Goal: Task Accomplishment & Management: Manage account settings

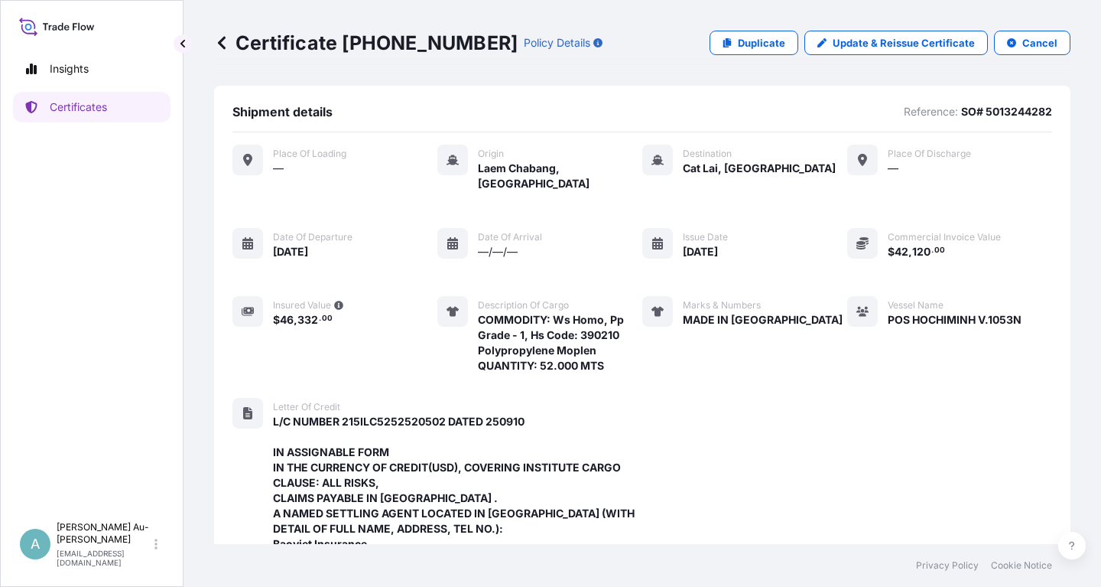
scroll to position [543, 0]
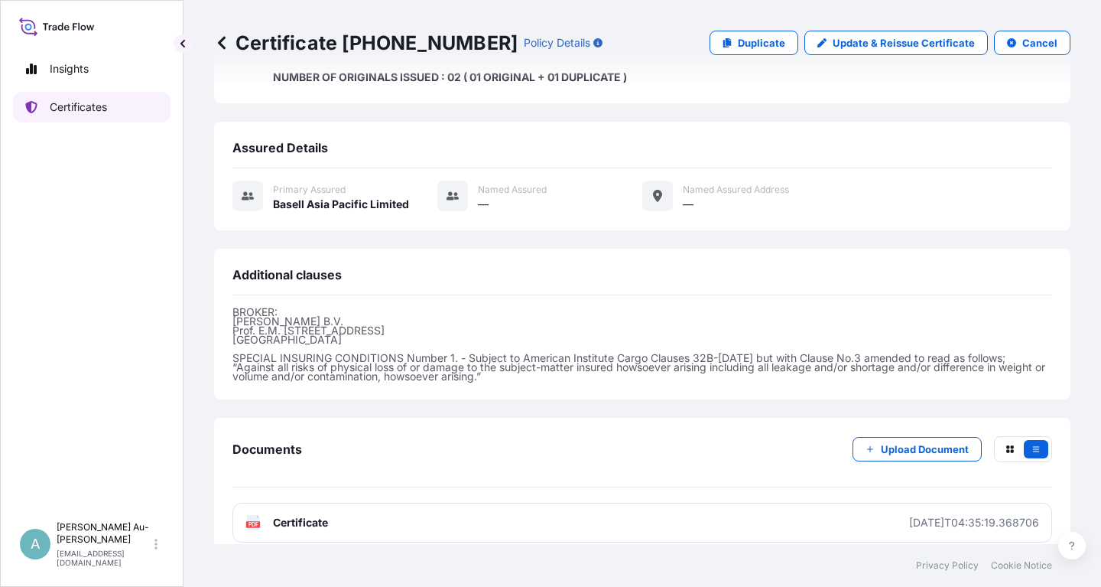
click at [86, 119] on link "Certificates" at bounding box center [92, 107] width 158 height 31
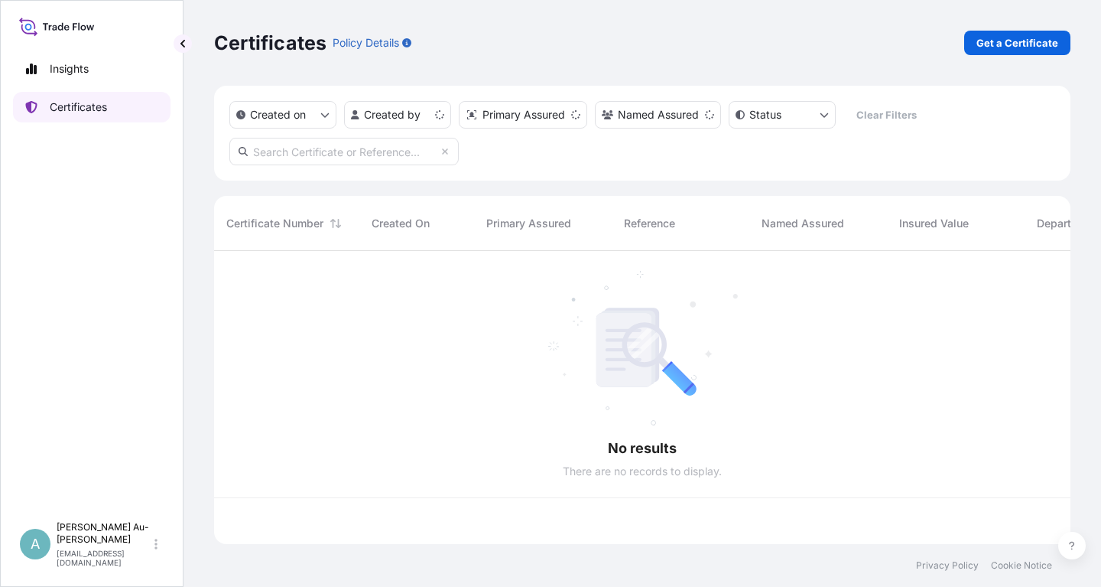
scroll to position [301, 857]
click at [343, 149] on input "text" at bounding box center [343, 152] width 229 height 28
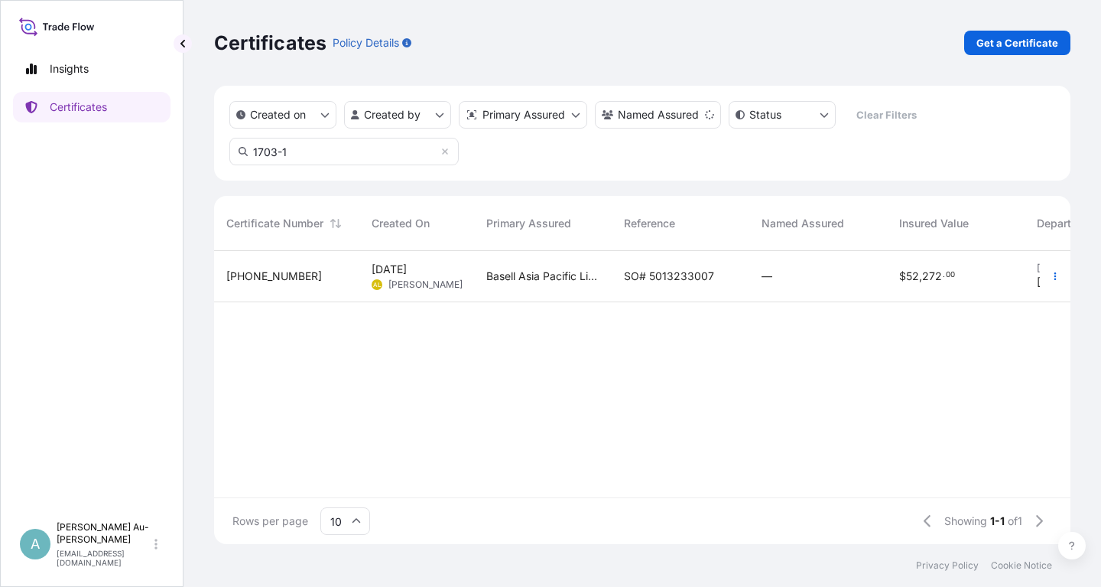
type input "1703-1"
click at [660, 273] on span "SO# 5013233007" at bounding box center [669, 275] width 90 height 15
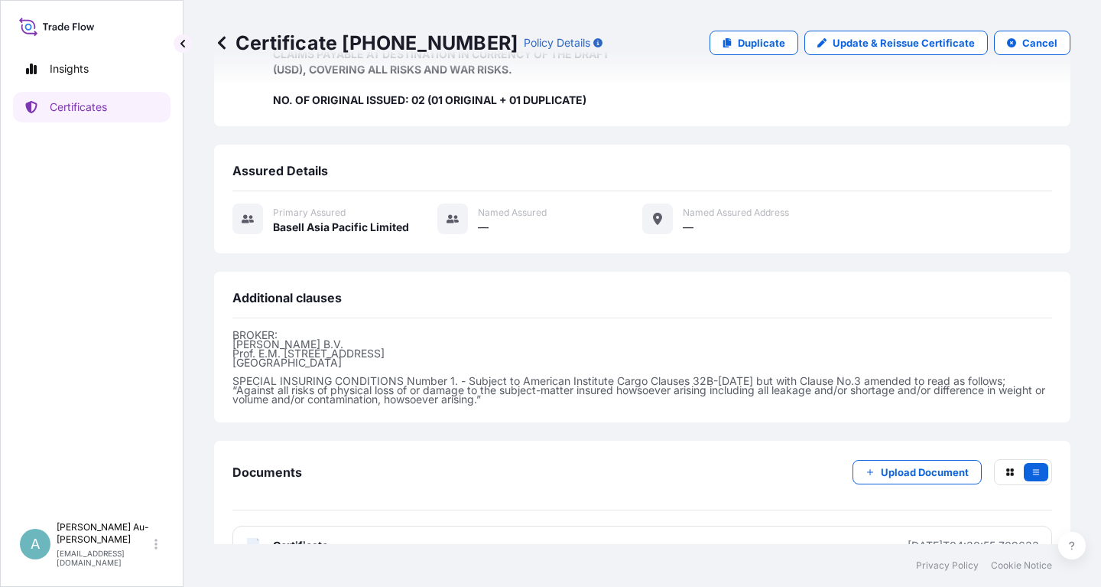
scroll to position [390, 0]
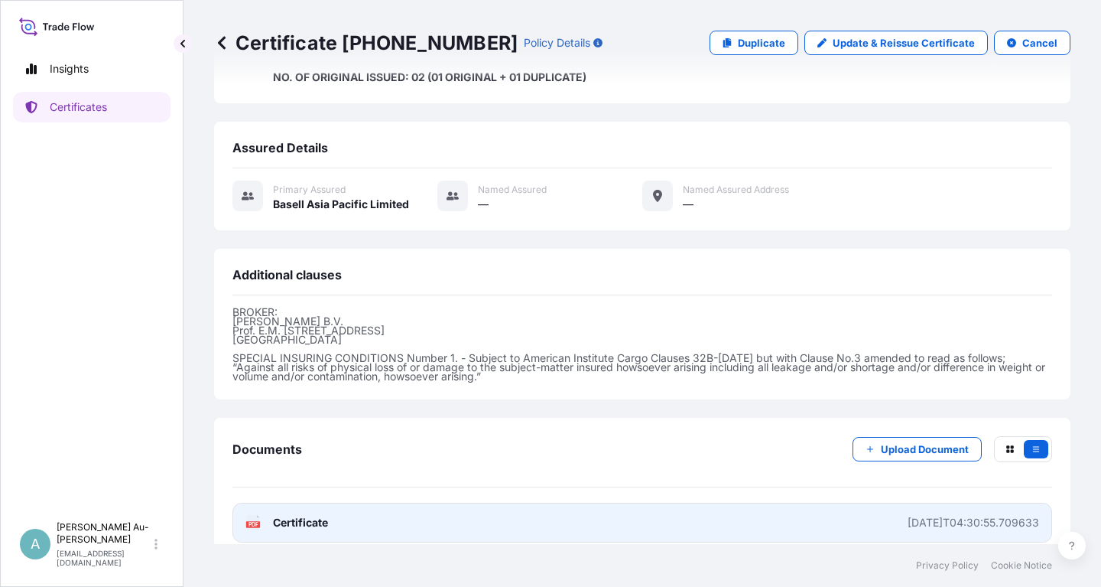
click at [414, 507] on link "PDF Certificate [DATE]T04:30:55.709633" at bounding box center [643, 523] width 820 height 40
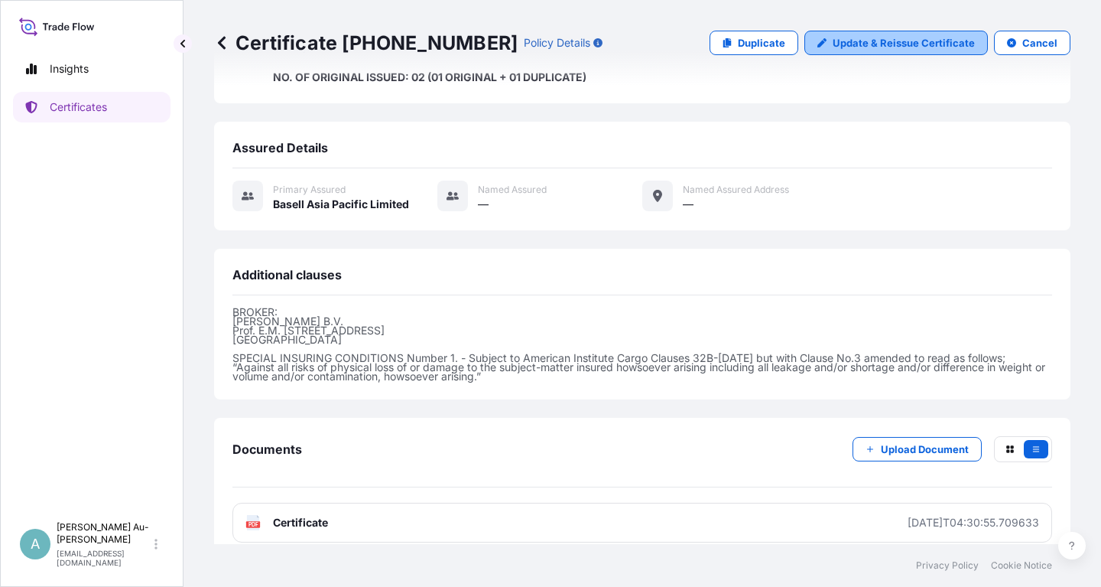
click at [912, 43] on p "Update & Reissue Certificate" at bounding box center [904, 42] width 142 height 15
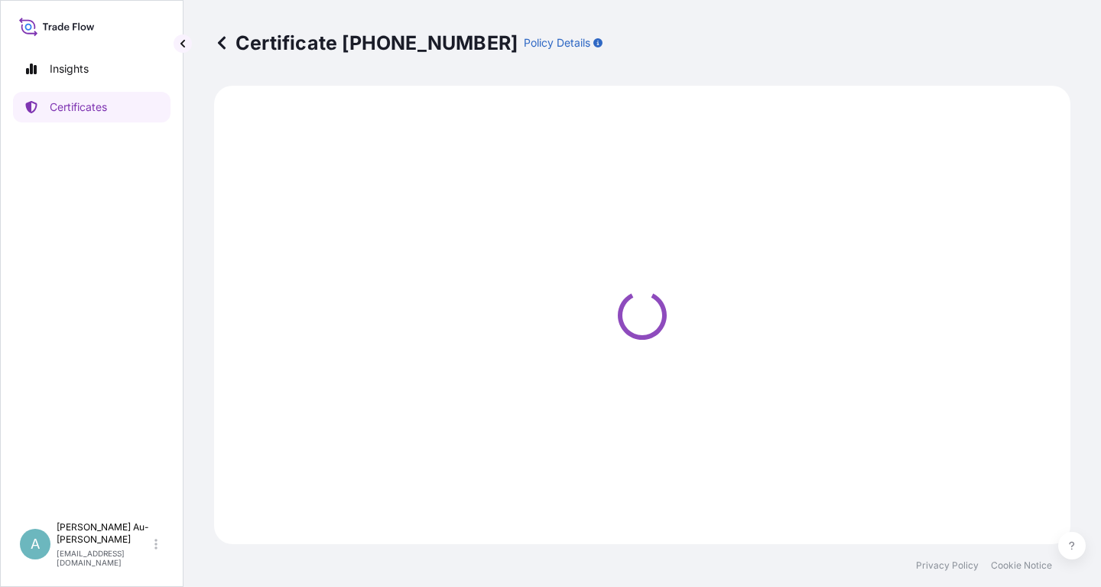
select select "Sea"
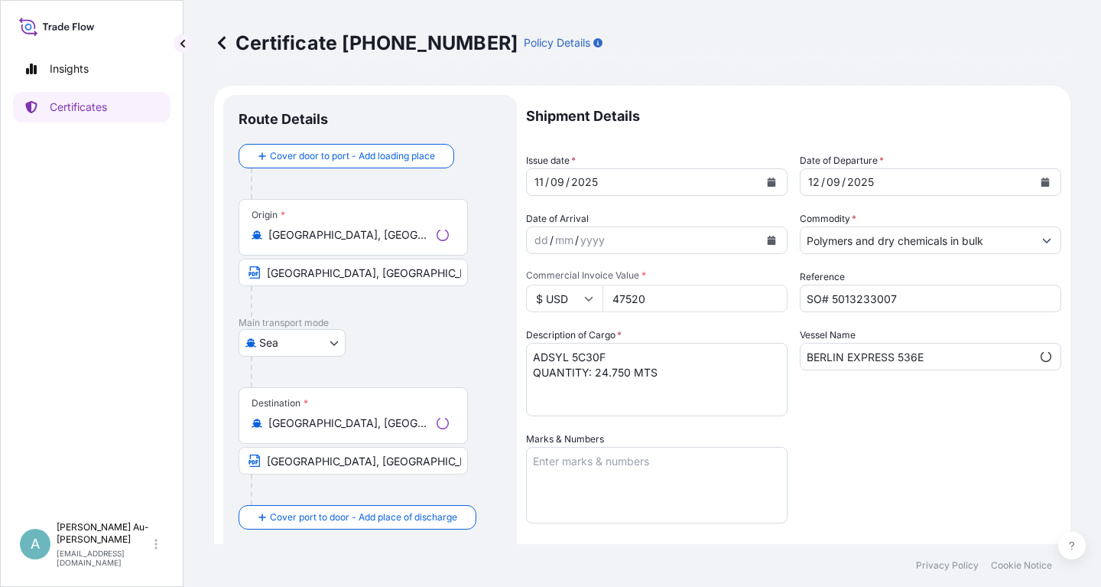
select select "32034"
click at [769, 183] on icon "Calendar" at bounding box center [772, 181] width 8 height 9
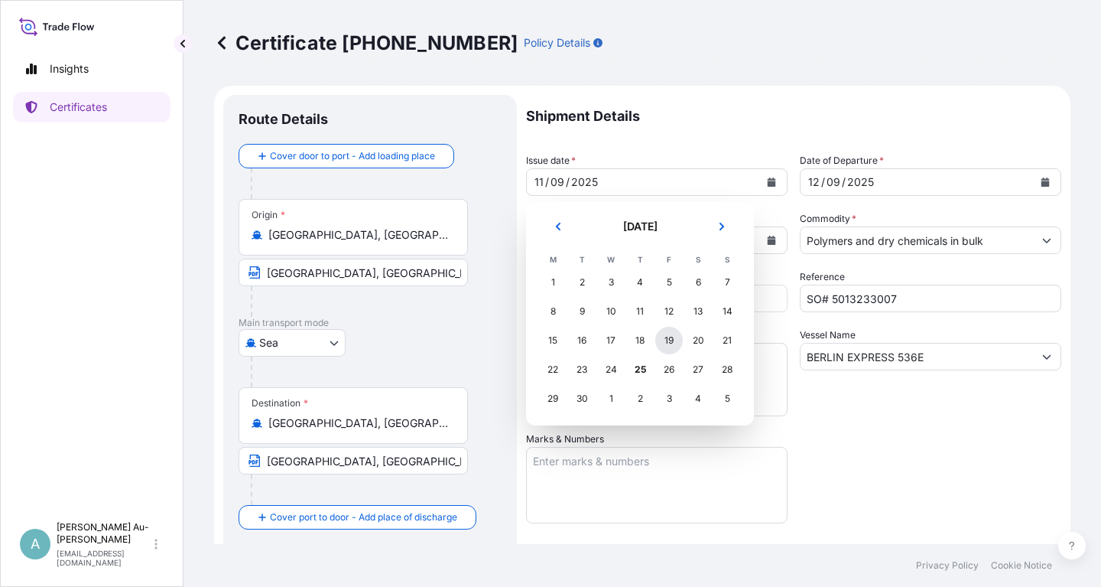
click at [676, 344] on div "19" at bounding box center [669, 341] width 28 height 28
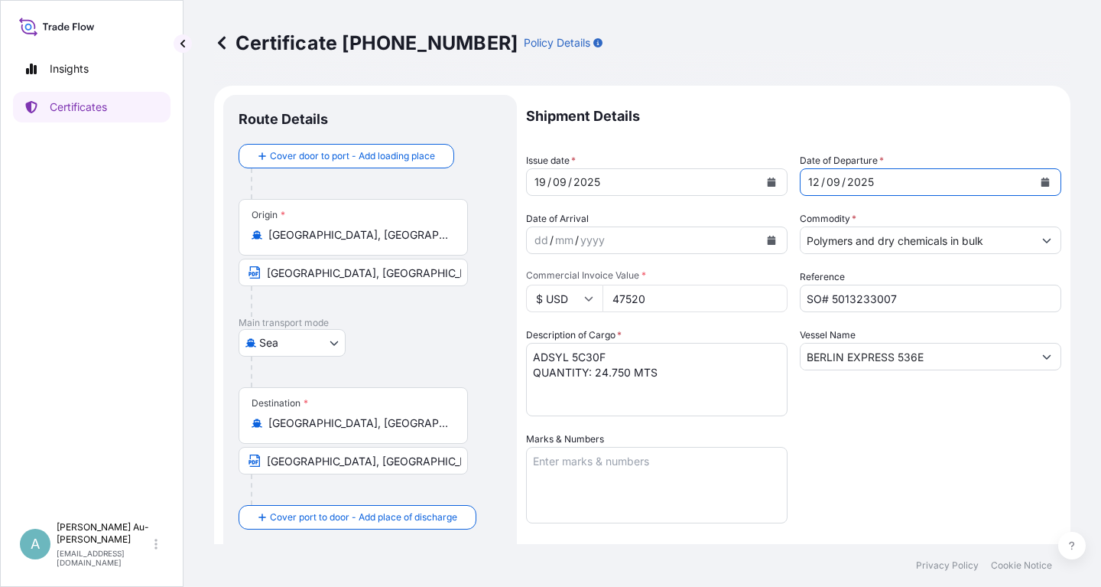
click at [1057, 187] on button "Calendar" at bounding box center [1045, 182] width 24 height 24
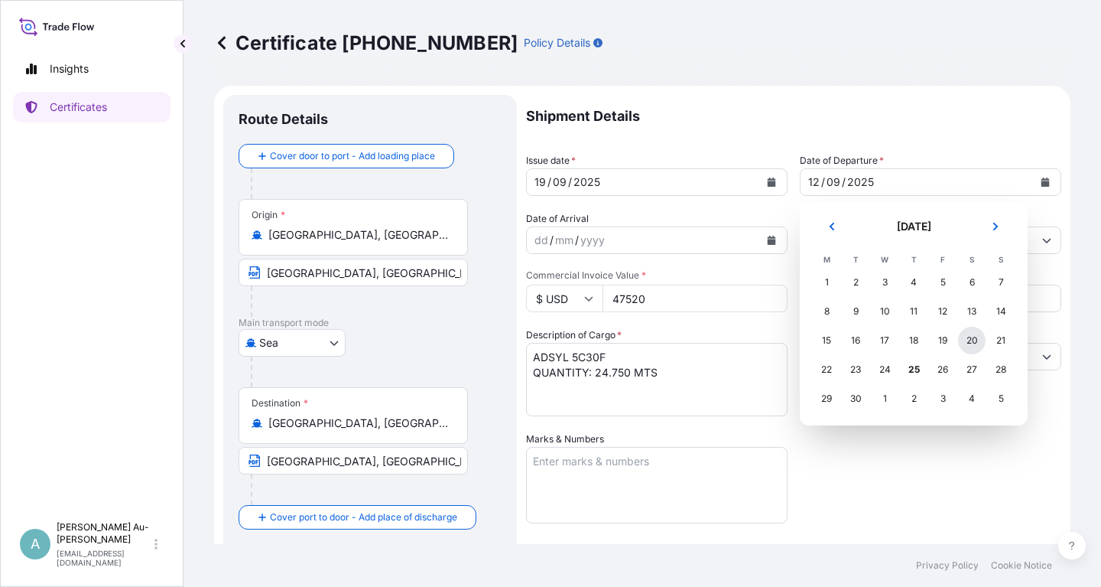
click at [962, 338] on div "20" at bounding box center [972, 341] width 28 height 28
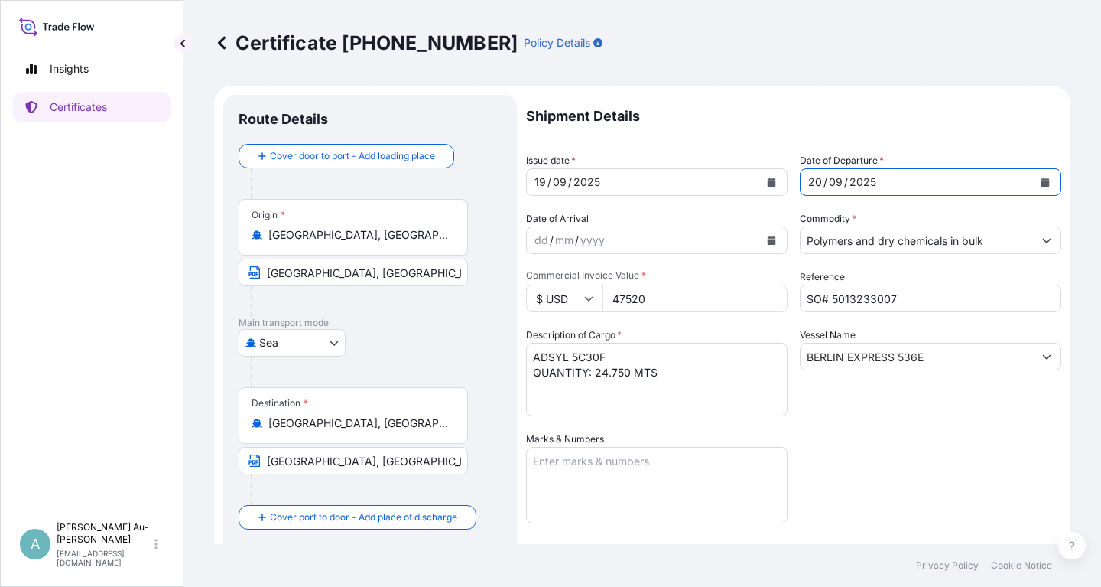
click at [925, 441] on div "Shipment Details Issue date * [DATE] Date of Departure * [DATE] Date of Arrival…" at bounding box center [793, 488] width 535 height 787
click at [948, 359] on input "BERLIN EXPRESS 536E" at bounding box center [917, 357] width 233 height 28
drag, startPoint x: 947, startPoint y: 359, endPoint x: 787, endPoint y: 366, distance: 160.0
click at [801, 366] on input "BERLIN EXPRESS 536E" at bounding box center [917, 357] width 233 height 28
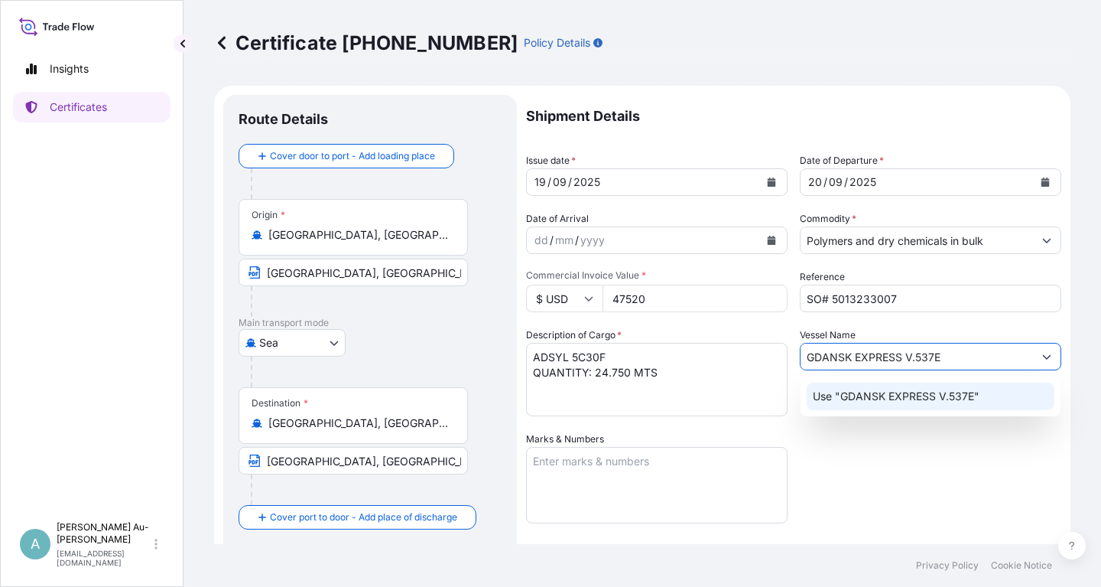
type input "GDANSK EXPRESS V.537E"
click at [933, 466] on div "Shipment Details Issue date * [DATE] Date of Departure * [DATE] Date of Arrival…" at bounding box center [793, 488] width 535 height 787
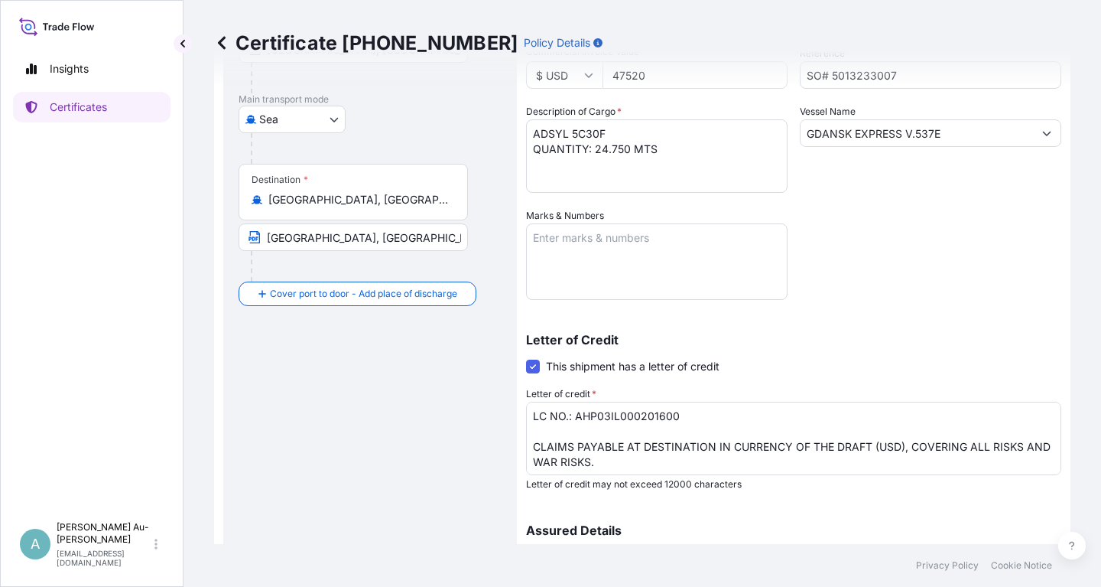
scroll to position [381, 0]
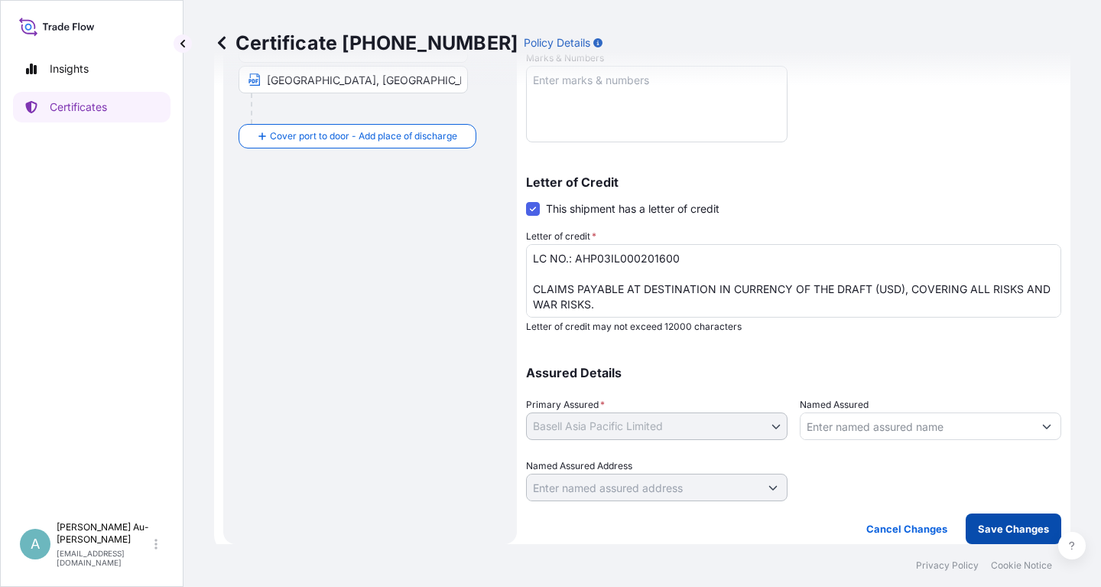
click at [997, 520] on button "Save Changes" at bounding box center [1014, 528] width 96 height 31
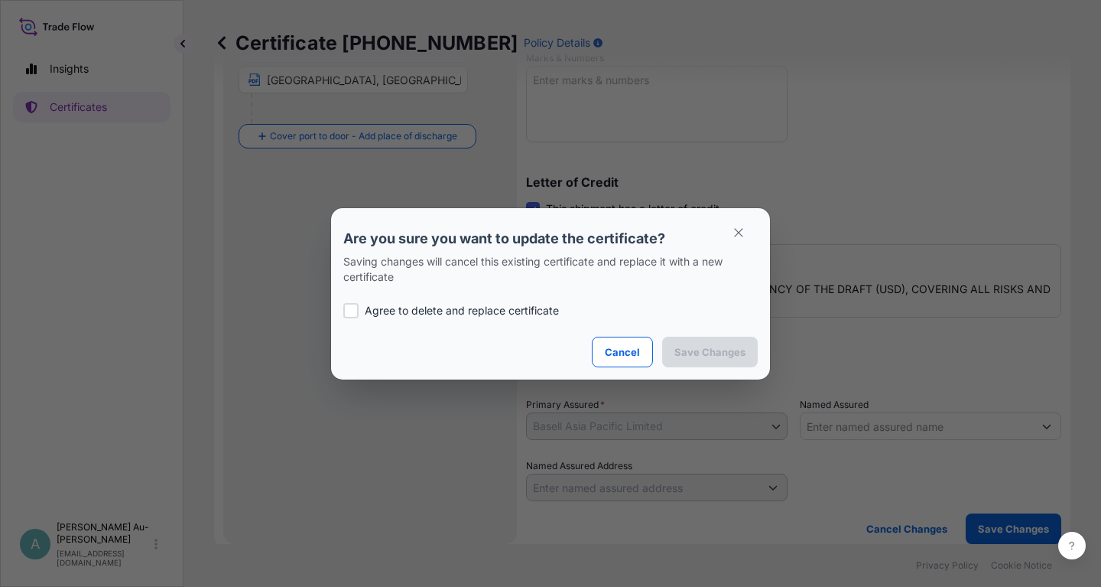
click at [397, 314] on p "Agree to delete and replace certificate" at bounding box center [462, 310] width 194 height 15
checkbox input "true"
click at [710, 353] on p "Save Changes" at bounding box center [710, 351] width 71 height 15
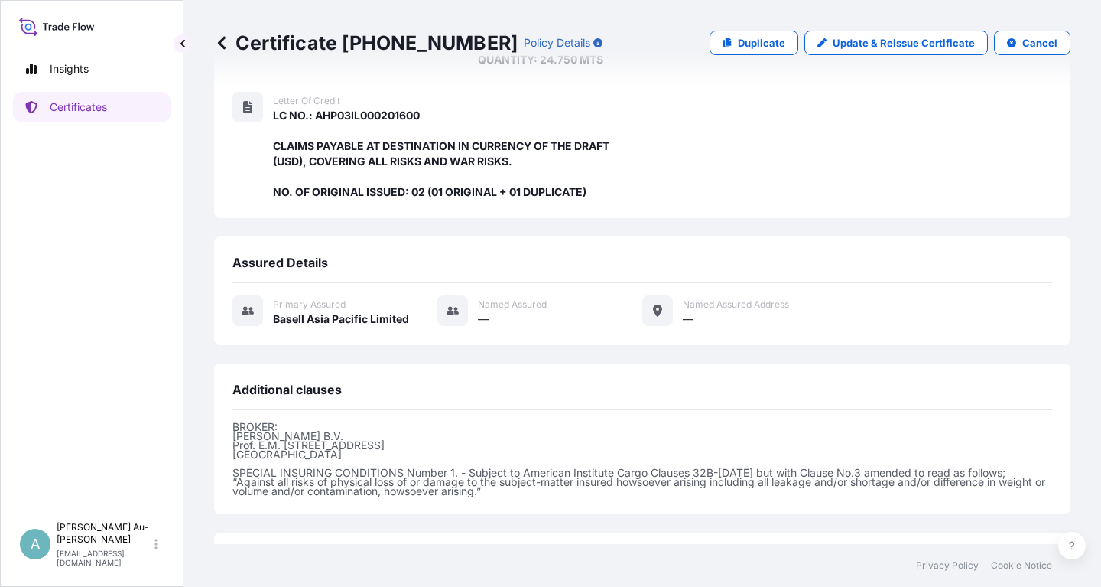
scroll to position [390, 0]
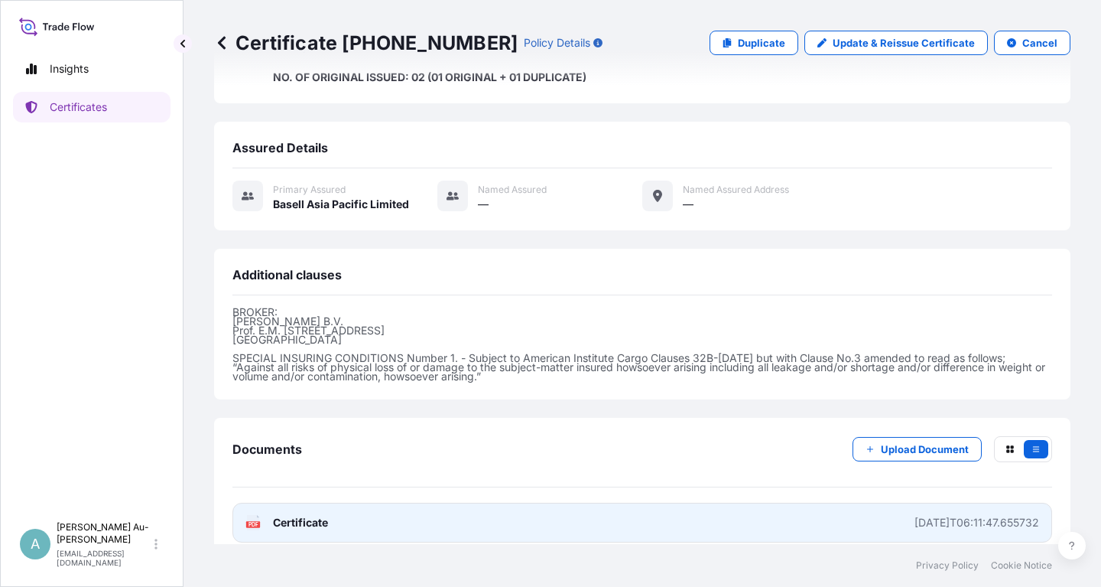
click at [522, 510] on link "PDF Certificate [DATE]T06:11:47.655732" at bounding box center [643, 523] width 820 height 40
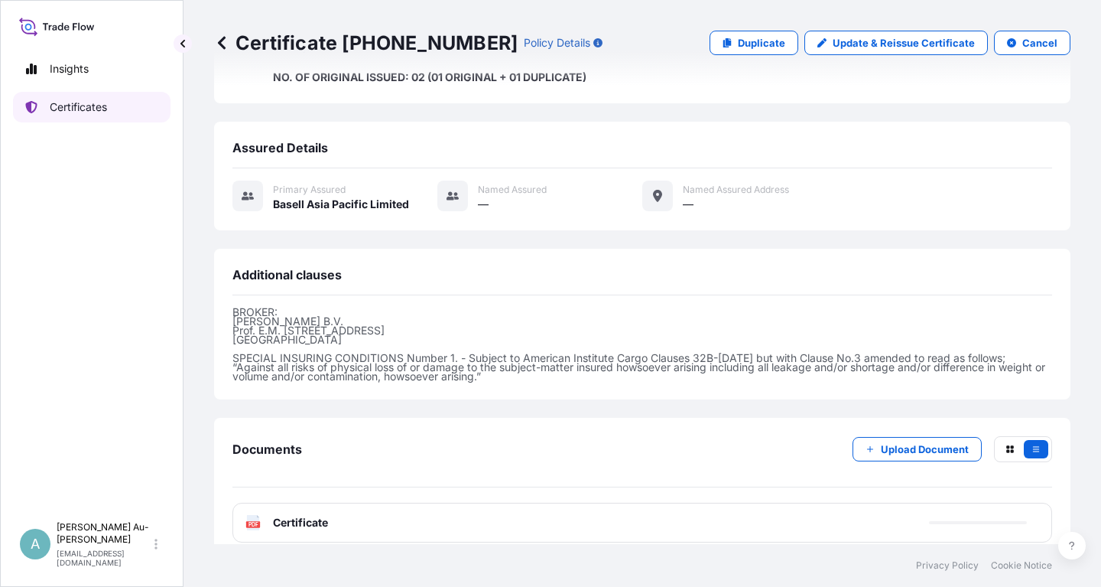
click at [83, 109] on p "Certificates" at bounding box center [78, 106] width 57 height 15
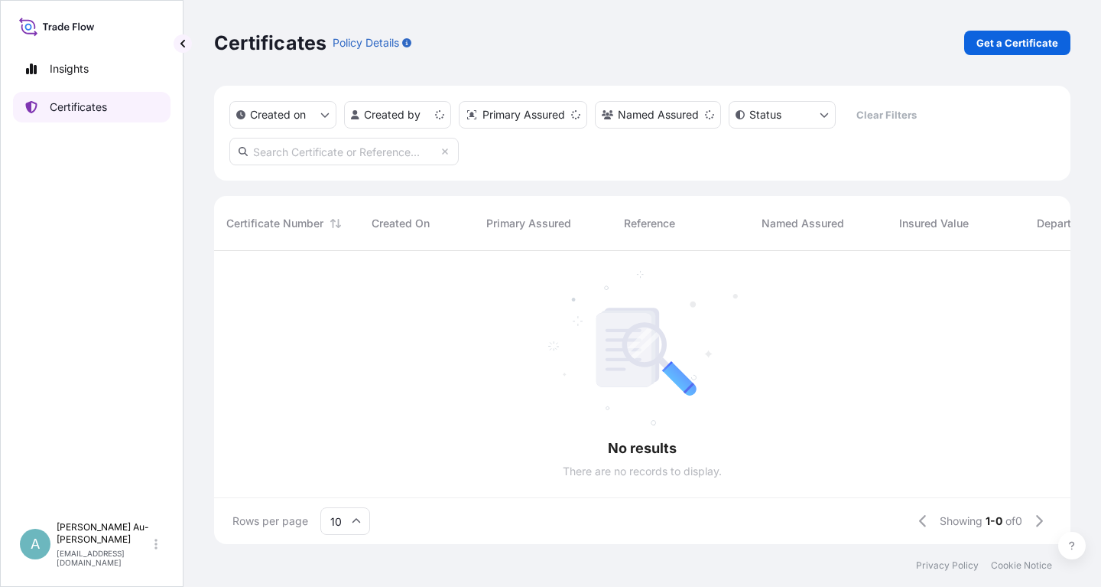
scroll to position [301, 857]
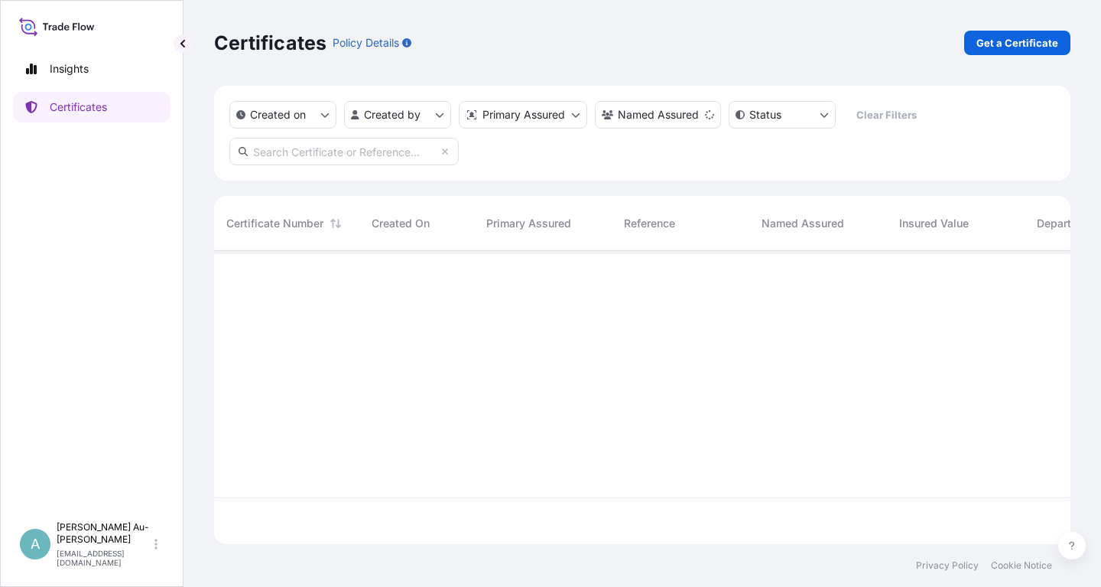
click at [321, 152] on input "text" at bounding box center [343, 152] width 229 height 28
type input "1707-1"
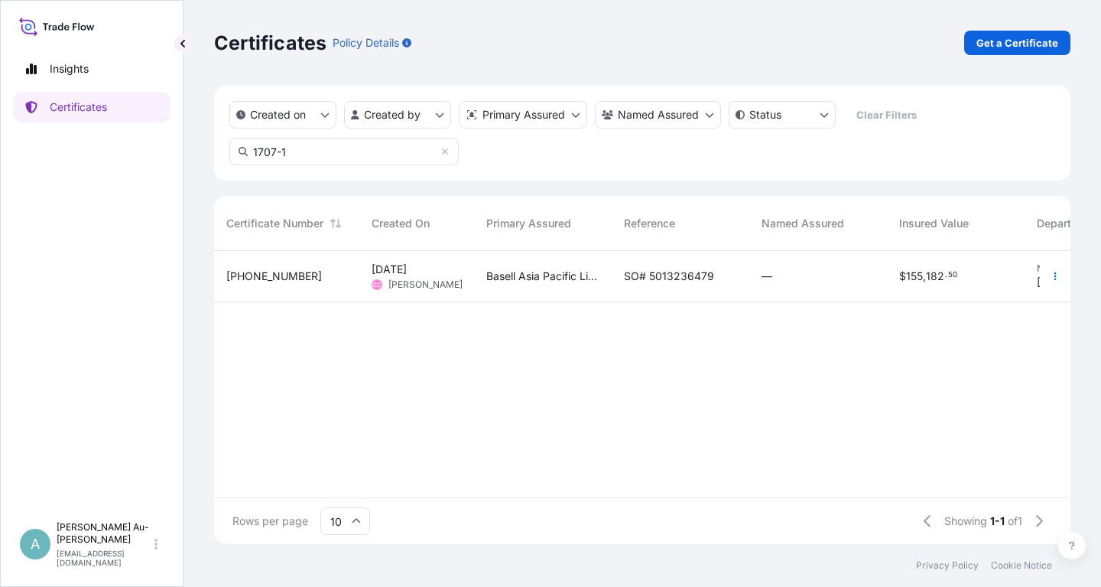
click at [666, 281] on span "SO# 5013236479" at bounding box center [669, 275] width 90 height 15
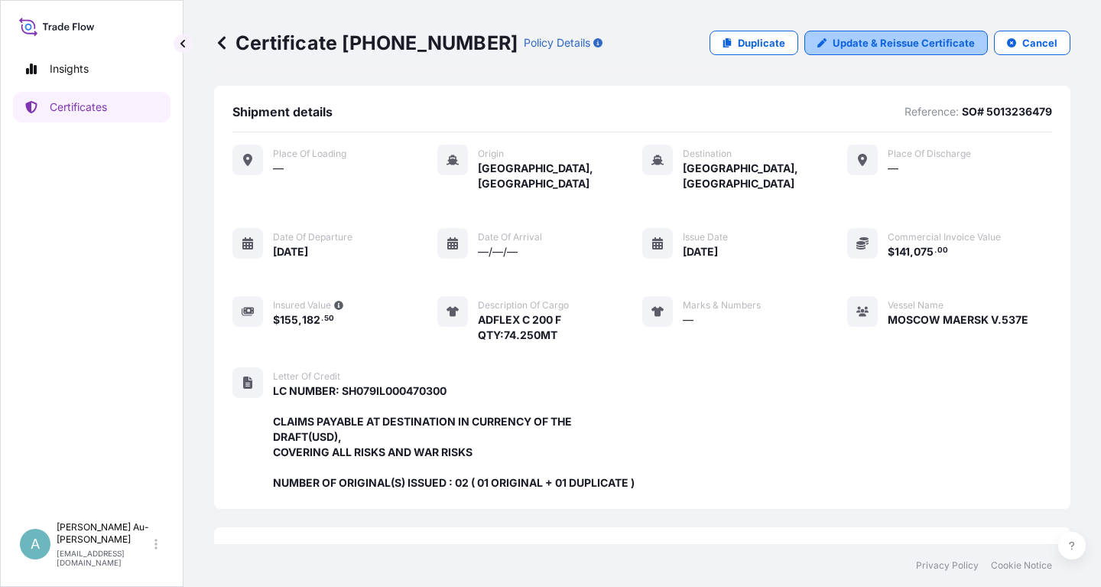
click at [903, 47] on p "Update & Reissue Certificate" at bounding box center [904, 42] width 142 height 15
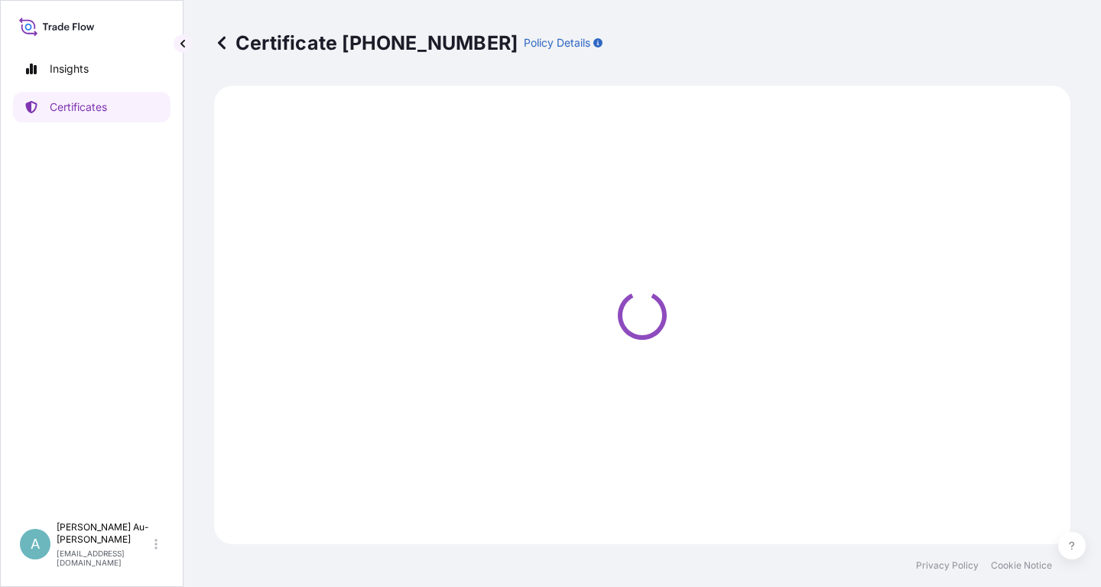
select select "Sea"
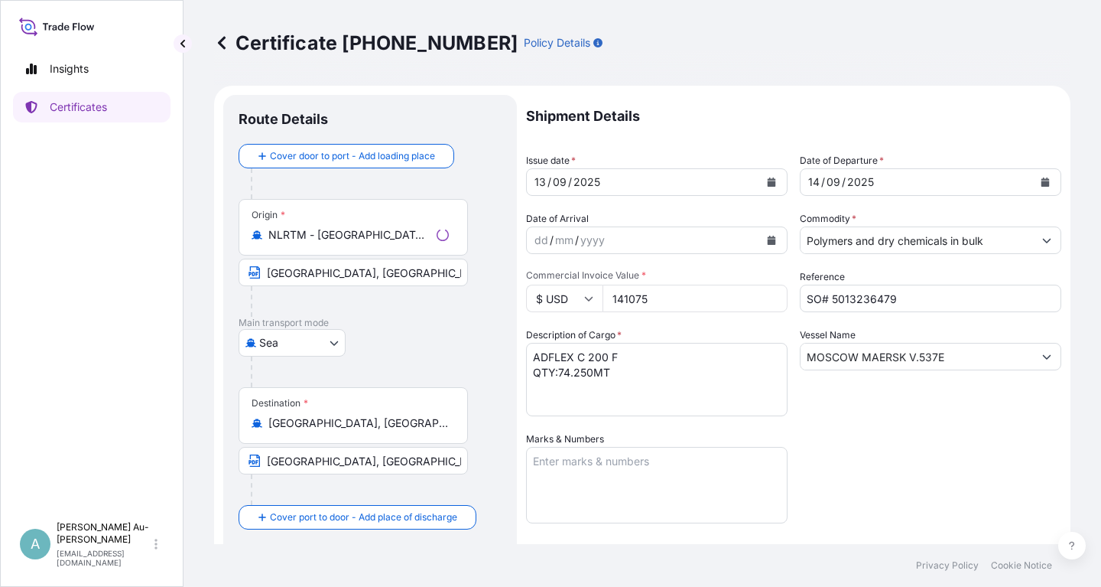
select select "32034"
click at [768, 183] on icon "Calendar" at bounding box center [772, 181] width 8 height 9
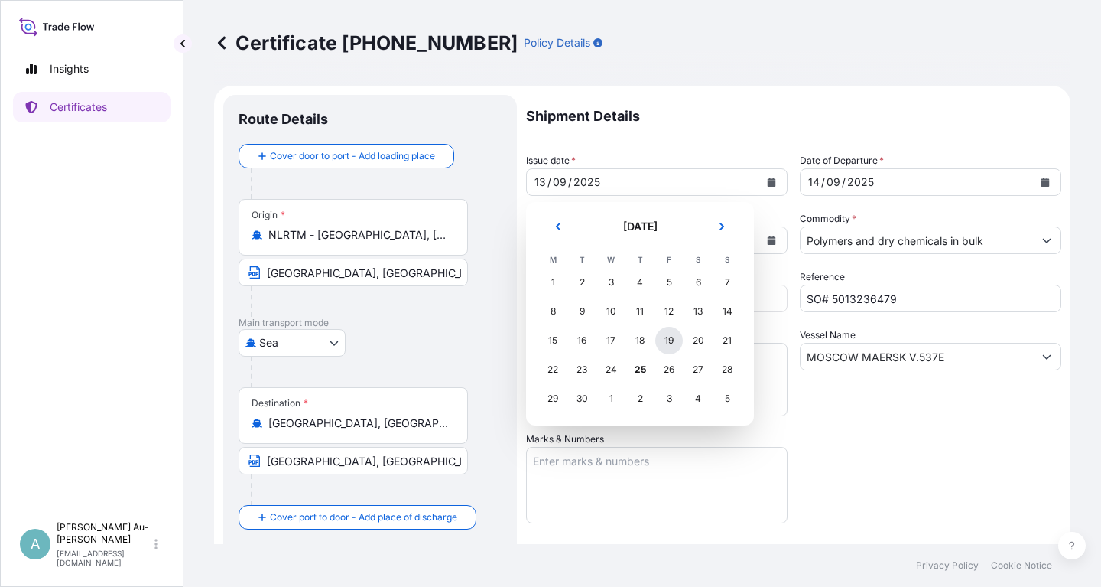
click at [660, 336] on div "19" at bounding box center [669, 341] width 28 height 28
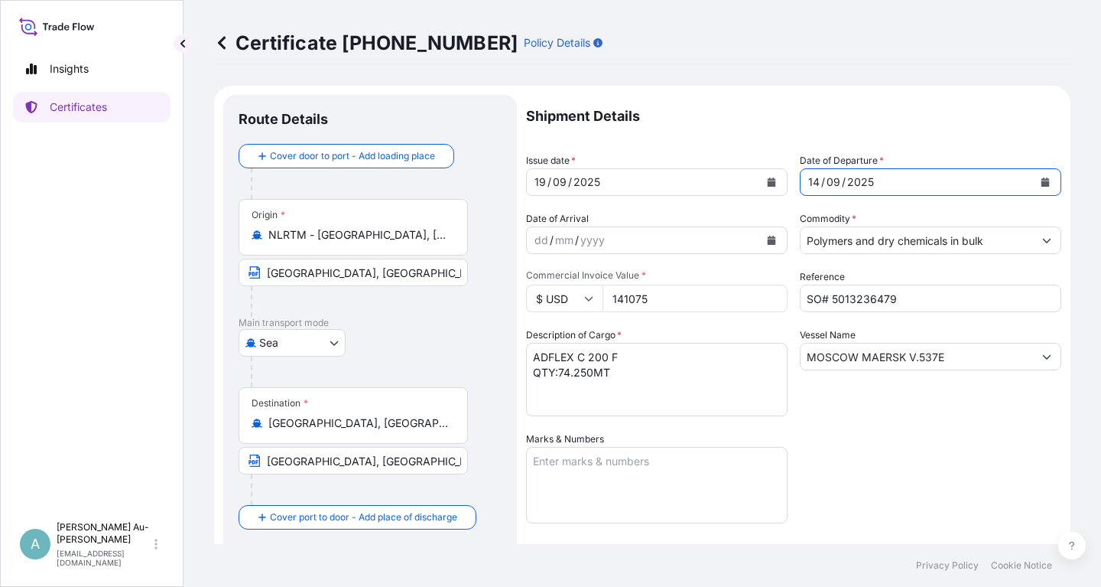
click at [1048, 184] on icon "Calendar" at bounding box center [1046, 181] width 8 height 9
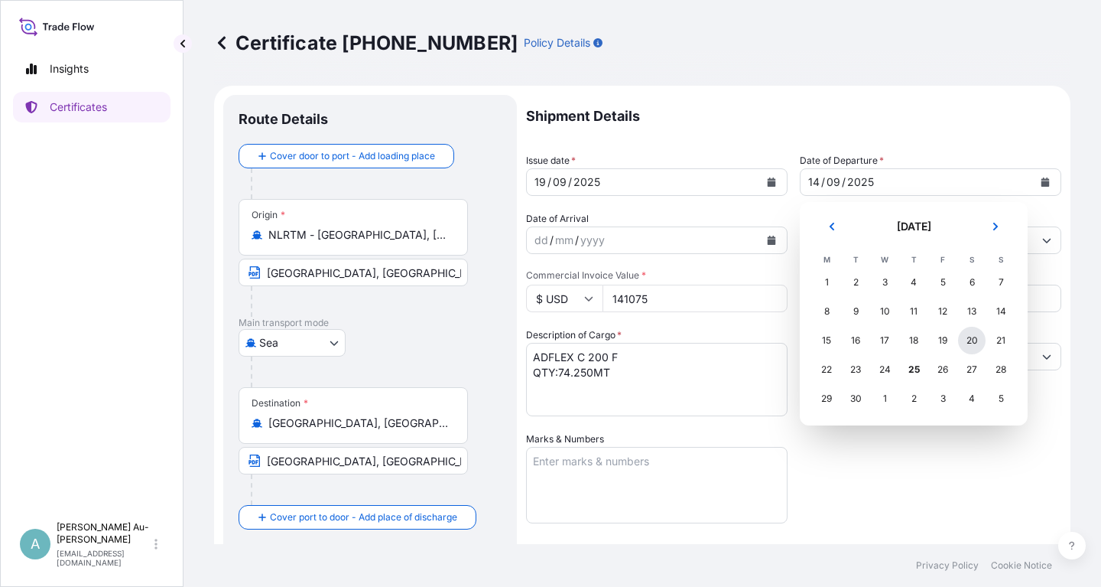
click at [969, 343] on div "20" at bounding box center [972, 341] width 28 height 28
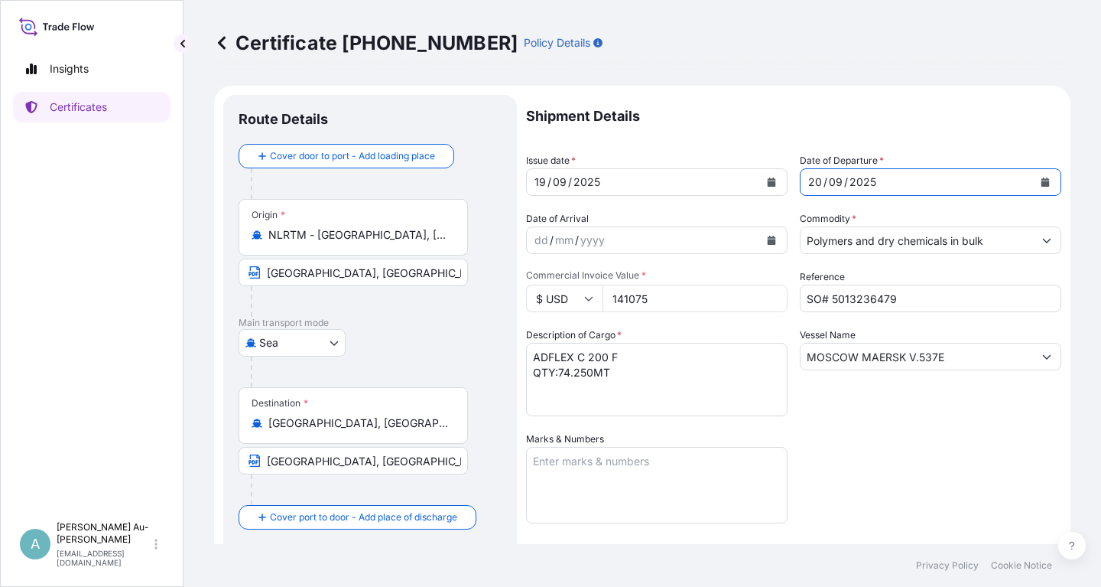
drag, startPoint x: 889, startPoint y: 490, endPoint x: 898, endPoint y: 473, distance: 19.2
click at [890, 483] on div "Shipment Details Issue date * [DATE] Date of Departure * [DATE] Date of Arrival…" at bounding box center [793, 488] width 535 height 787
drag, startPoint x: 949, startPoint y: 353, endPoint x: 760, endPoint y: 368, distance: 189.5
click at [801, 367] on input "MOSCOW MAERSK V.537E" at bounding box center [917, 357] width 233 height 28
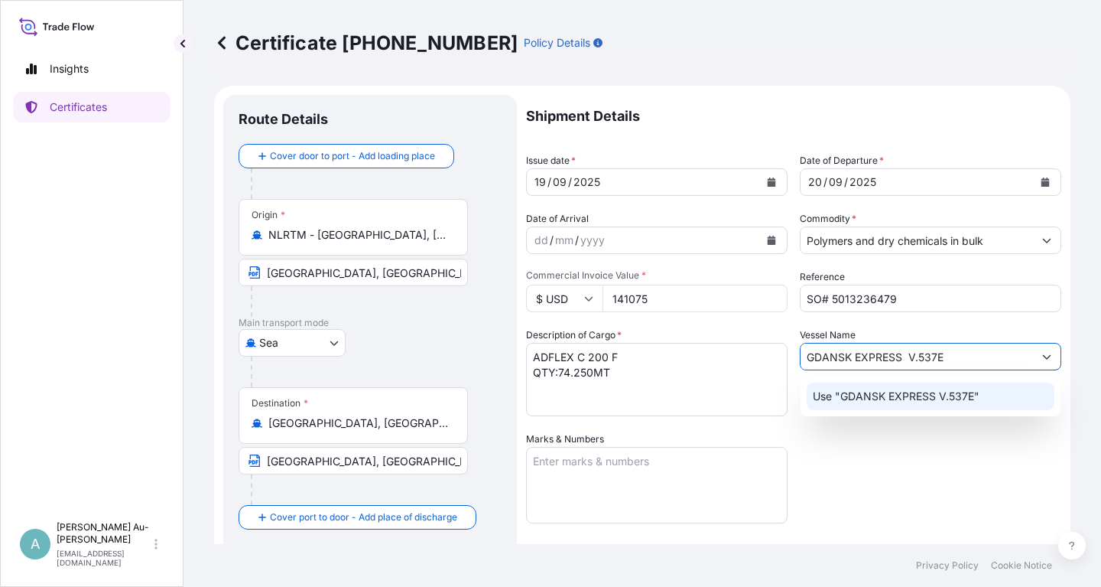
type input "GDANSK EXPRESS V.537E"
click at [915, 480] on div "Shipment Details Issue date * [DATE] Date of Departure * [DATE] Date of Arrival…" at bounding box center [793, 488] width 535 height 787
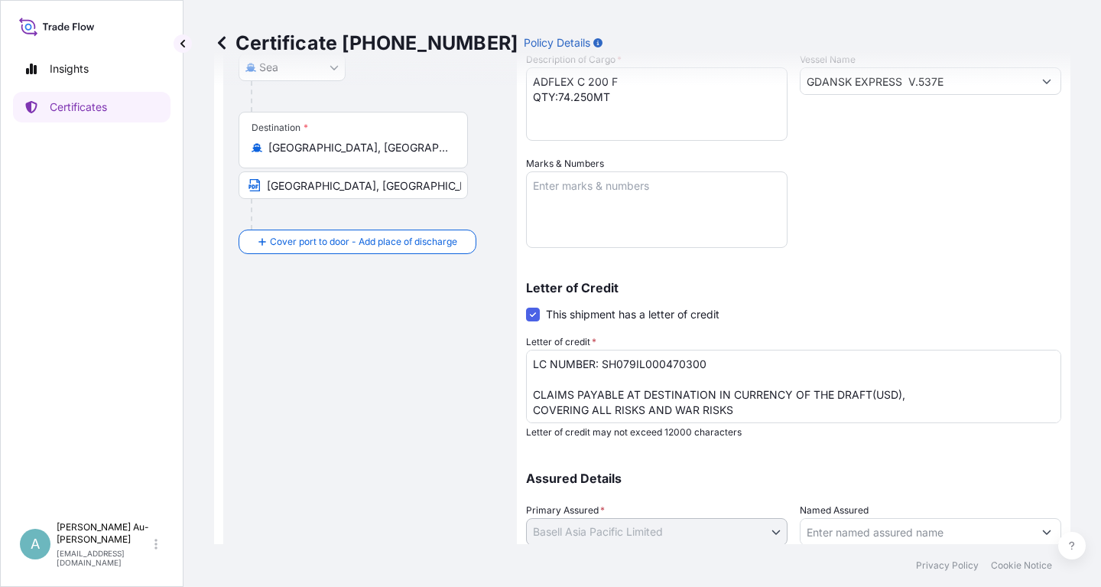
scroll to position [381, 0]
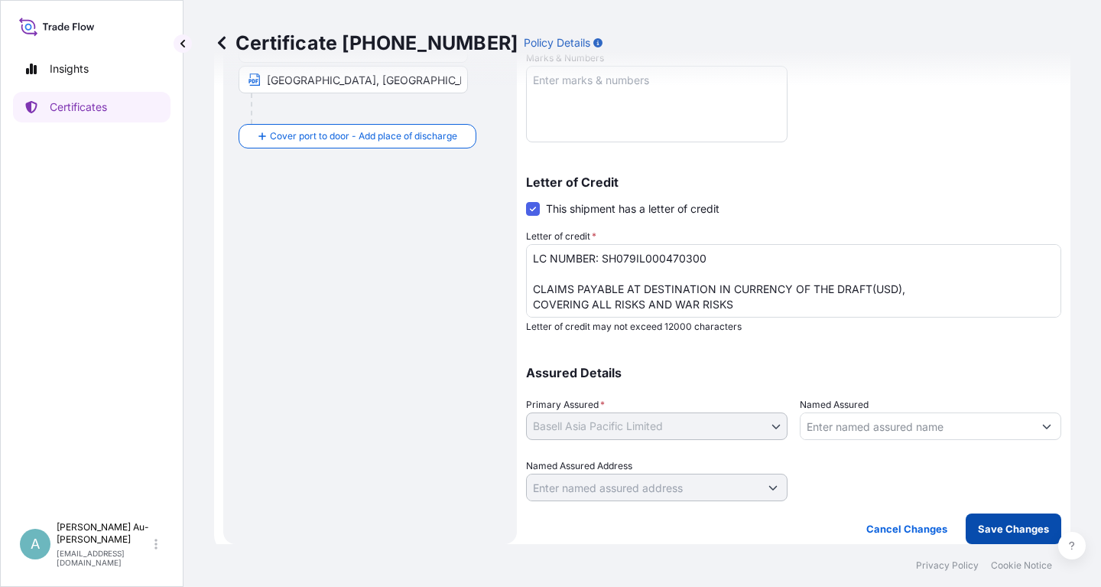
click at [1015, 532] on p "Save Changes" at bounding box center [1013, 528] width 71 height 15
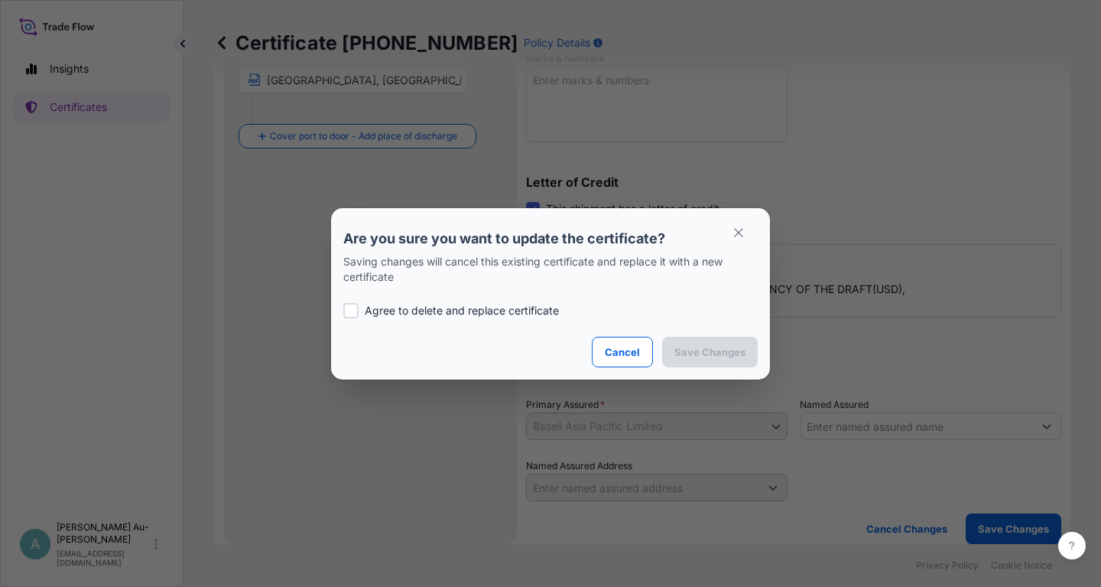
click at [356, 317] on div at bounding box center [350, 310] width 15 height 15
checkbox input "true"
click at [709, 355] on p "Save Changes" at bounding box center [710, 351] width 71 height 15
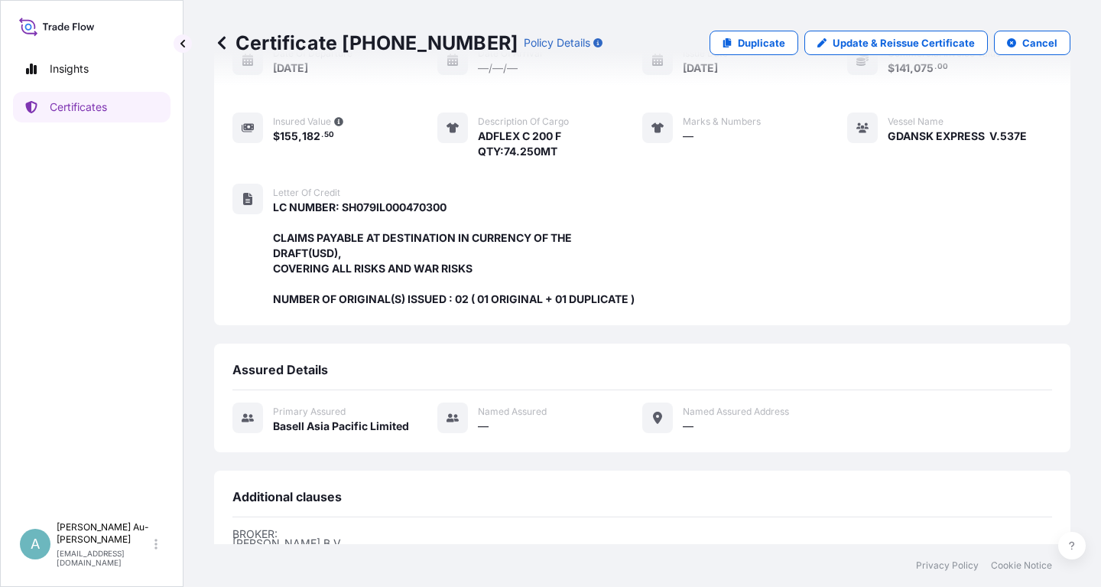
scroll to position [405, 0]
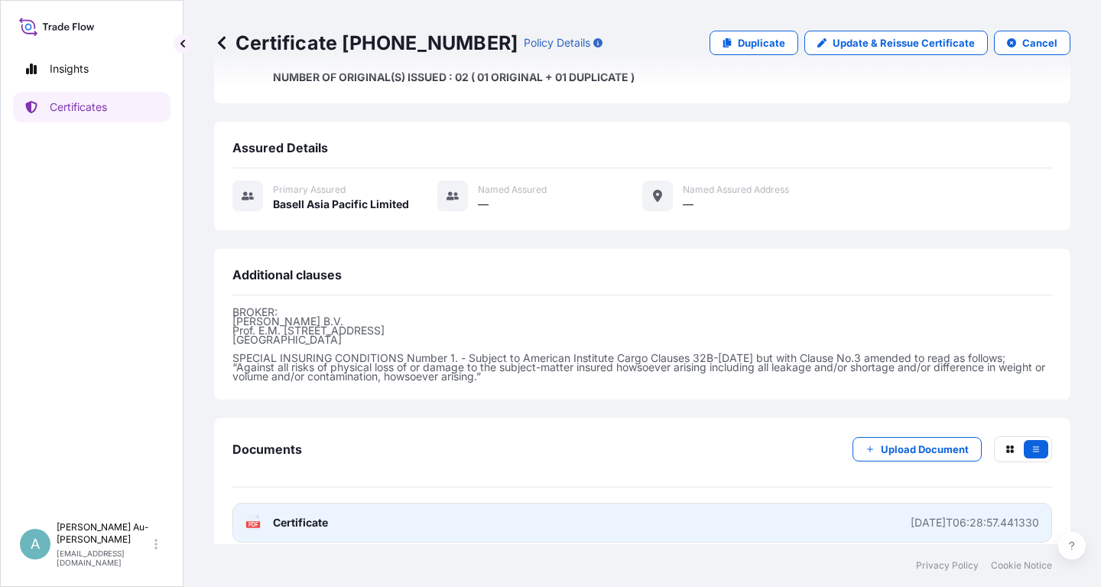
click at [376, 503] on link "PDF Certificate [DATE]T06:28:57.441330" at bounding box center [643, 523] width 820 height 40
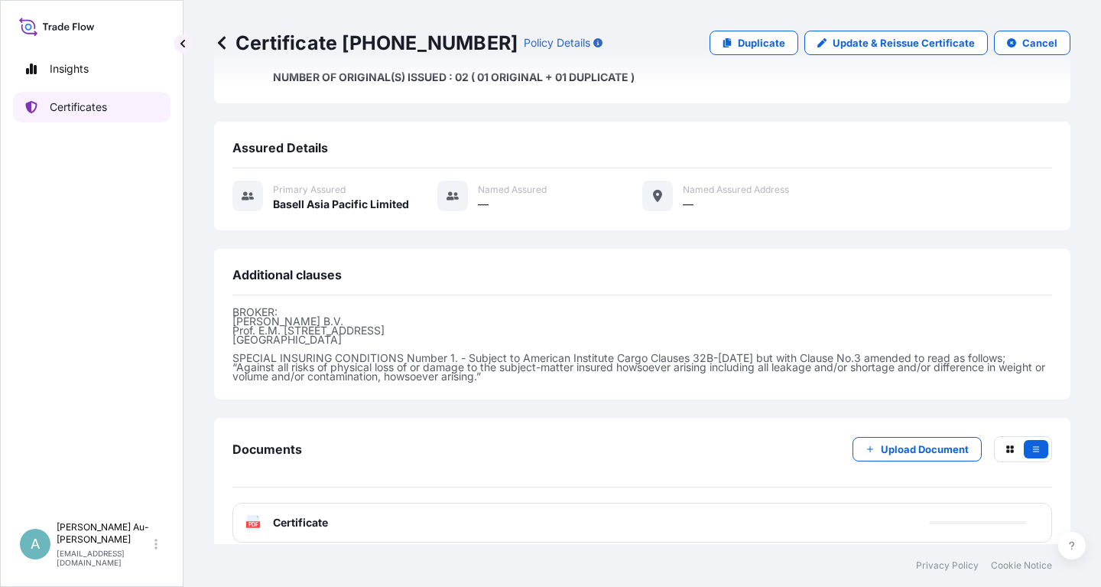
click at [89, 110] on p "Certificates" at bounding box center [78, 106] width 57 height 15
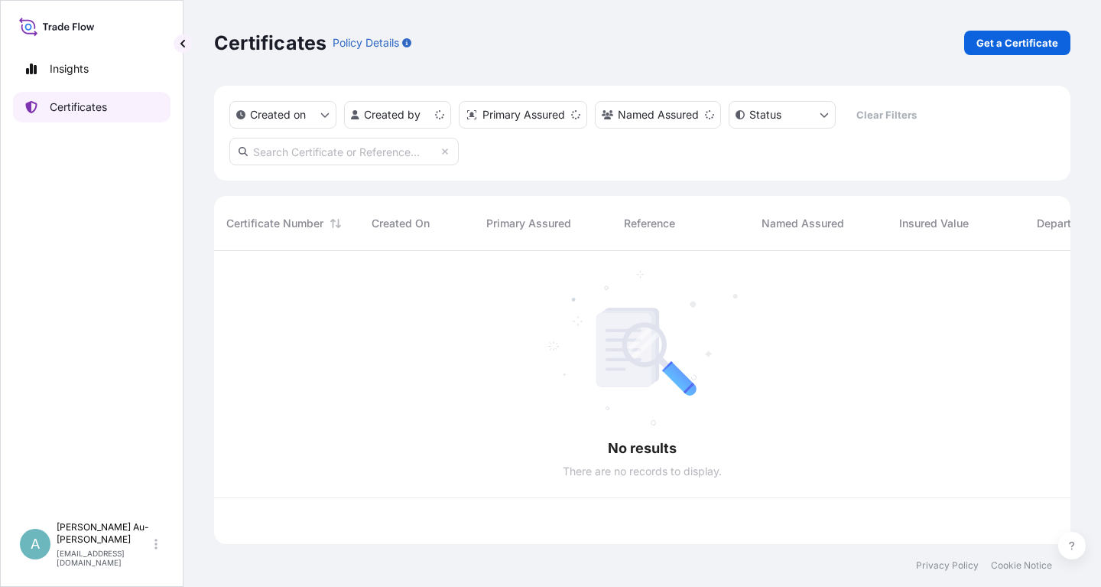
scroll to position [301, 857]
click at [280, 150] on input "text" at bounding box center [343, 152] width 229 height 28
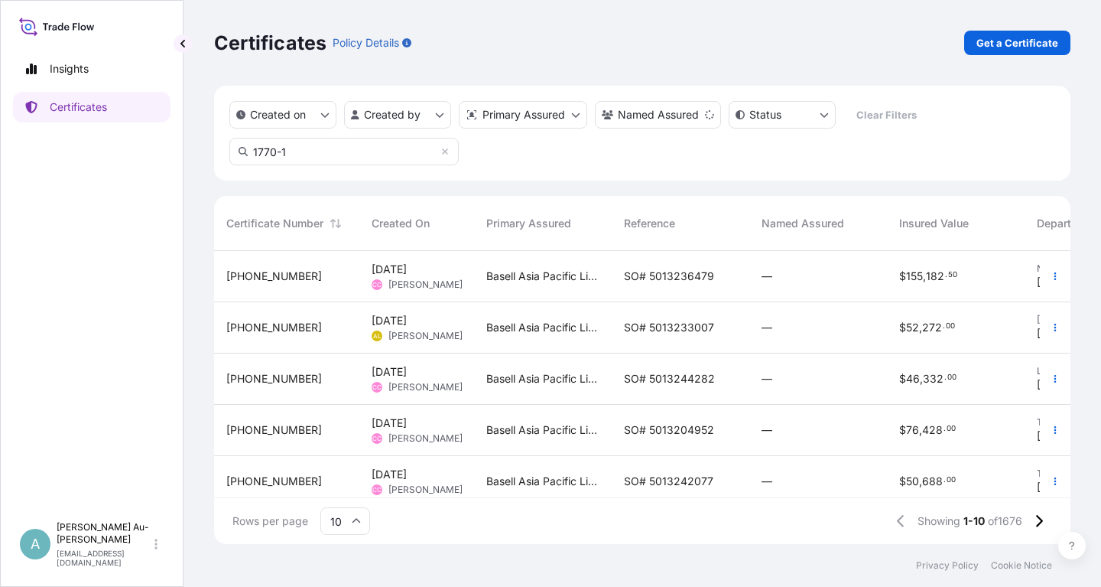
type input "1770-1"
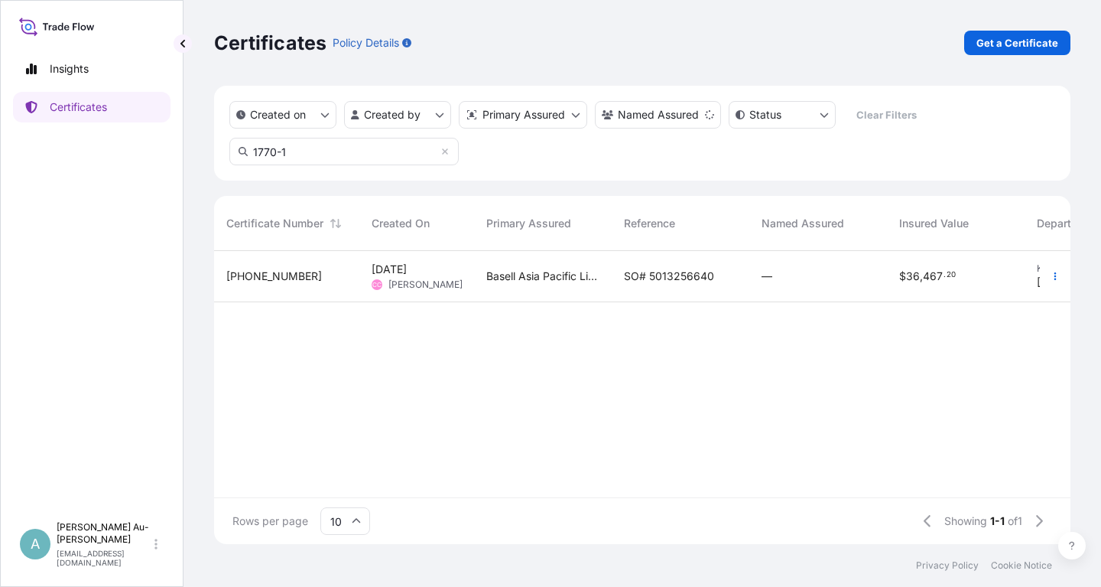
click at [661, 278] on span "SO# 5013256640" at bounding box center [669, 275] width 90 height 15
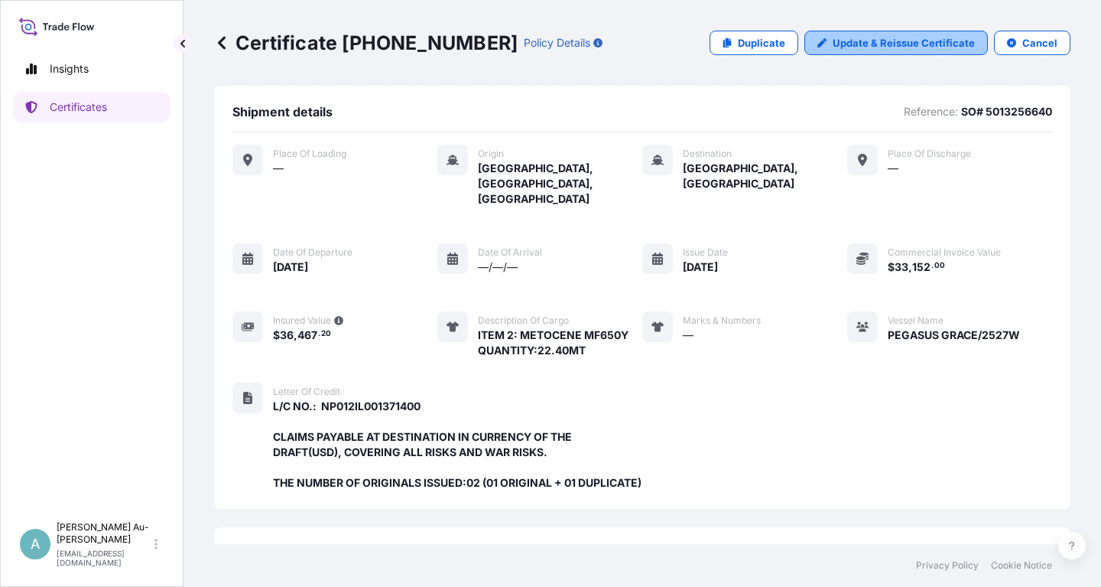
click at [870, 50] on p "Update & Reissue Certificate" at bounding box center [904, 42] width 142 height 15
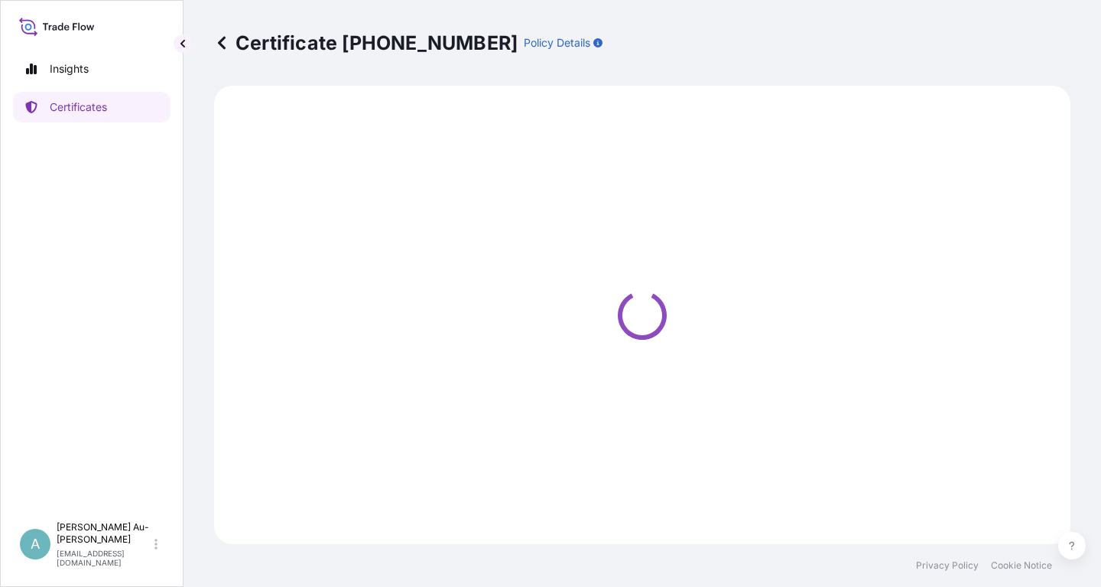
select select "Sea"
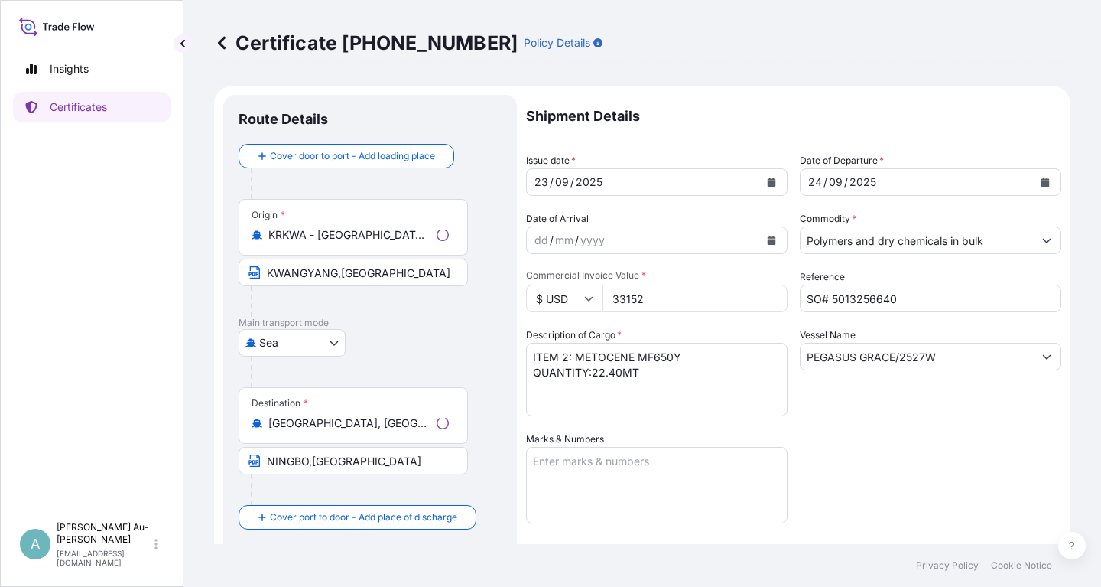
select select "32034"
click at [771, 184] on icon "Calendar" at bounding box center [772, 181] width 8 height 9
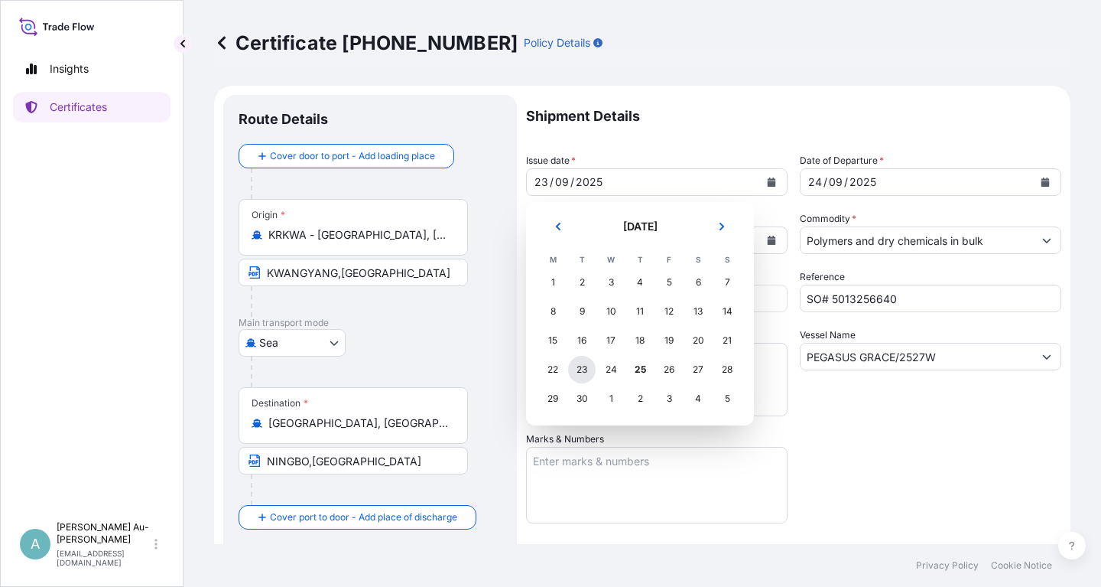
click at [581, 366] on div "23" at bounding box center [582, 370] width 28 height 28
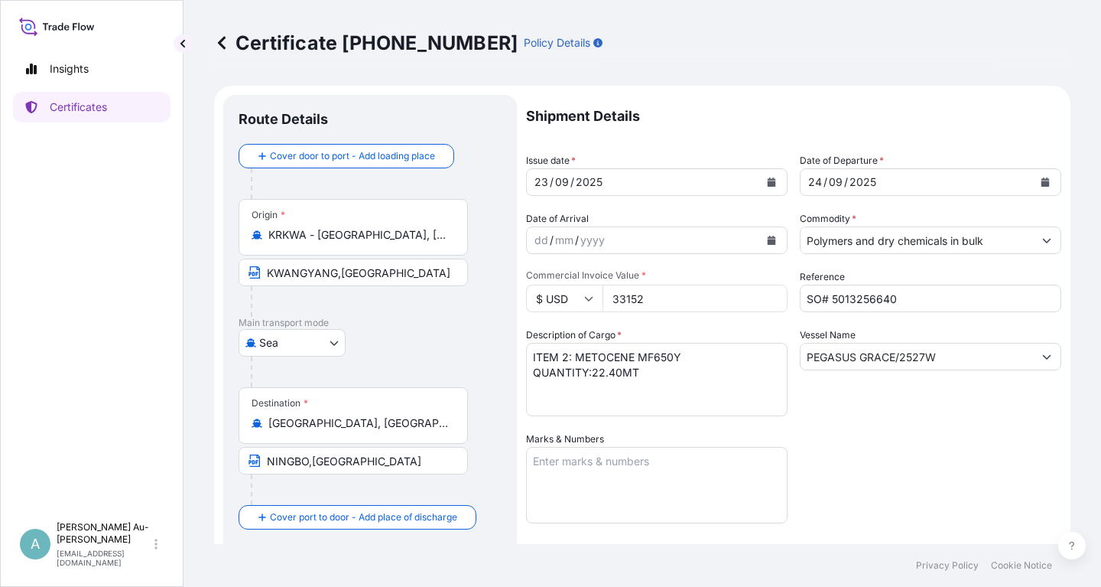
click at [891, 431] on div "Shipment Details Issue date * [DATE] Date of Departure * [DATE] Date of Arrival…" at bounding box center [793, 488] width 535 height 787
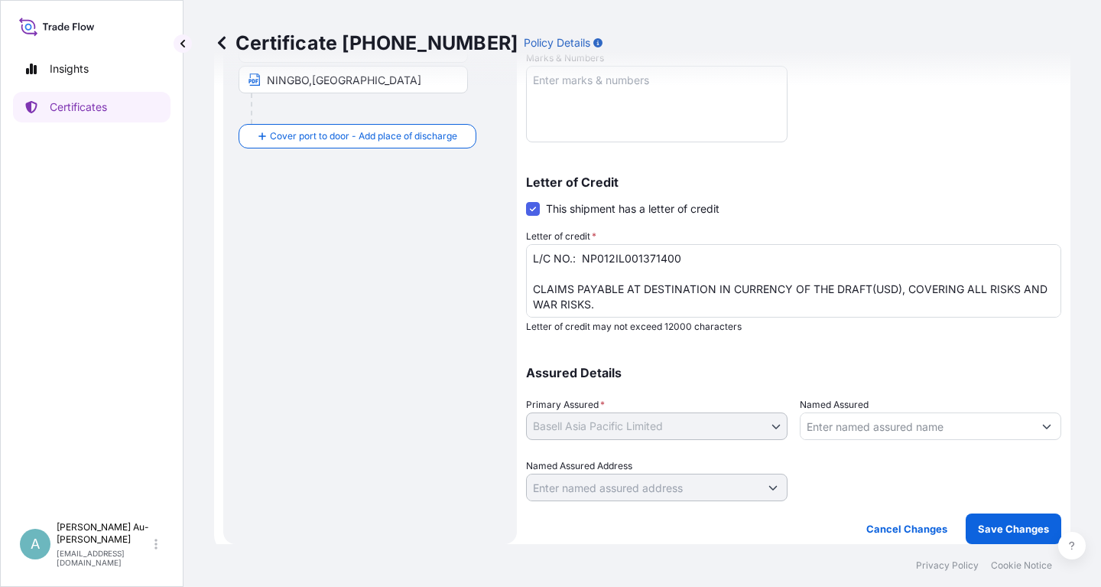
scroll to position [32, 0]
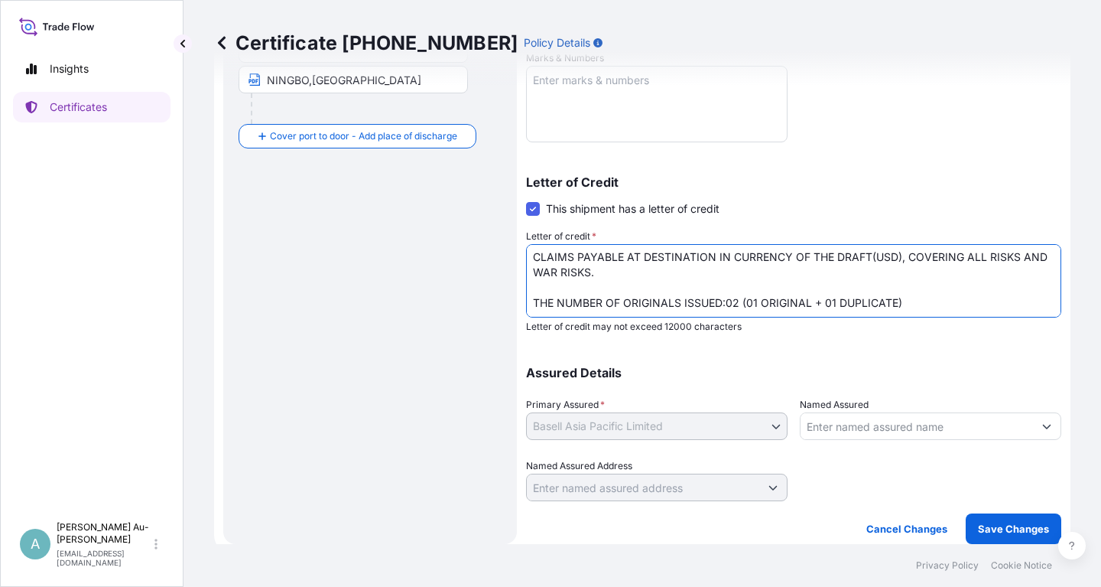
drag, startPoint x: 551, startPoint y: 298, endPoint x: 548, endPoint y: 319, distance: 20.9
click at [551, 299] on textarea "L/C NO.: NP012IL001371400 CLAIMS PAYABLE AT DESTINATION IN CURRENCY OF THE DRAF…" at bounding box center [793, 280] width 535 height 73
type textarea "L/C NO.: NP012IL001371400 CLAIMS PAYABLE AT DESTINATION IN CURRENCY OF THE DRAF…"
click at [990, 376] on p "Assured Details" at bounding box center [793, 372] width 535 height 12
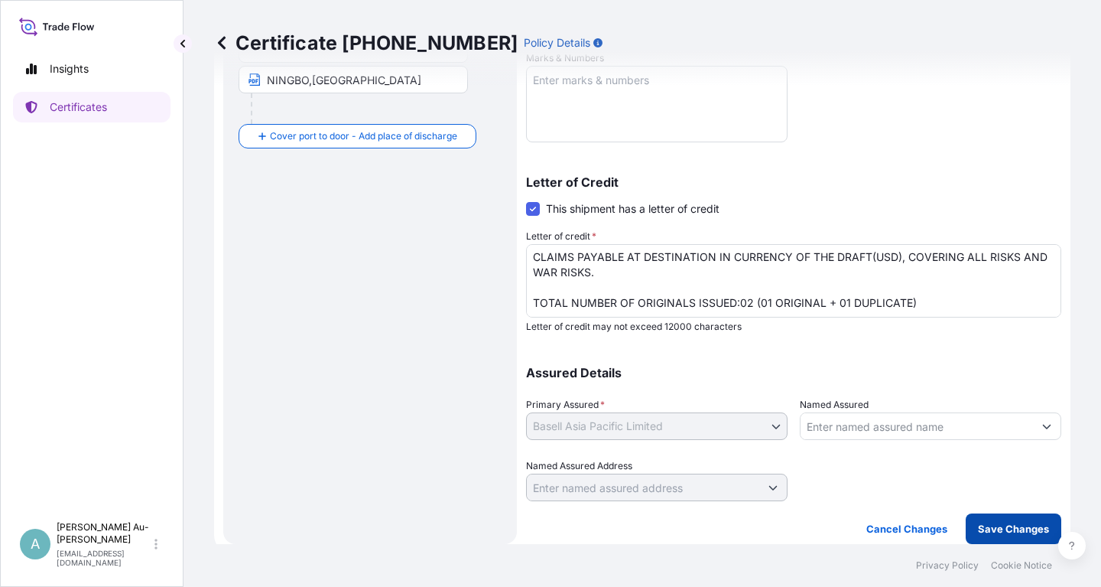
click at [1000, 523] on p "Save Changes" at bounding box center [1013, 528] width 71 height 15
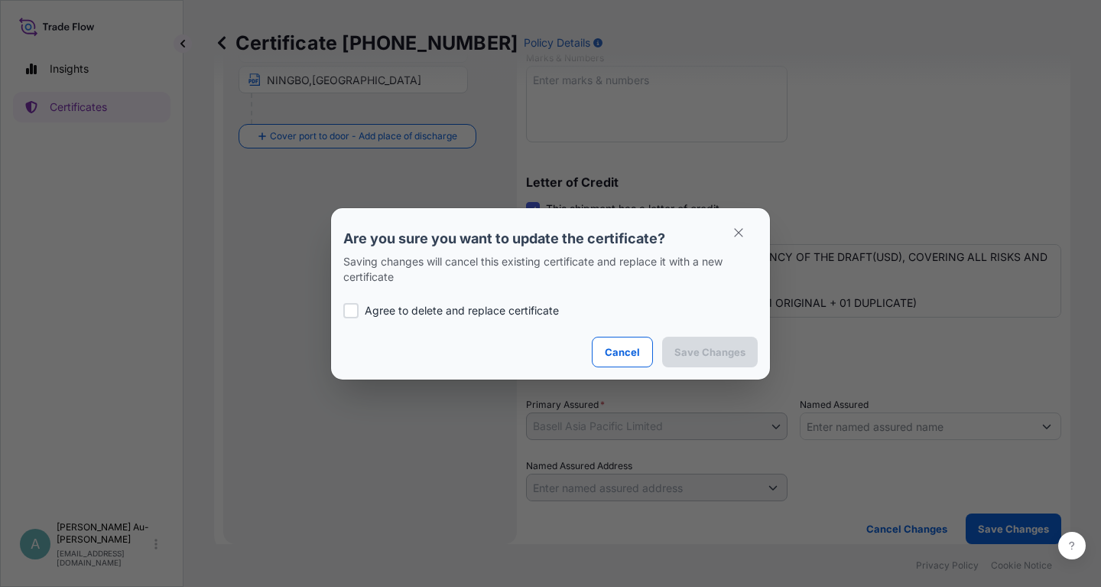
click at [403, 309] on p "Agree to delete and replace certificate" at bounding box center [462, 310] width 194 height 15
checkbox input "true"
click at [718, 350] on p "Save Changes" at bounding box center [710, 351] width 71 height 15
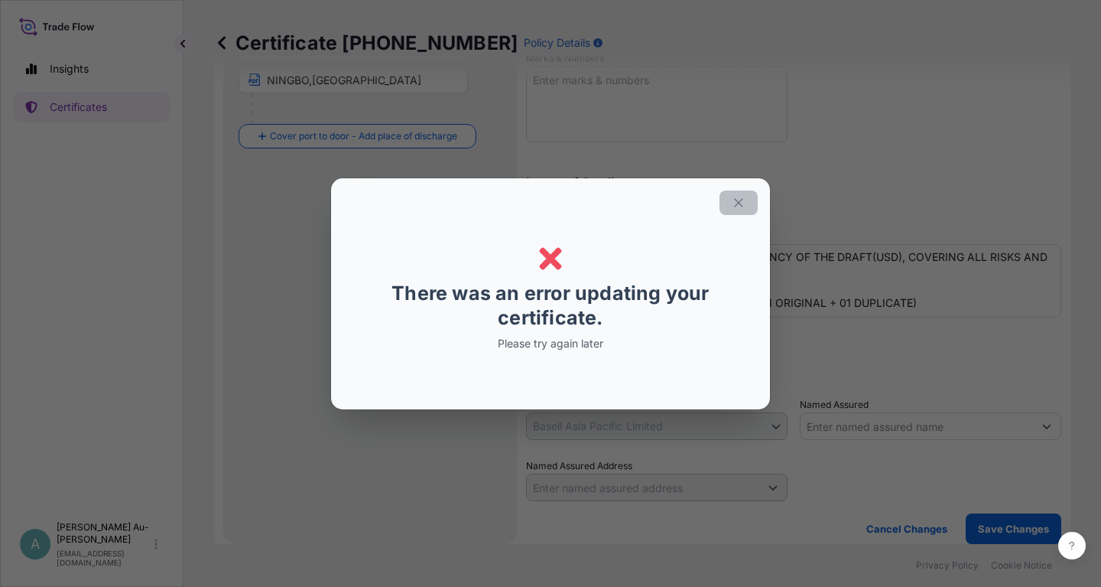
click at [747, 198] on button "button" at bounding box center [739, 202] width 38 height 24
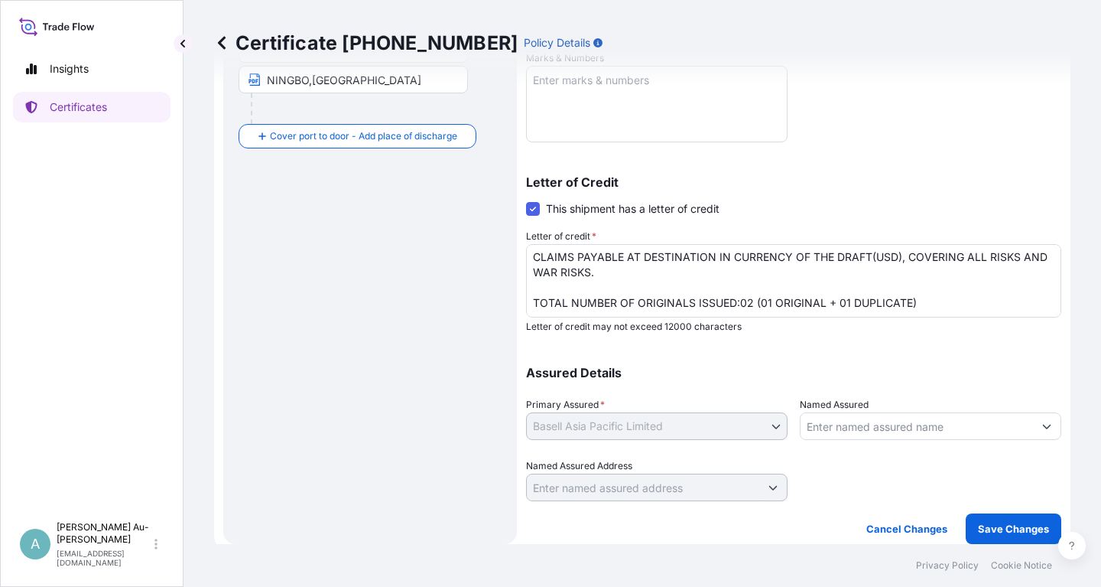
click at [956, 357] on div "Assured Details Primary Assured * Basell Asia Pacific Limited Basell Asia Pacif…" at bounding box center [793, 424] width 535 height 153
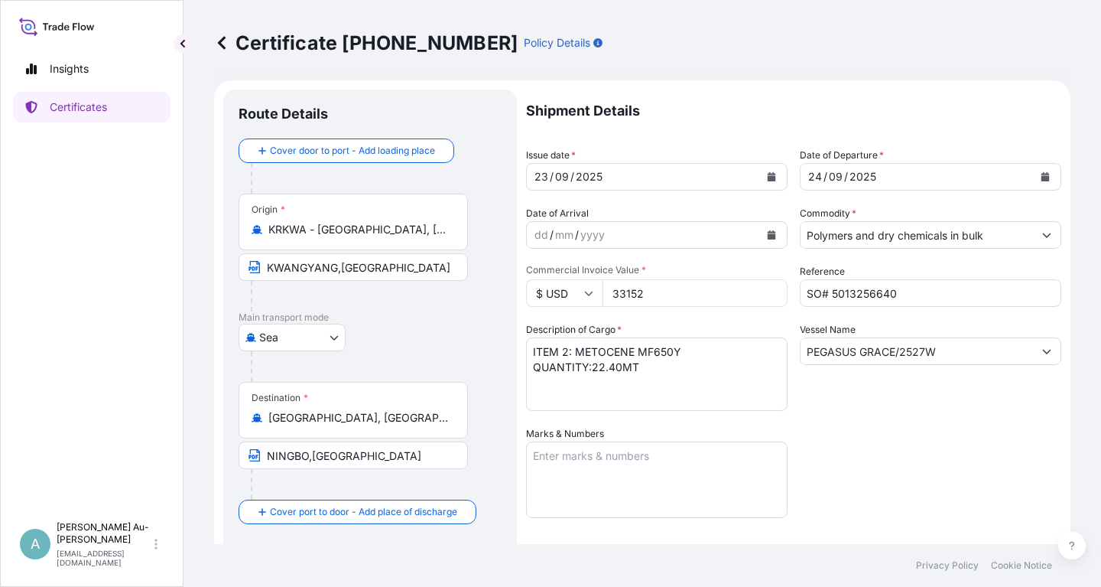
scroll to position [0, 0]
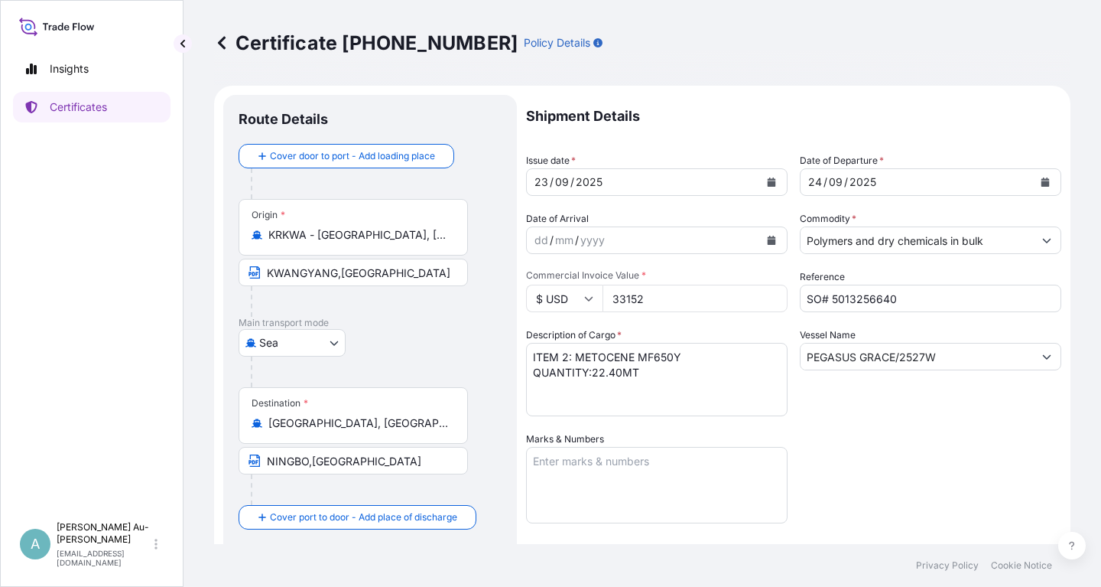
drag, startPoint x: 846, startPoint y: 446, endPoint x: 858, endPoint y: 430, distance: 20.2
click at [848, 442] on div "Shipment Details Issue date * [DATE] Date of Departure * [DATE] Date of Arrival…" at bounding box center [793, 488] width 535 height 787
click at [822, 428] on div "Shipment Details Issue date * [DATE] Date of Departure * [DATE] Date of Arrival…" at bounding box center [793, 488] width 535 height 787
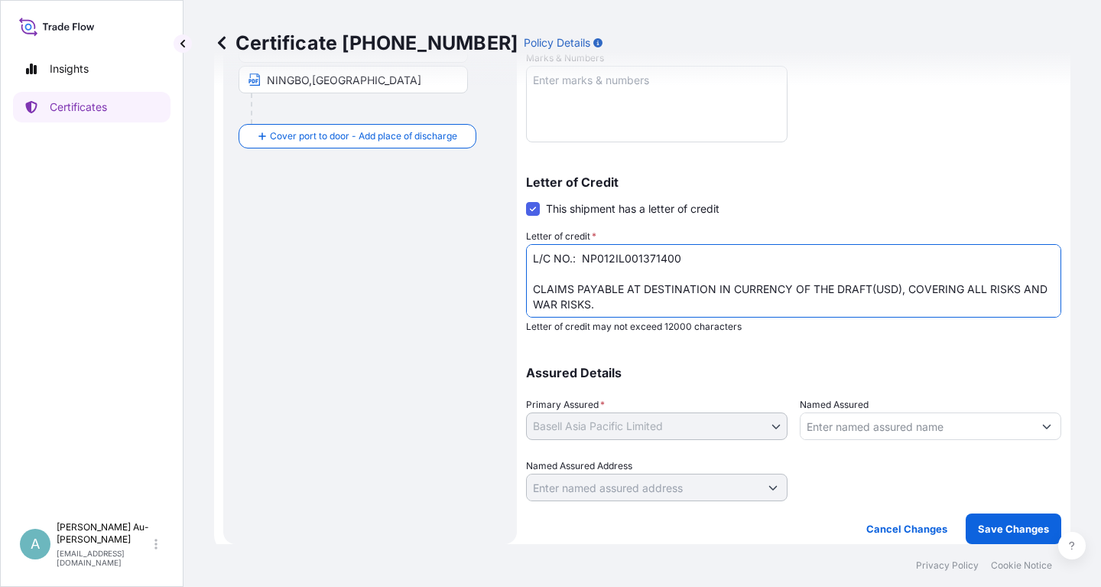
scroll to position [32, 0]
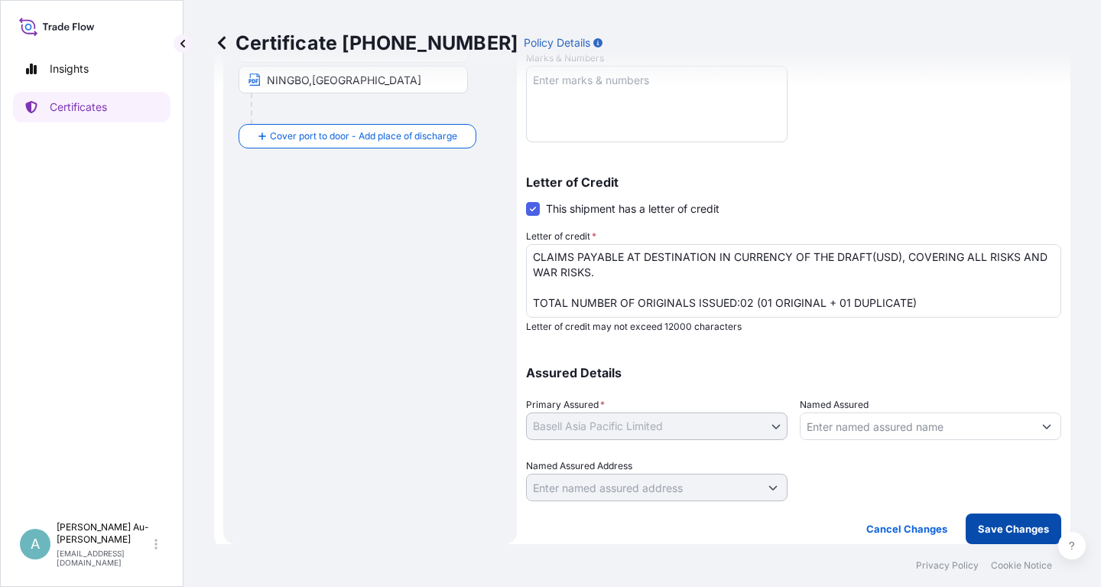
click at [996, 533] on p "Save Changes" at bounding box center [1013, 528] width 71 height 15
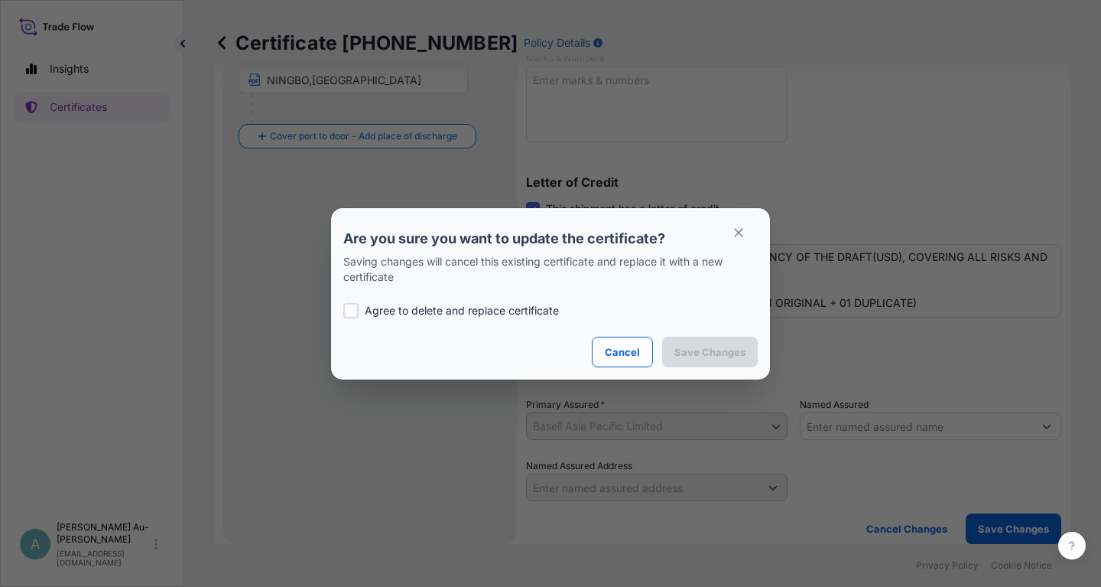
click at [403, 314] on p "Agree to delete and replace certificate" at bounding box center [462, 310] width 194 height 15
checkbox input "true"
click at [687, 346] on p "Save Changes" at bounding box center [710, 351] width 71 height 15
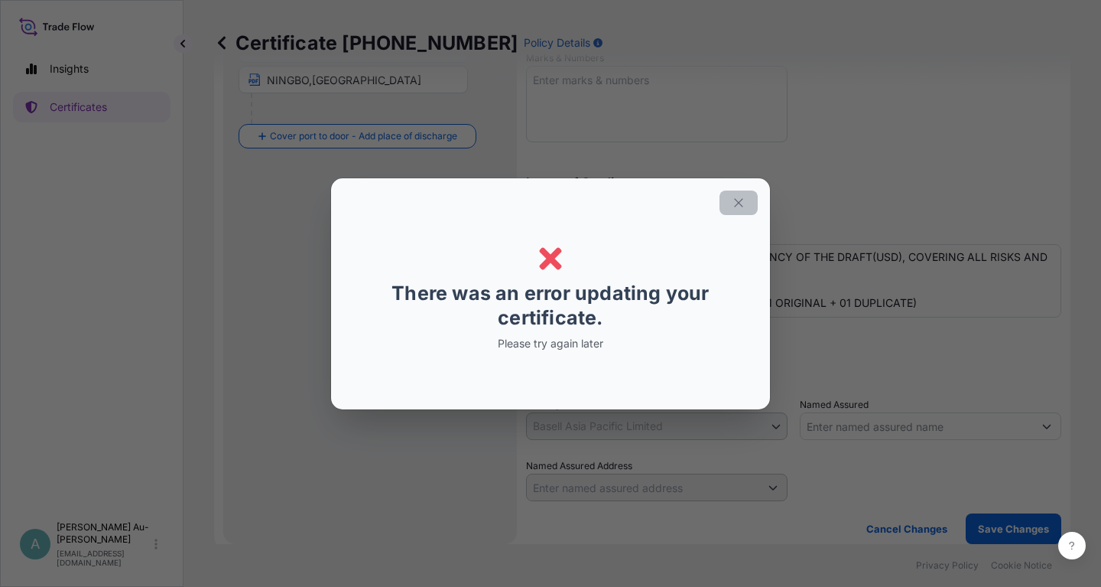
click at [738, 204] on icon "button" at bounding box center [739, 203] width 14 height 14
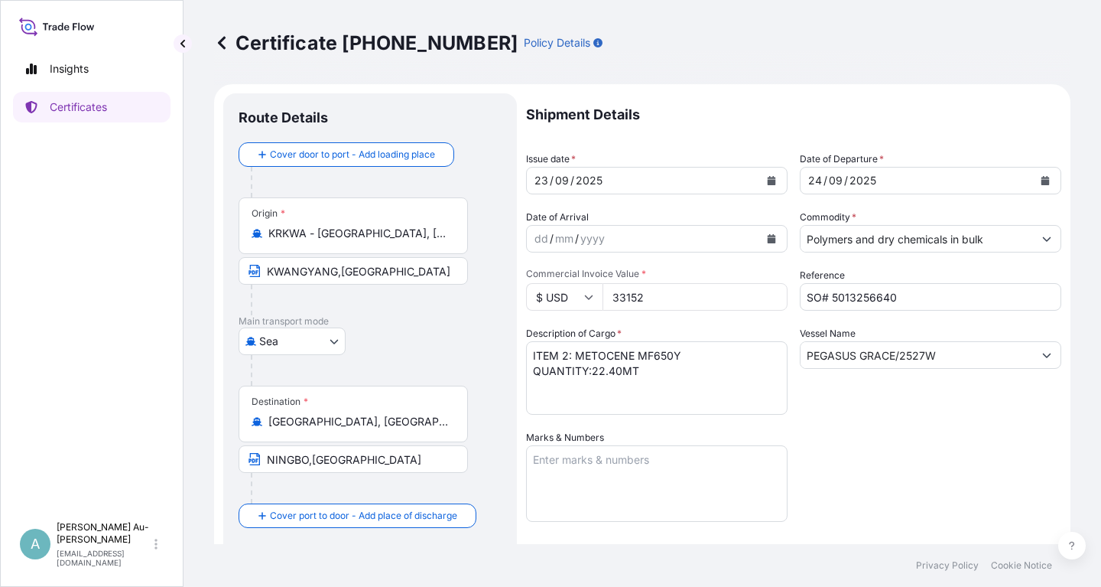
scroll to position [0, 0]
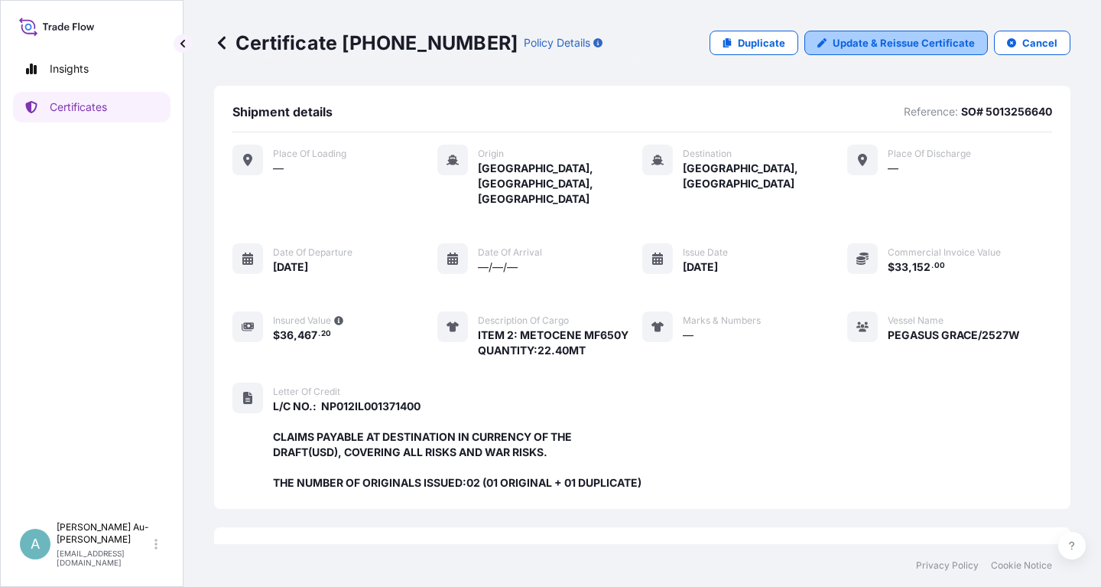
click at [883, 44] on p "Update & Reissue Certificate" at bounding box center [904, 42] width 142 height 15
select select "Sea"
select select "32034"
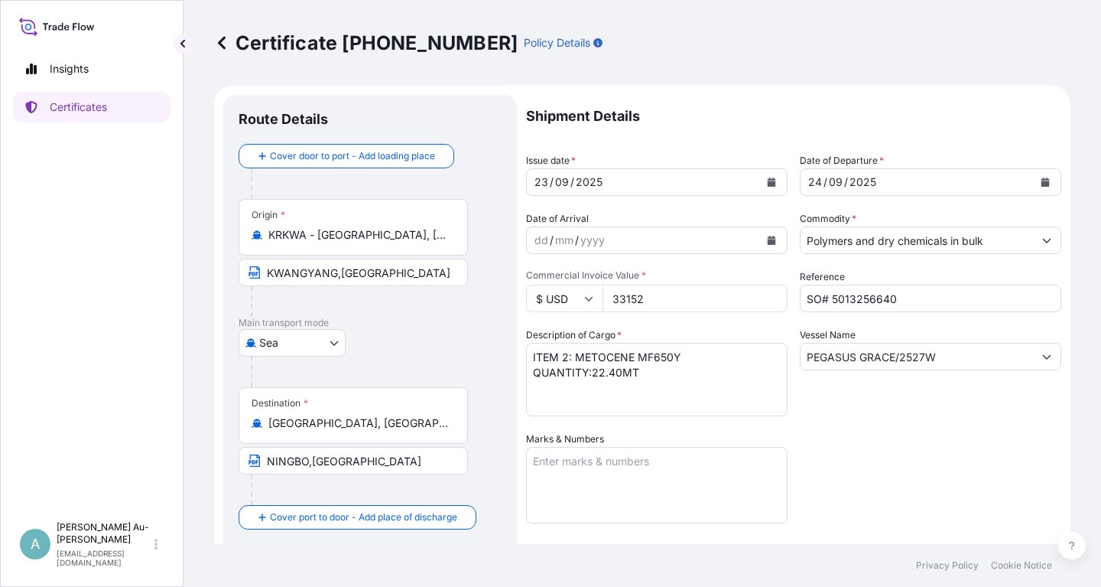
click at [776, 183] on button "Calendar" at bounding box center [772, 182] width 24 height 24
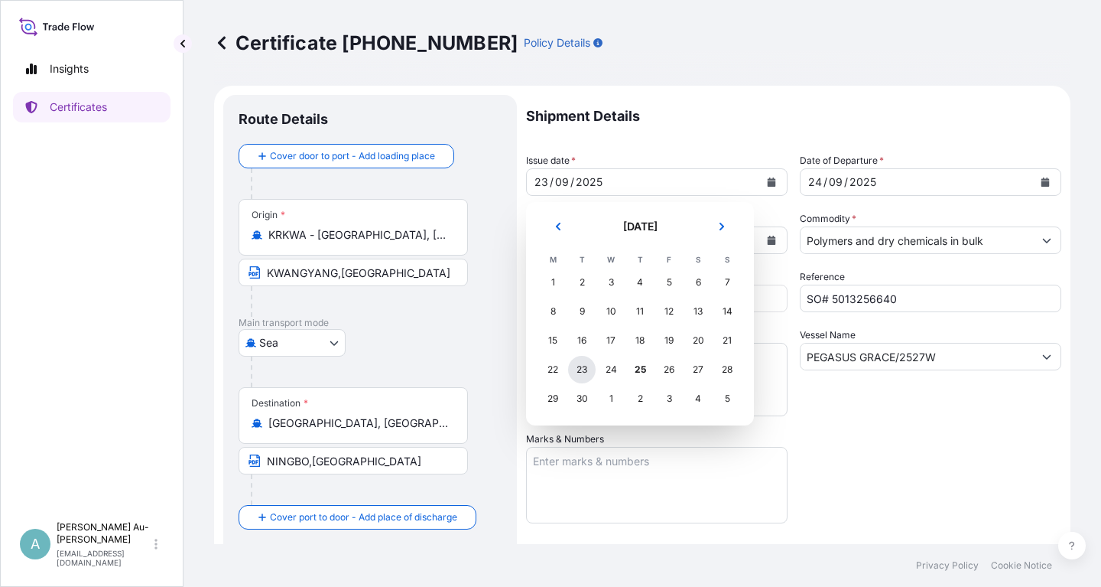
click at [581, 371] on div "23" at bounding box center [582, 370] width 28 height 28
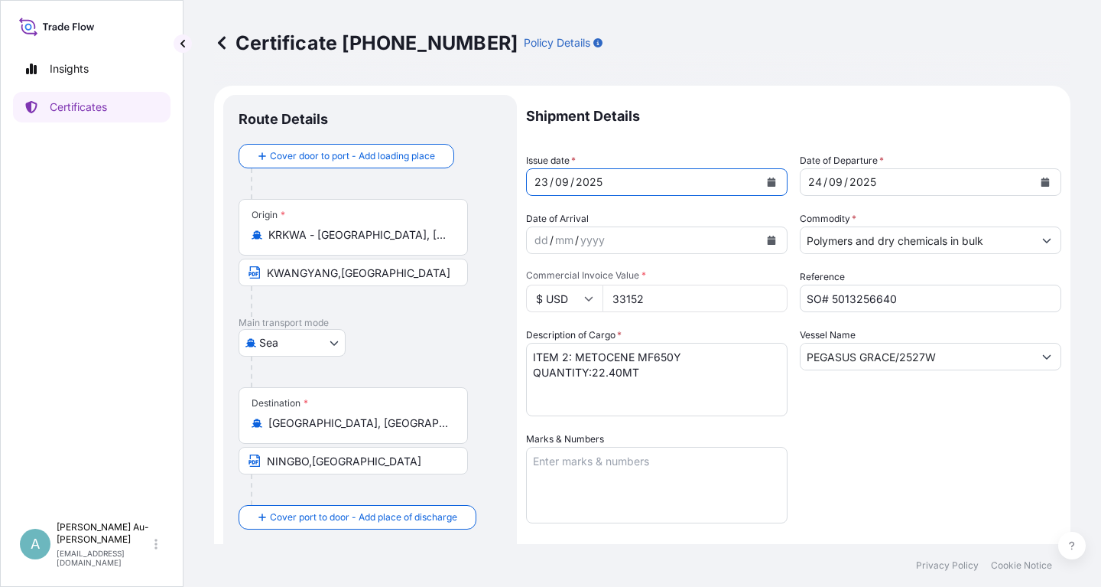
click at [836, 205] on div "Shipment Details Issue date * [DATE] Date of Departure * [DATE] Date of Arrival…" at bounding box center [793, 488] width 535 height 787
click at [1050, 181] on button "Calendar" at bounding box center [1045, 182] width 24 height 24
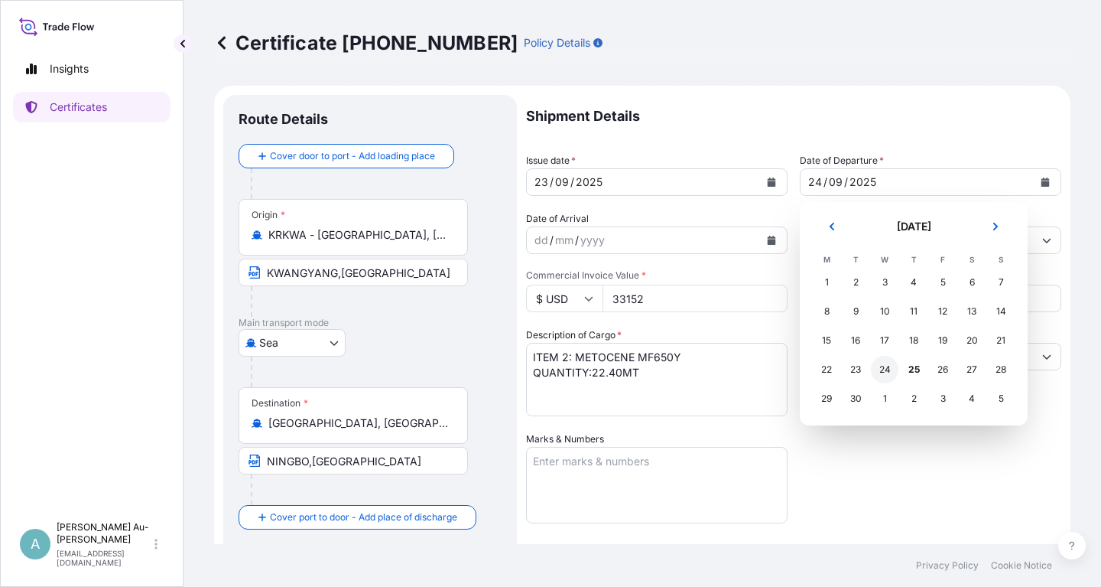
click at [886, 373] on div "24" at bounding box center [885, 370] width 28 height 28
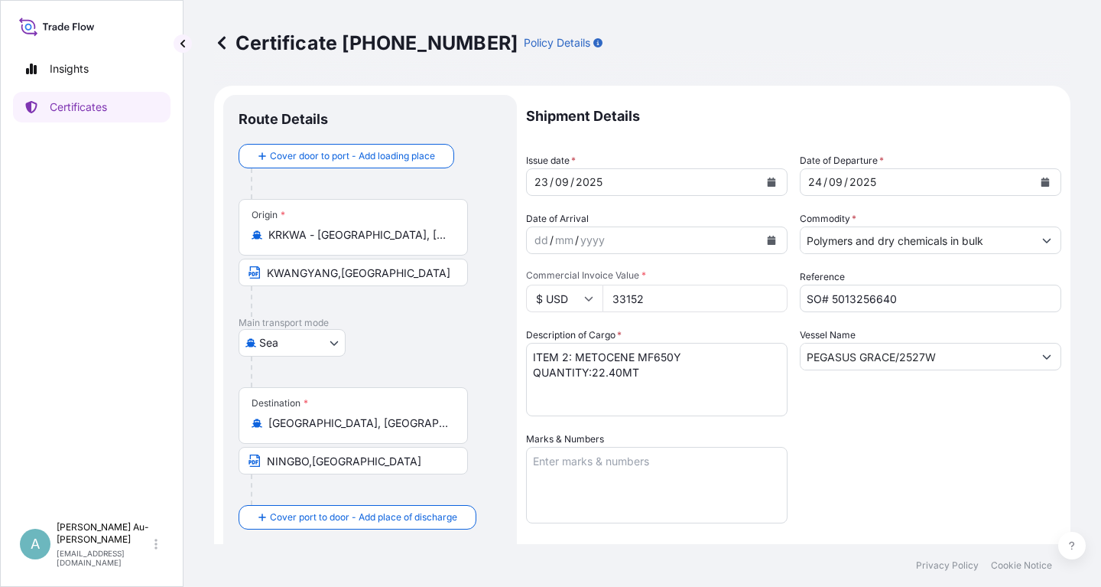
click at [904, 434] on div "Shipment Details Issue date * [DATE] Date of Departure * [DATE] Date of Arrival…" at bounding box center [793, 488] width 535 height 787
click at [864, 424] on div "Shipment Details Issue date * [DATE] Date of Departure * [DATE] Date of Arrival…" at bounding box center [793, 488] width 535 height 787
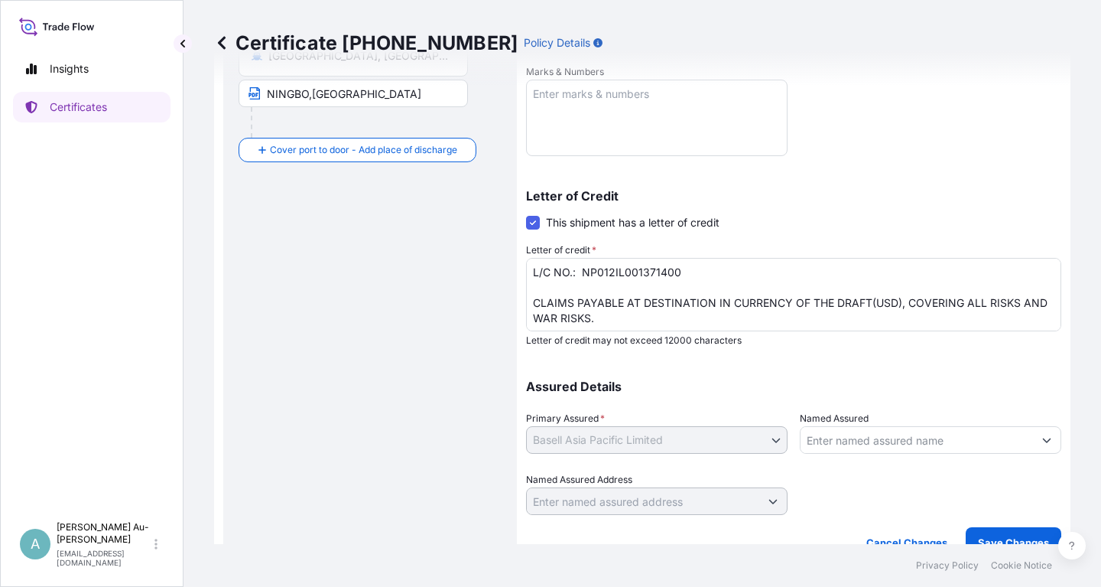
scroll to position [381, 0]
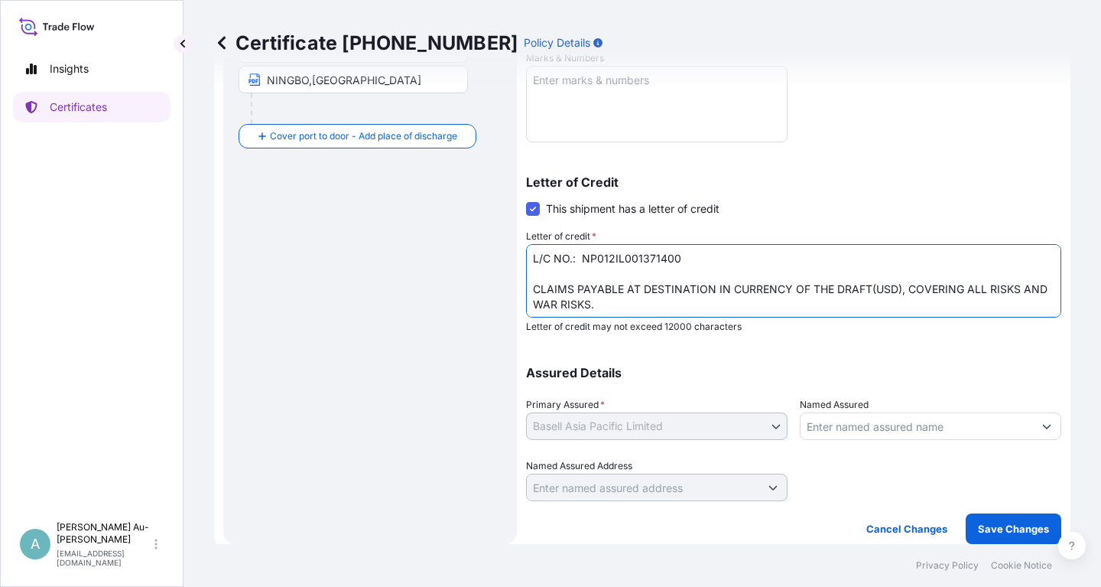
click at [975, 302] on textarea "L/C NO.: NP012IL001371400 CLAIMS PAYABLE AT DESTINATION IN CURRENCY OF THE DRAF…" at bounding box center [793, 280] width 535 height 73
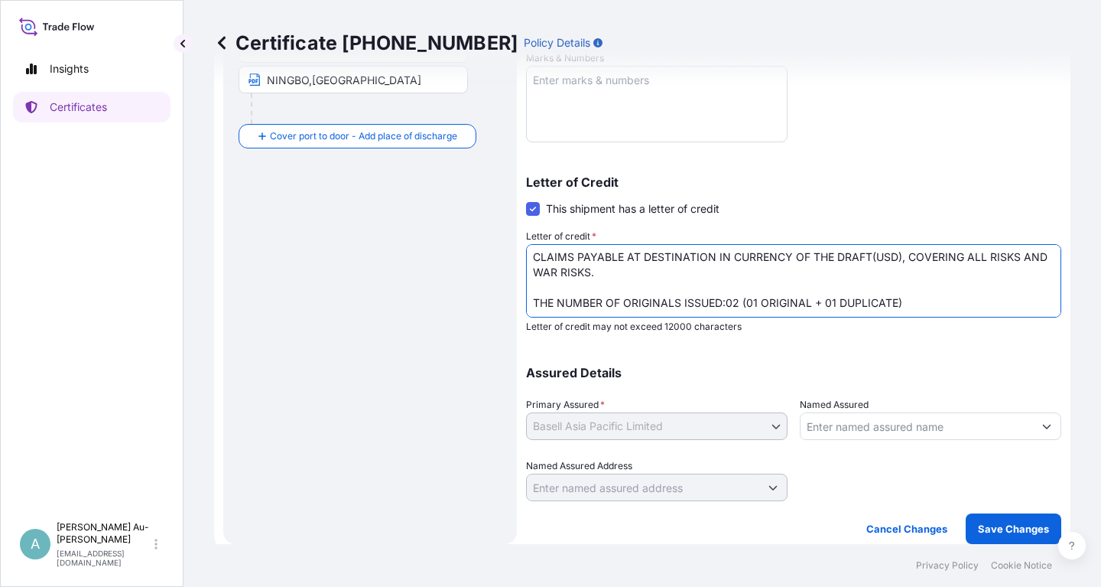
drag, startPoint x: 528, startPoint y: 305, endPoint x: 538, endPoint y: 311, distance: 12.0
click at [529, 307] on textarea "L/C NO.: NP012IL001371400 CLAIMS PAYABLE AT DESTINATION IN CURRENCY OF THE DRAF…" at bounding box center [793, 280] width 535 height 73
type textarea "L/C NO.: NP012IL001371400 CLAIMS PAYABLE AT DESTINATION IN CURRENCY OF THE DRAF…"
click at [917, 363] on div "Assured Details Primary Assured * Basell Asia Pacific Limited Basell Asia Pacif…" at bounding box center [793, 424] width 535 height 153
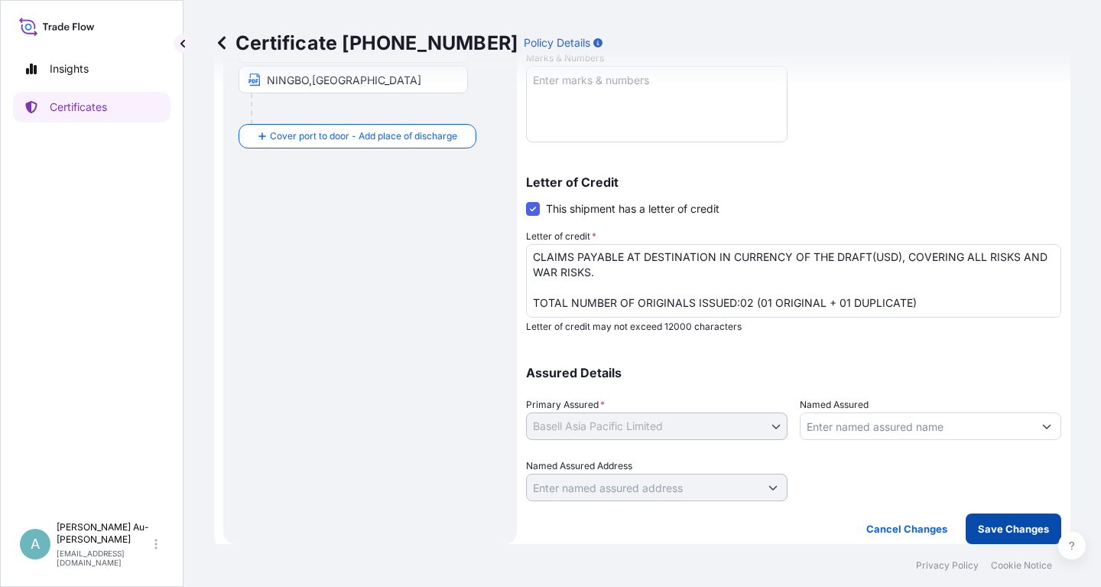
click at [1027, 526] on p "Save Changes" at bounding box center [1013, 528] width 71 height 15
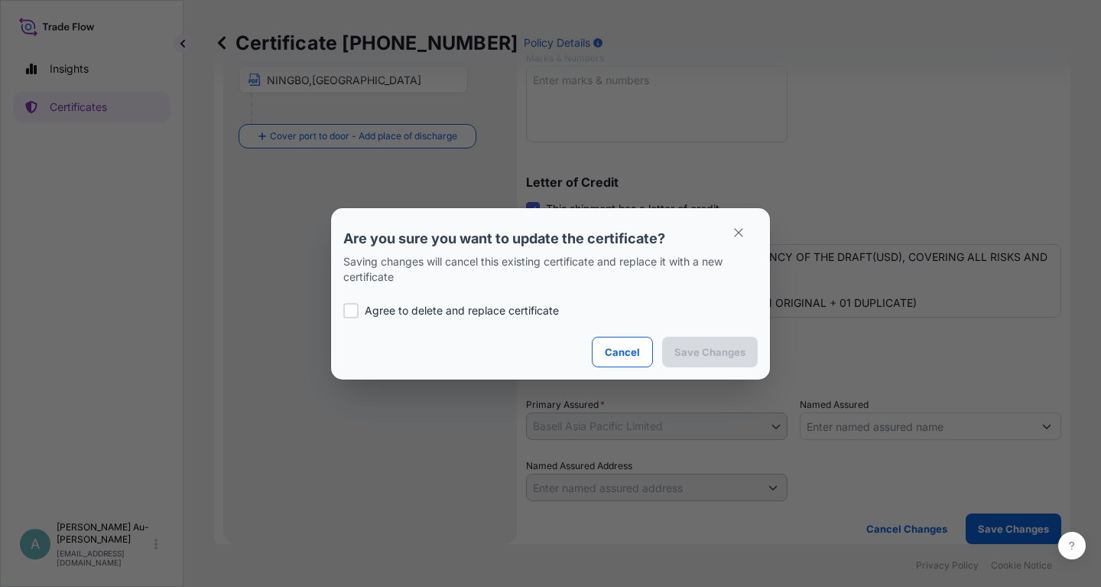
click at [408, 305] on p "Agree to delete and replace certificate" at bounding box center [462, 310] width 194 height 15
checkbox input "true"
click at [692, 346] on p "Save Changes" at bounding box center [710, 351] width 71 height 15
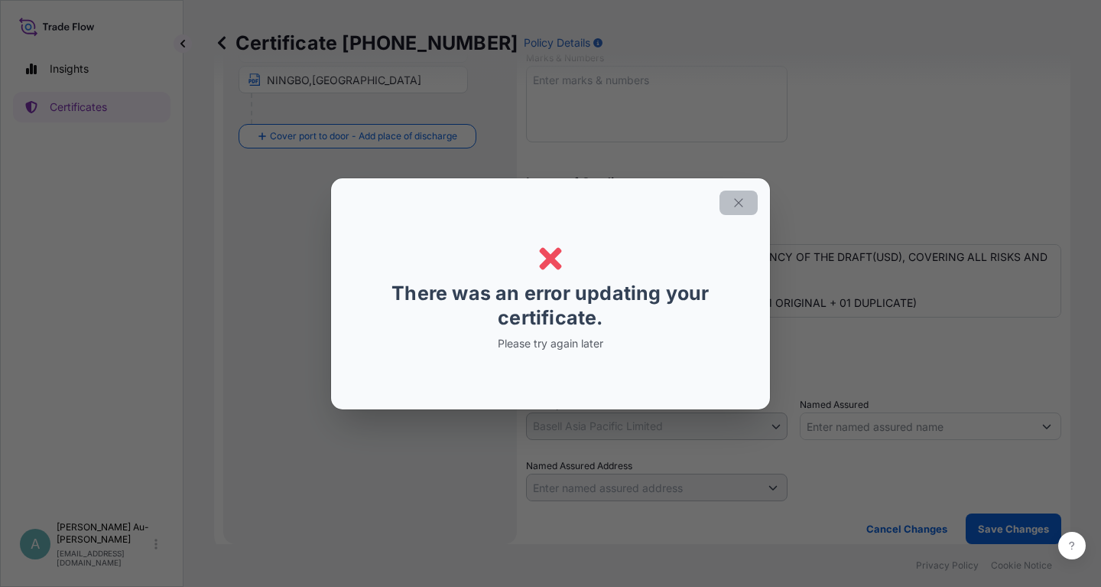
click at [734, 201] on icon "button" at bounding box center [739, 203] width 14 height 14
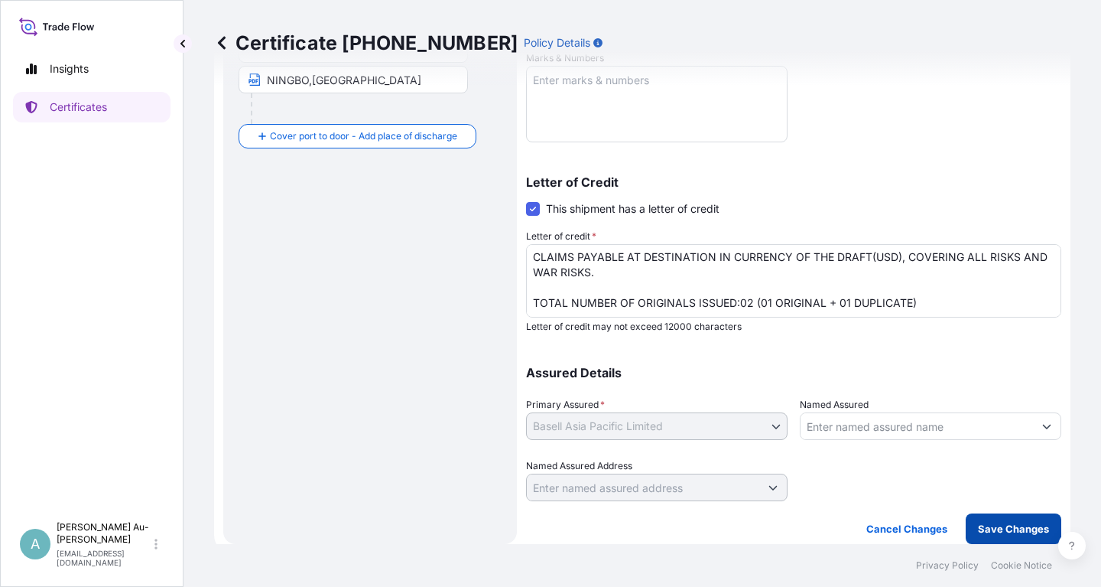
click at [990, 529] on p "Save Changes" at bounding box center [1013, 528] width 71 height 15
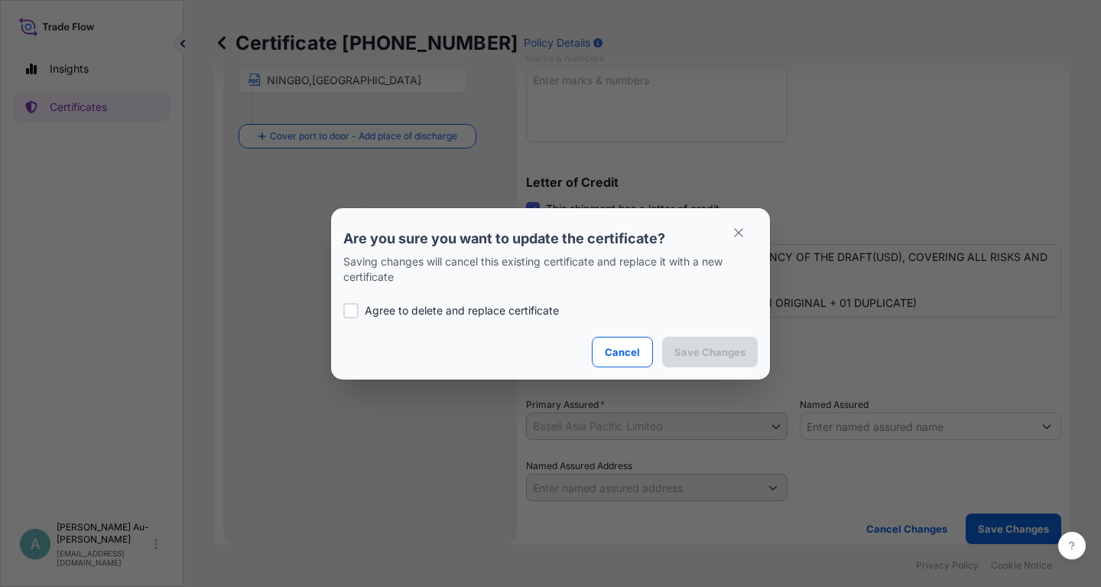
click at [483, 312] on p "Agree to delete and replace certificate" at bounding box center [462, 310] width 194 height 15
checkbox input "true"
click at [732, 351] on p "Save Changes" at bounding box center [710, 351] width 71 height 15
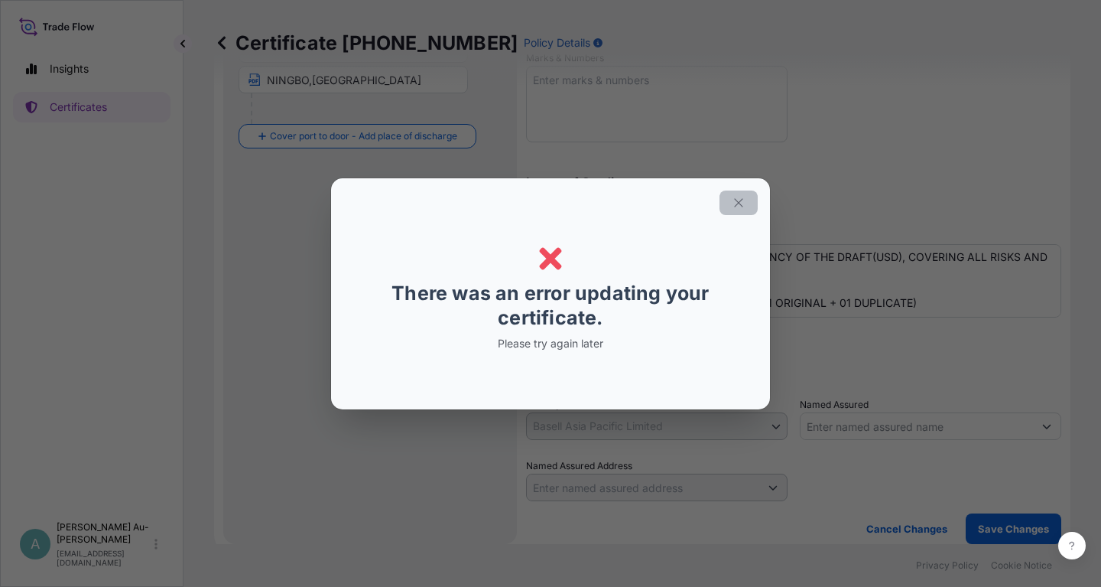
click at [737, 199] on icon "button" at bounding box center [739, 203] width 14 height 14
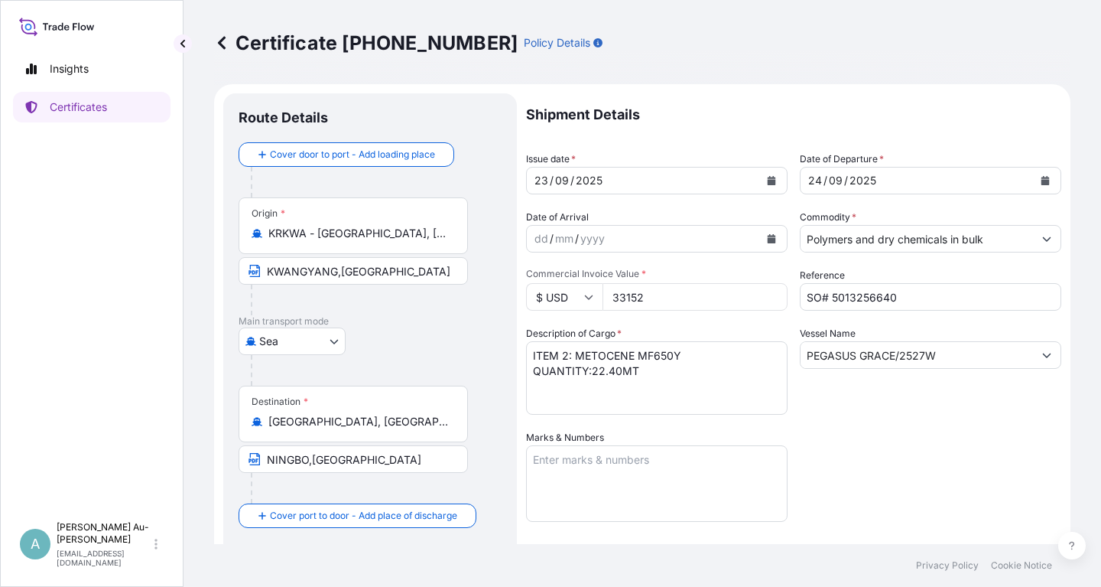
scroll to position [0, 0]
click at [79, 109] on p "Certificates" at bounding box center [78, 106] width 57 height 15
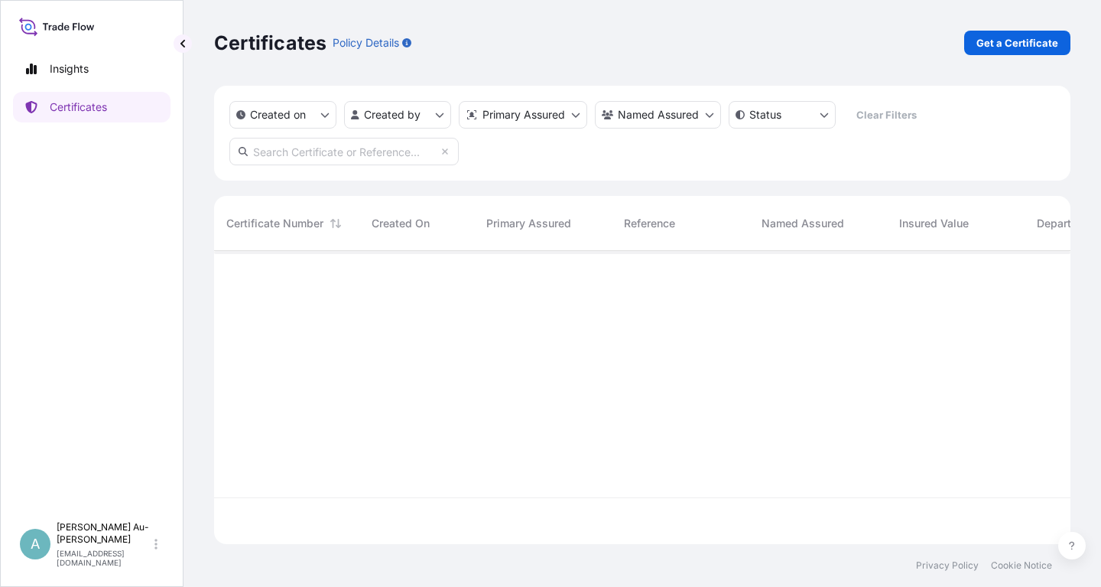
scroll to position [348, 857]
click at [316, 157] on input "text" at bounding box center [343, 152] width 229 height 28
type input "1770-1"
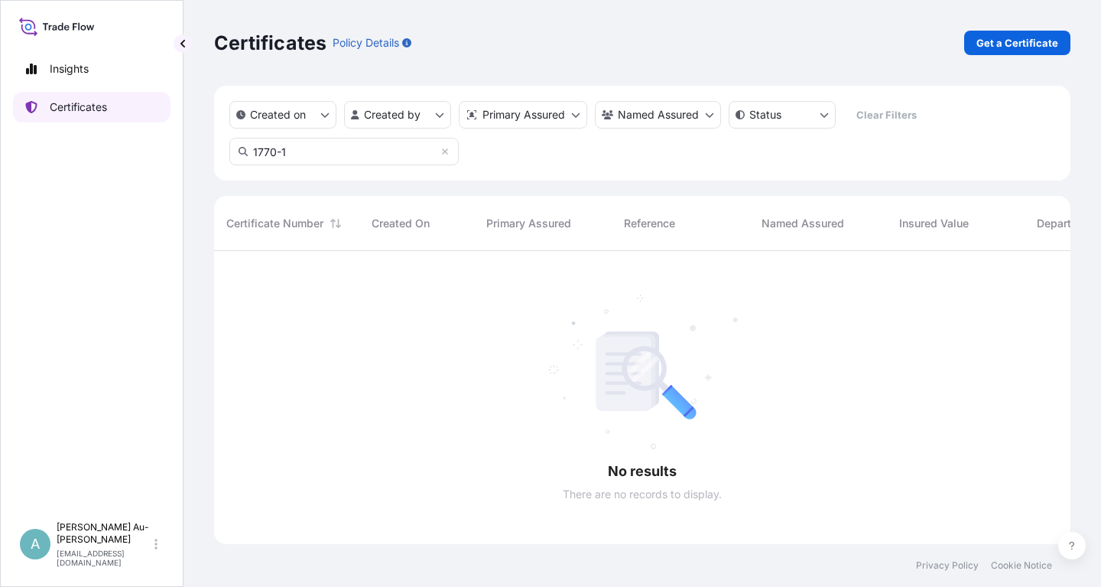
click at [80, 112] on p "Certificates" at bounding box center [78, 106] width 57 height 15
click at [76, 107] on p "Certificates" at bounding box center [78, 106] width 57 height 15
drag, startPoint x: 304, startPoint y: 144, endPoint x: 240, endPoint y: 151, distance: 63.9
click at [240, 147] on input "1770-1" at bounding box center [343, 152] width 229 height 28
click at [111, 115] on link "Certificates" at bounding box center [92, 107] width 158 height 31
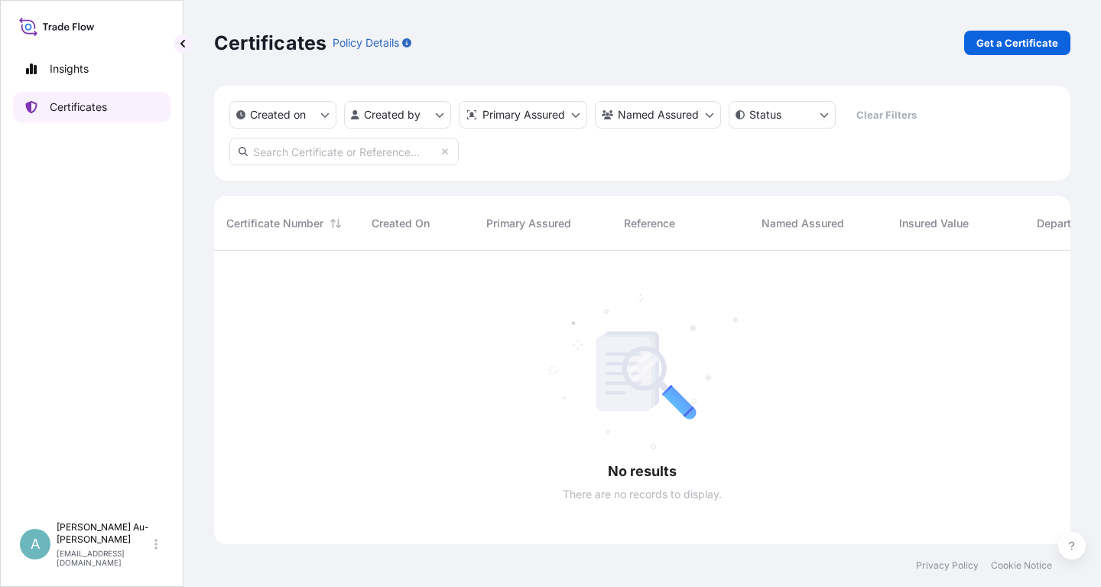
click at [63, 111] on p "Certificates" at bounding box center [78, 106] width 57 height 15
click at [65, 74] on p "Insights" at bounding box center [69, 68] width 39 height 15
select select "2025"
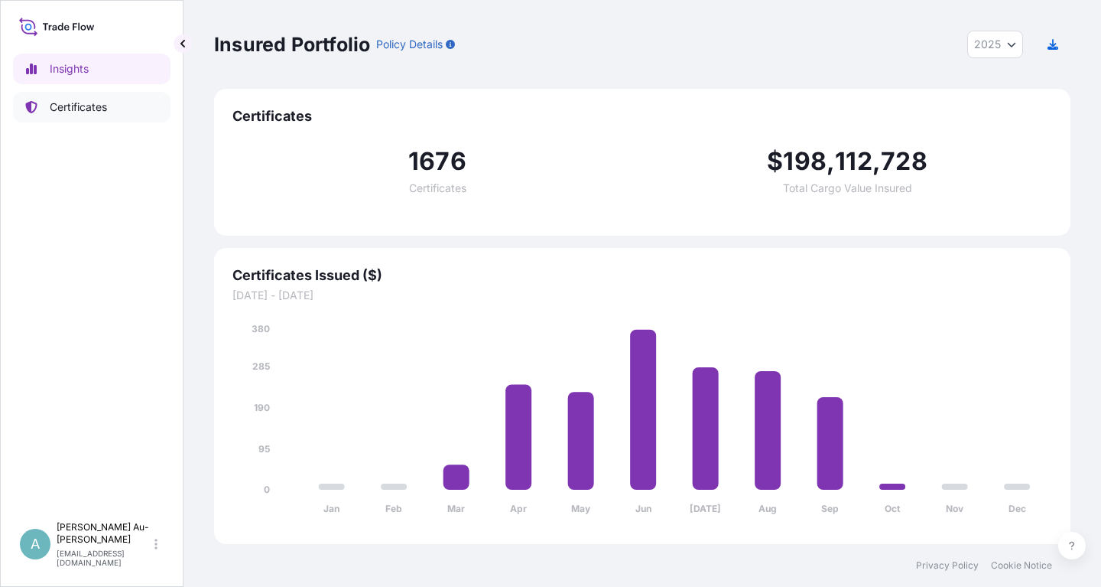
click at [67, 112] on p "Certificates" at bounding box center [78, 106] width 57 height 15
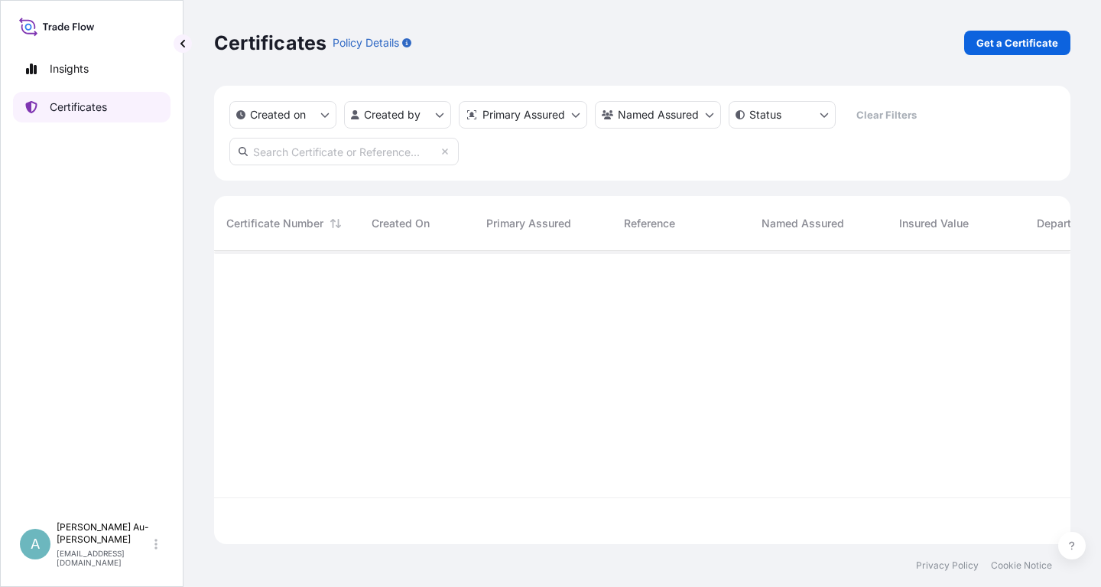
scroll to position [348, 857]
click at [63, 114] on p "Certificates" at bounding box center [78, 106] width 57 height 15
click at [337, 158] on input "text" at bounding box center [343, 152] width 229 height 28
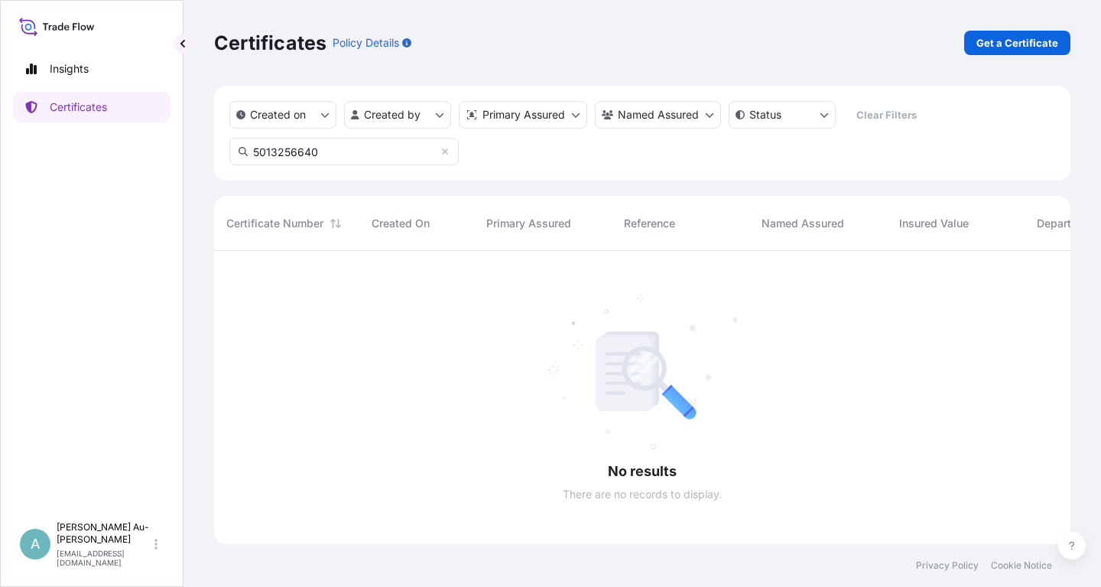
type input "5013256640"
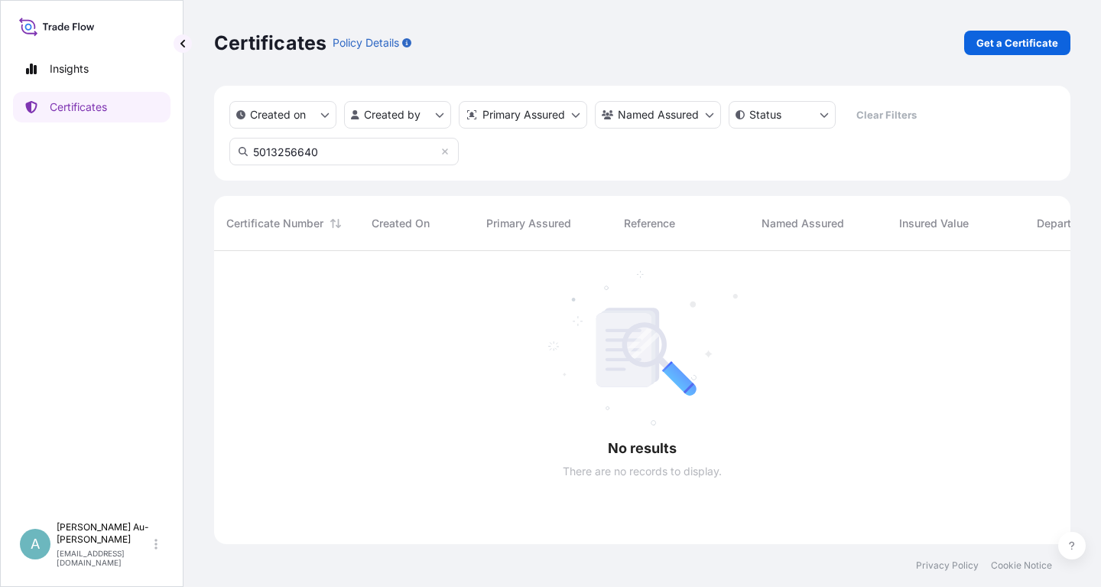
scroll to position [348, 857]
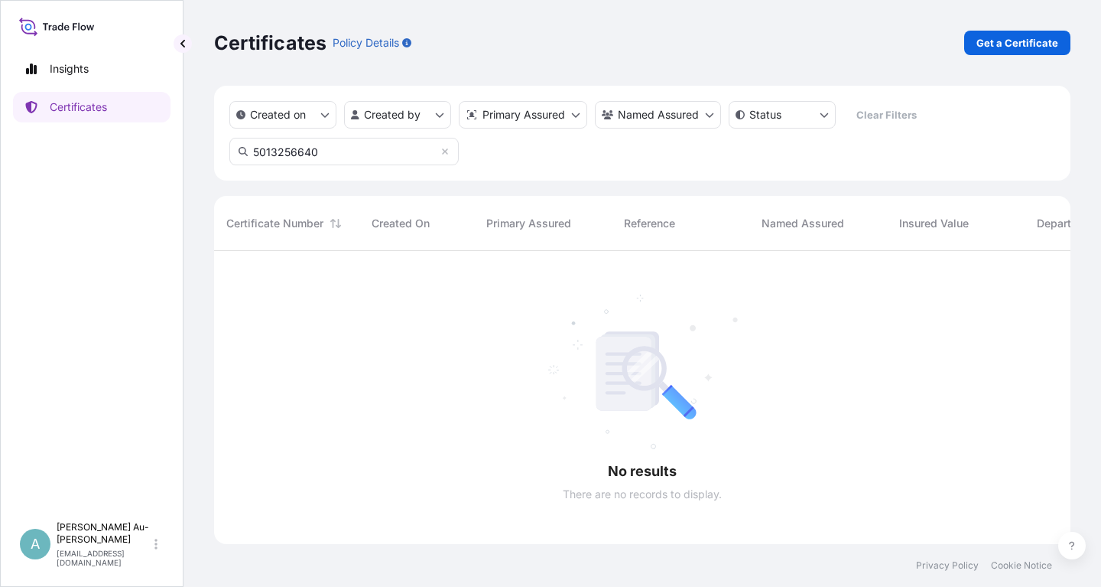
click at [374, 158] on input "5013256640" at bounding box center [343, 152] width 229 height 28
click at [444, 154] on icon at bounding box center [445, 151] width 6 height 6
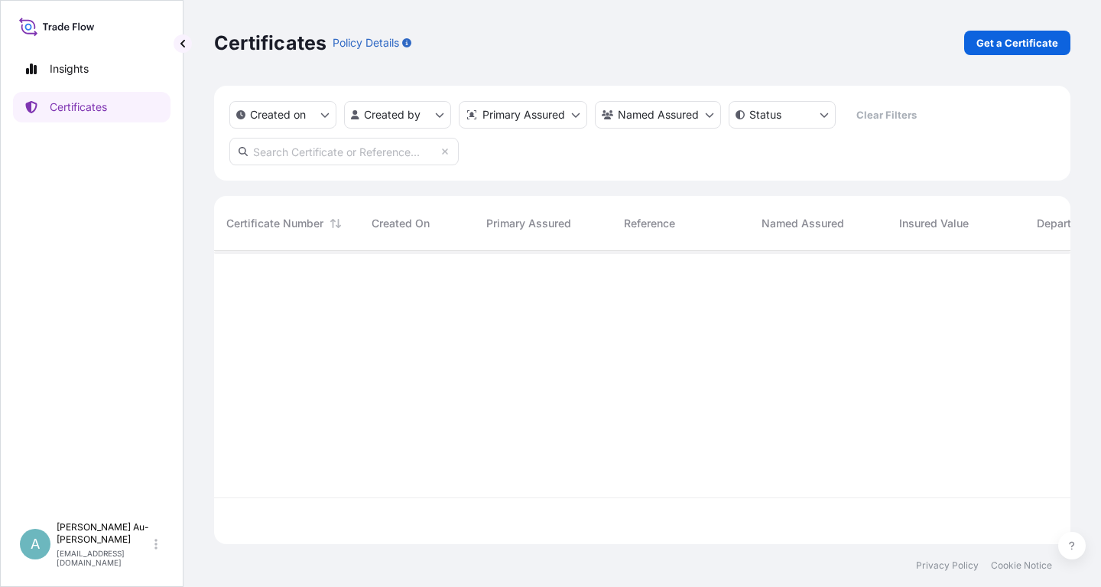
scroll to position [301, 857]
click at [325, 154] on input "text" at bounding box center [343, 152] width 229 height 28
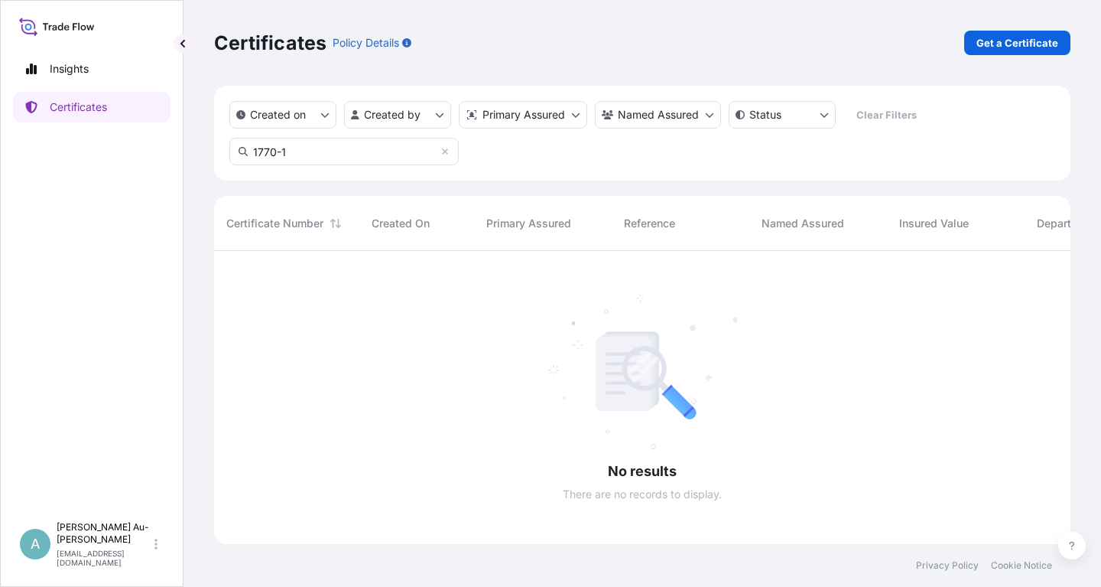
type input "1770-1"
click at [80, 118] on link "Certificates" at bounding box center [92, 107] width 158 height 31
drag, startPoint x: 292, startPoint y: 157, endPoint x: 261, endPoint y: 157, distance: 31.4
click at [229, 163] on input "1770-1" at bounding box center [343, 152] width 229 height 28
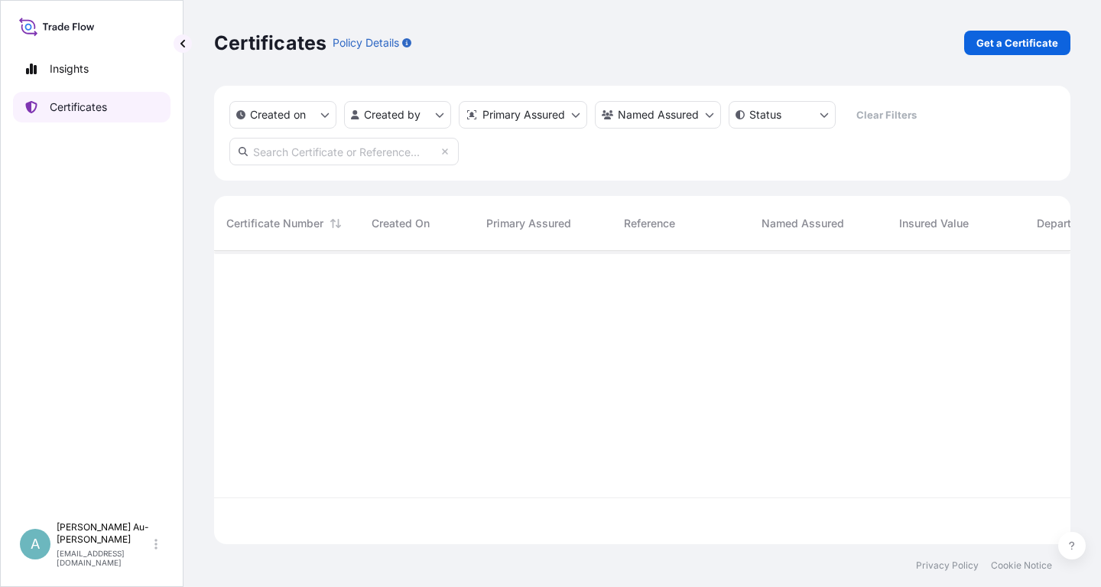
scroll to position [301, 857]
click at [122, 113] on link "Certificates" at bounding box center [92, 107] width 158 height 31
click at [70, 115] on link "Certificates" at bounding box center [92, 107] width 158 height 31
click at [70, 114] on p "Certificates" at bounding box center [78, 106] width 57 height 15
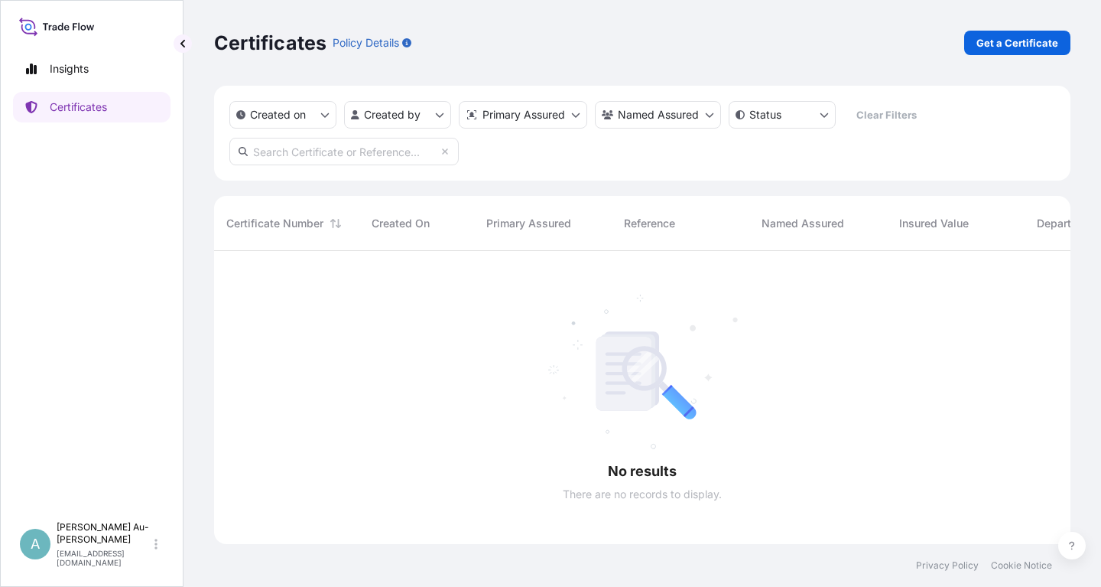
click at [66, 28] on icon at bounding box center [66, 27] width 5 height 5
click at [61, 69] on p "Insights" at bounding box center [69, 68] width 39 height 15
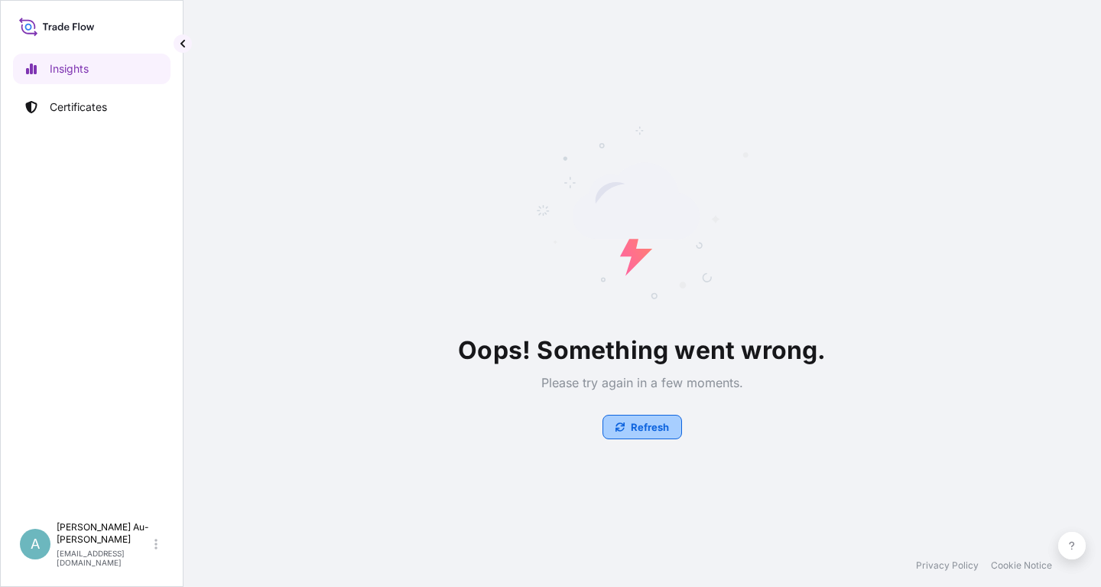
click at [612, 431] on button "Refresh" at bounding box center [643, 427] width 80 height 24
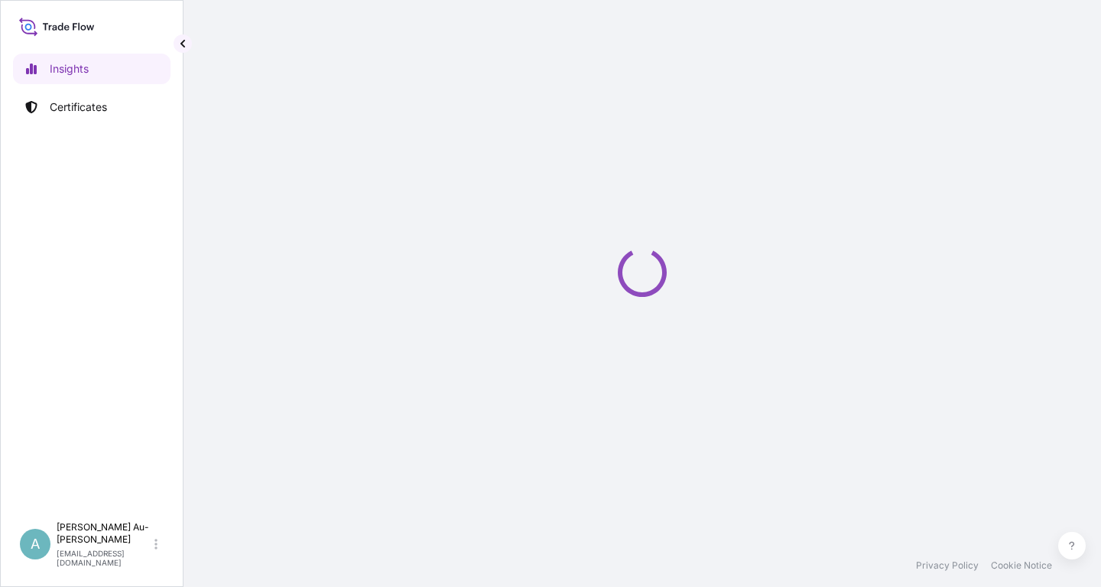
select select "2025"
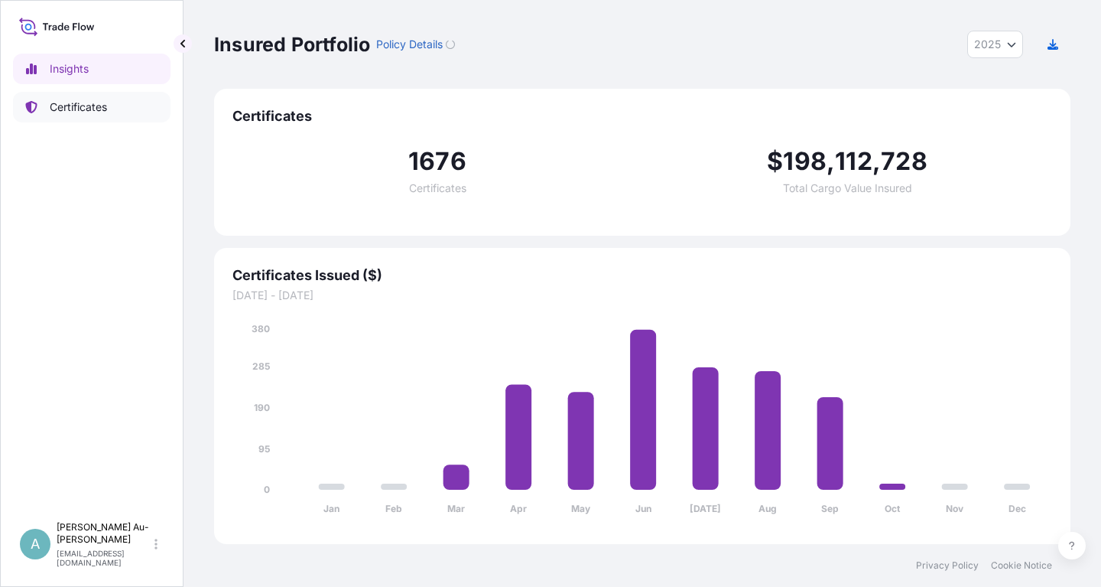
click at [77, 103] on p "Certificates" at bounding box center [78, 106] width 57 height 15
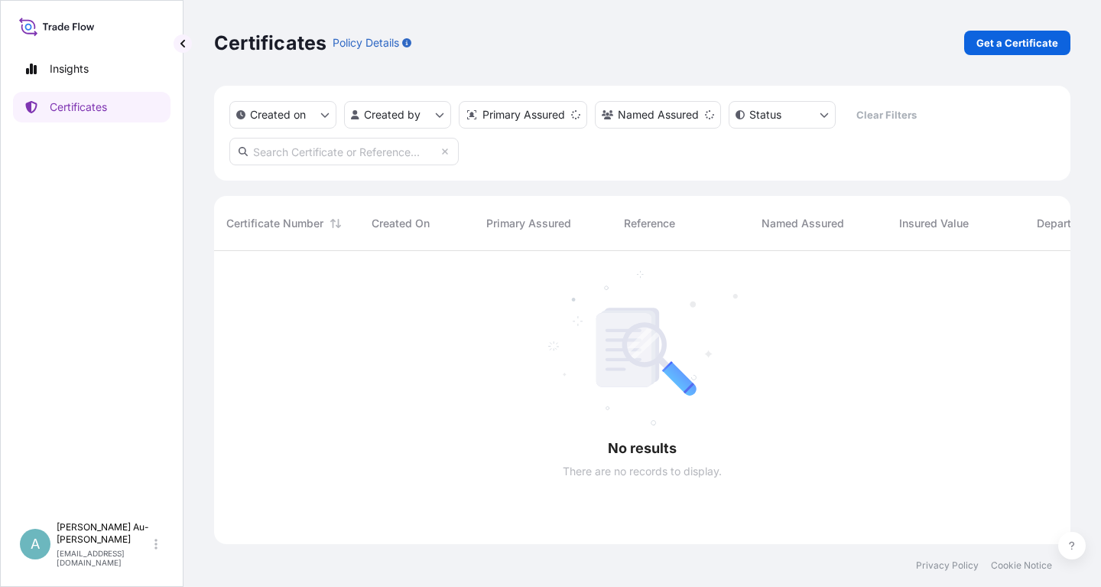
scroll to position [348, 857]
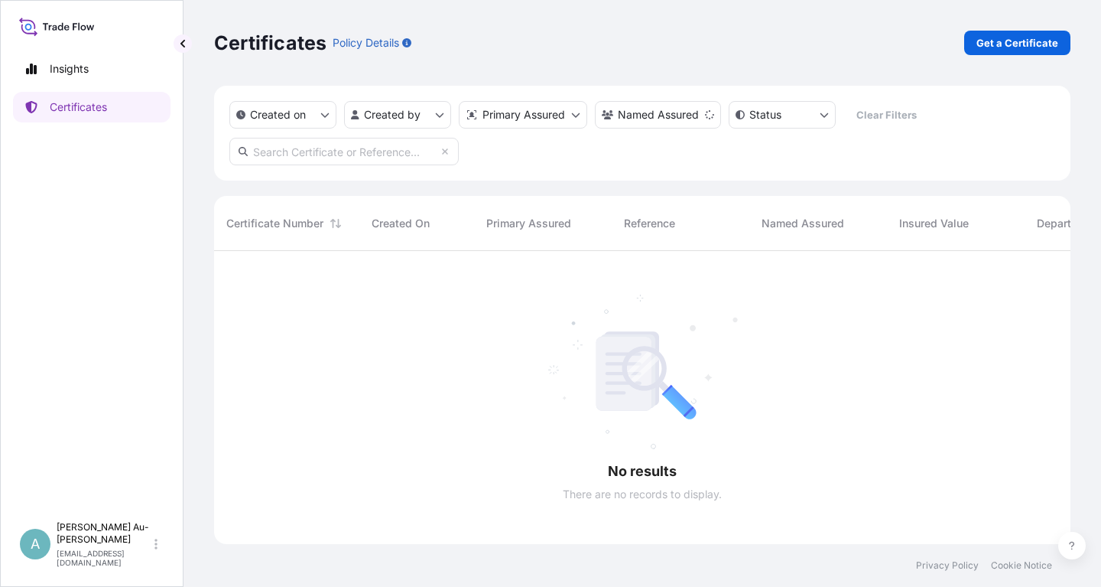
click at [294, 157] on input "text" at bounding box center [343, 152] width 229 height 28
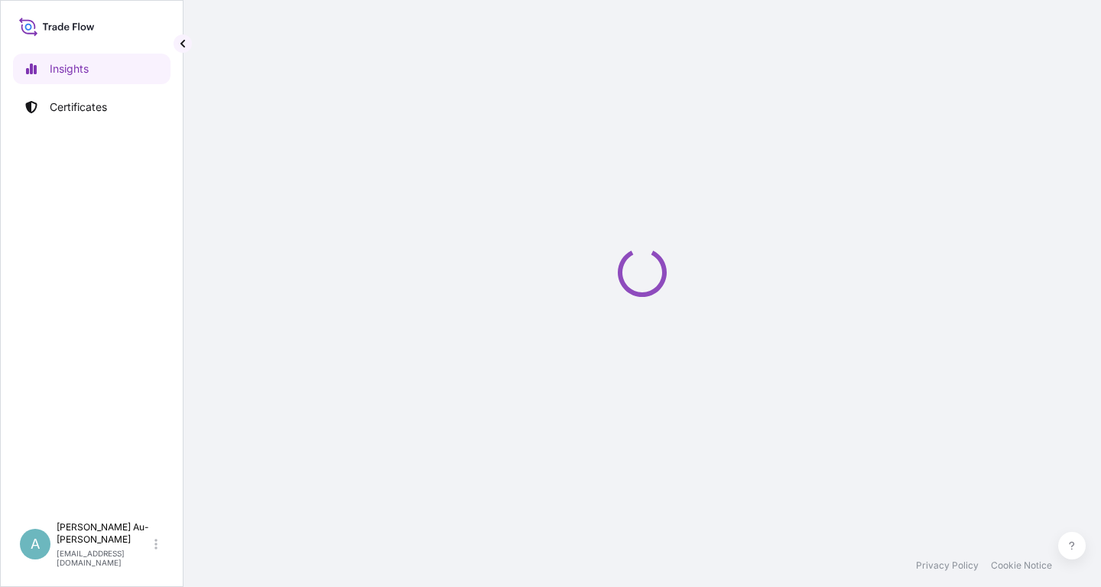
select select "2025"
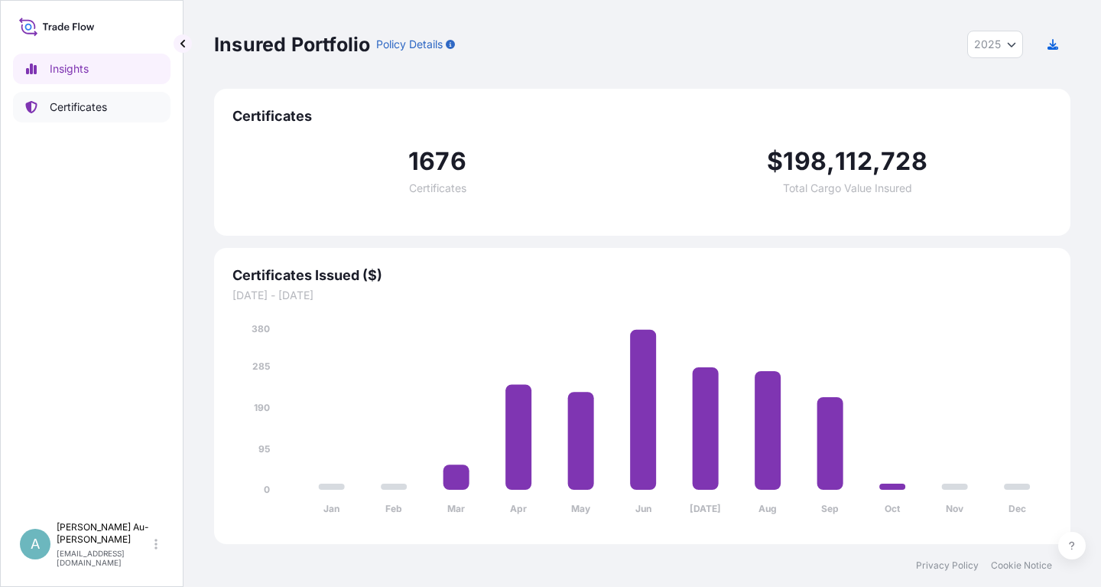
click at [53, 104] on p "Certificates" at bounding box center [78, 106] width 57 height 15
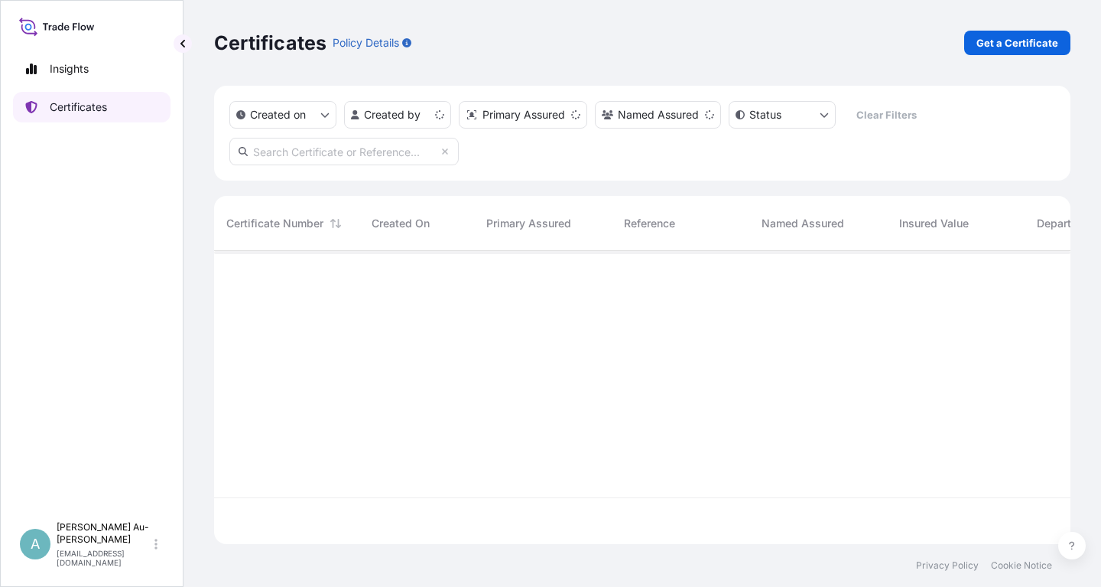
scroll to position [301, 857]
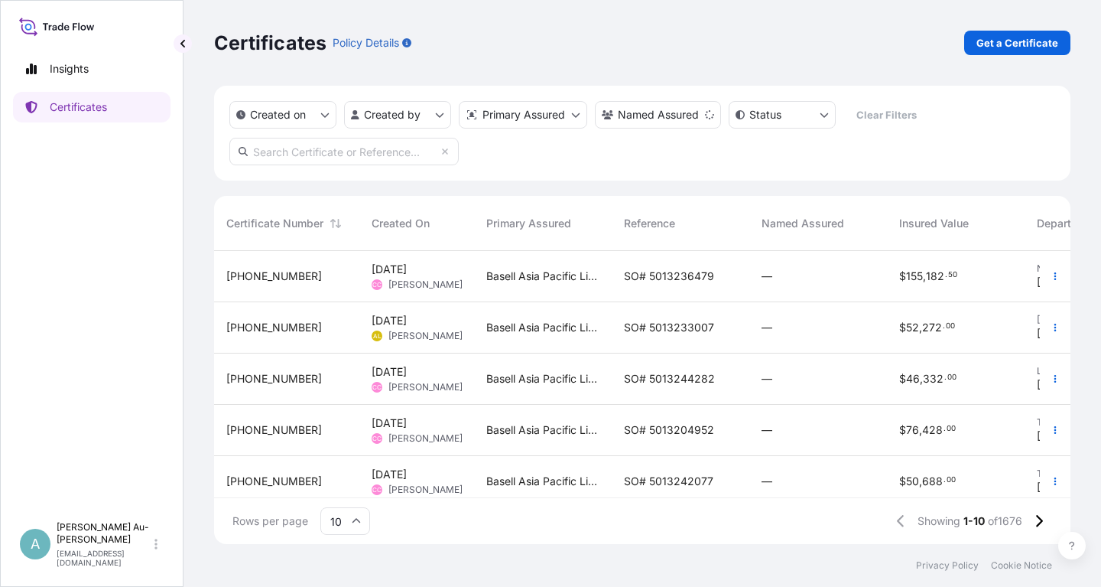
click at [306, 156] on input "text" at bounding box center [343, 152] width 229 height 28
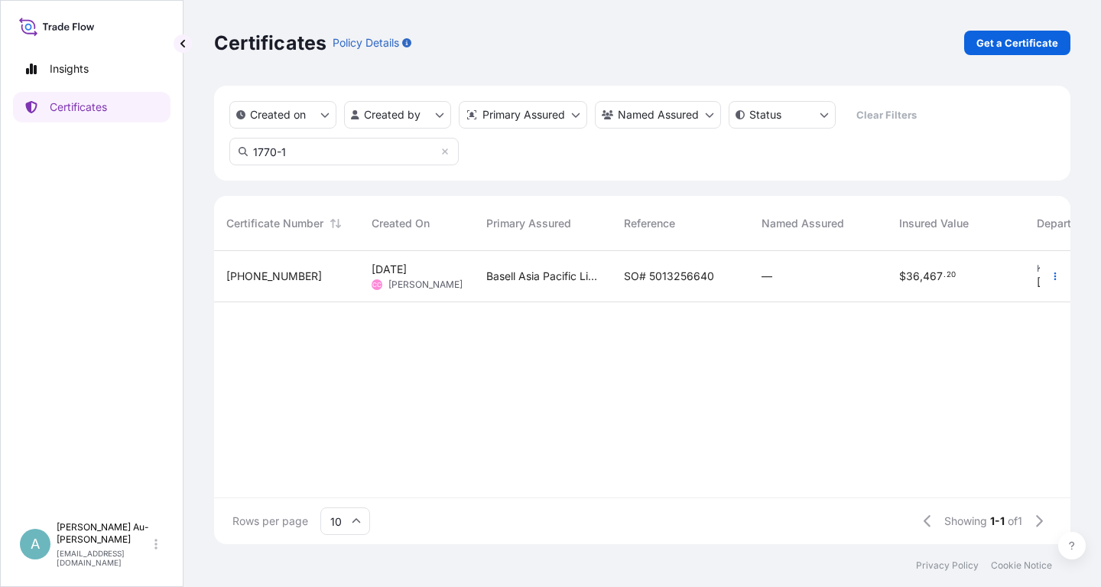
type input "1770-1"
click at [639, 272] on span "SO# 5013256640" at bounding box center [669, 275] width 90 height 15
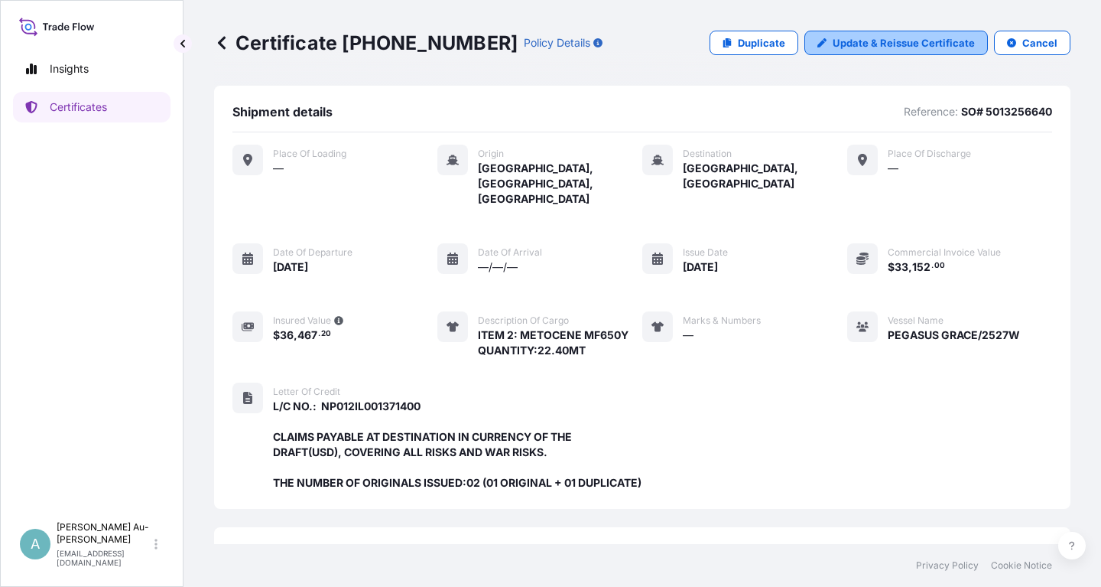
click at [903, 41] on p "Update & Reissue Certificate" at bounding box center [904, 42] width 142 height 15
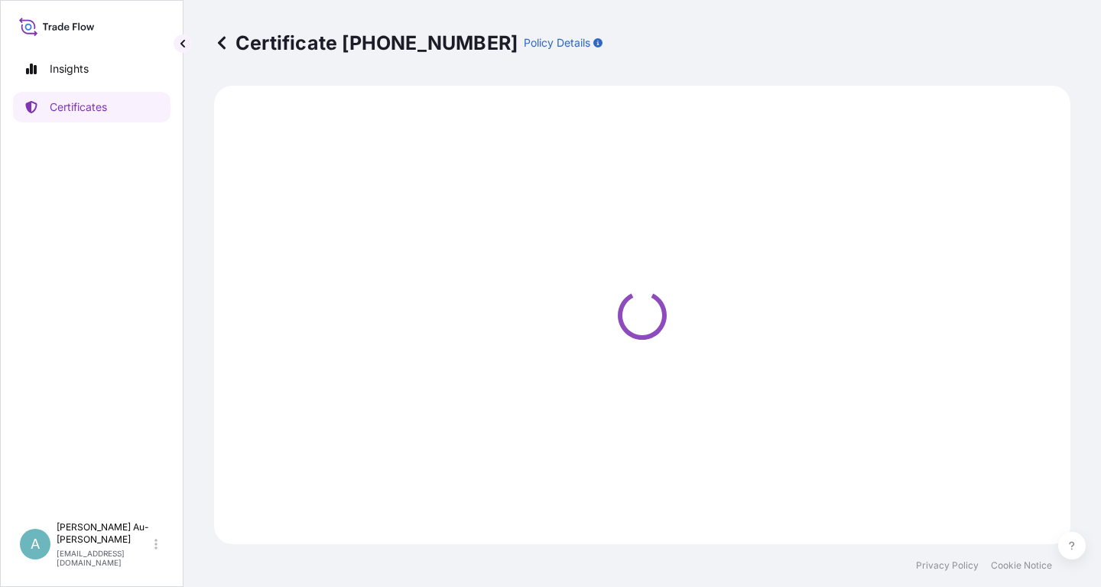
select select "Sea"
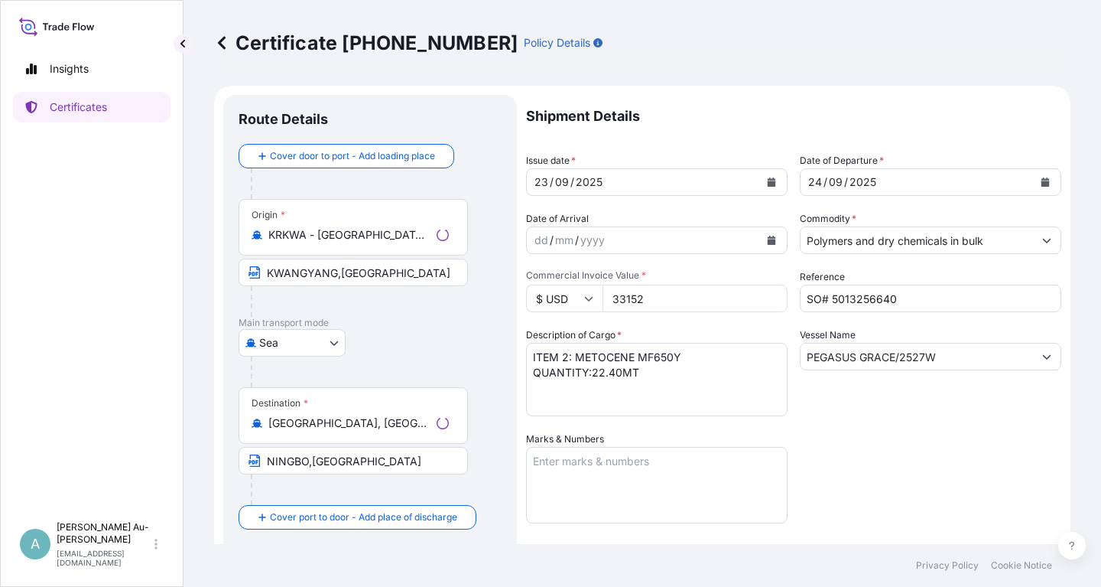
select select "32034"
click at [776, 183] on button "Calendar" at bounding box center [772, 182] width 24 height 24
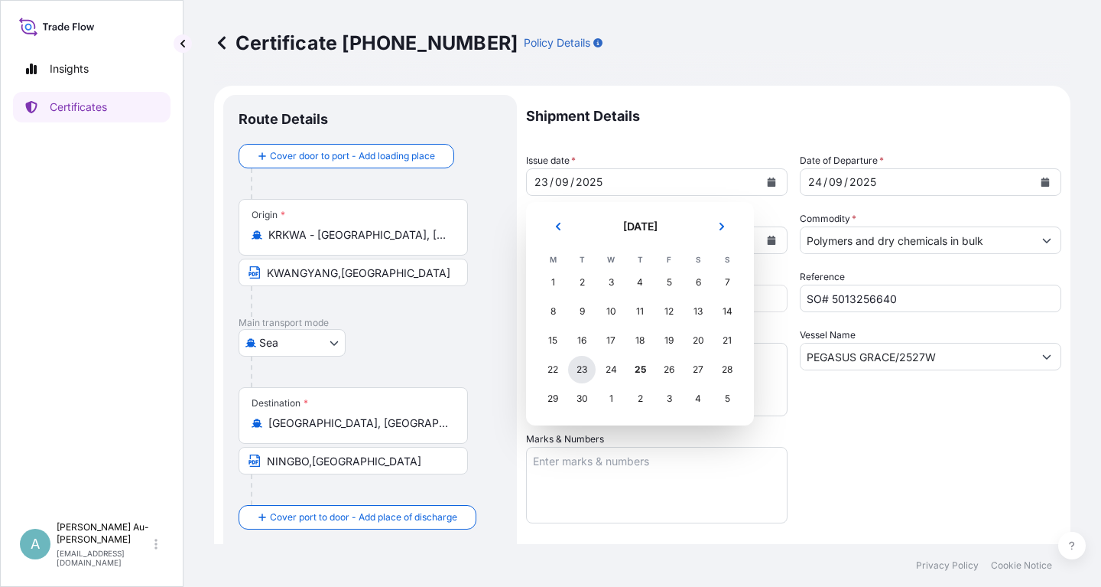
click at [581, 368] on div "23" at bounding box center [582, 370] width 28 height 28
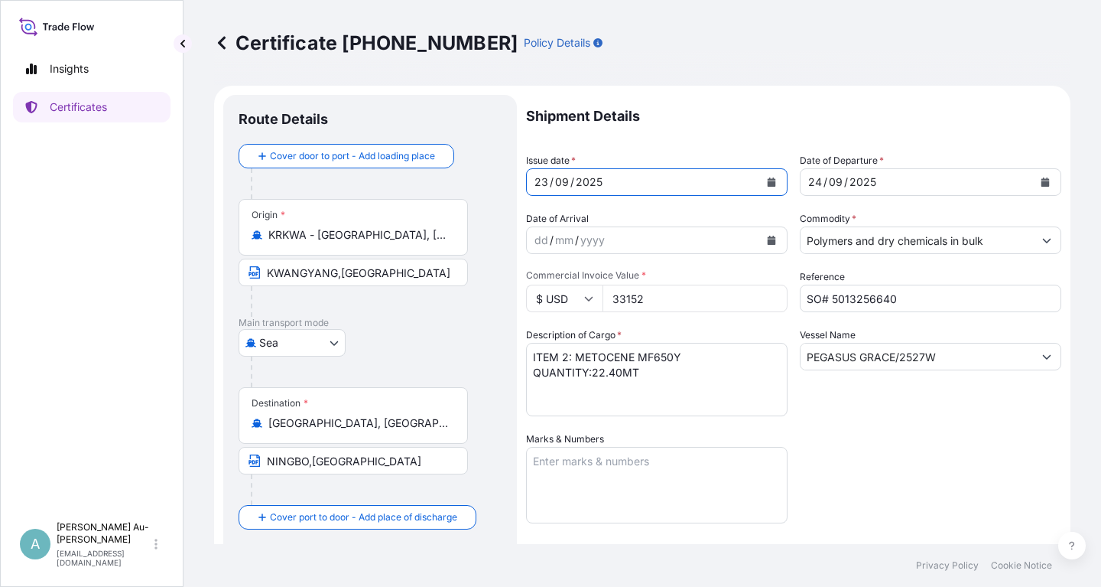
drag, startPoint x: 894, startPoint y: 426, endPoint x: 873, endPoint y: 424, distance: 20.7
click at [878, 424] on div "Shipment Details Issue date * [DATE] Date of Departure * [DATE] Date of Arrival…" at bounding box center [793, 488] width 535 height 787
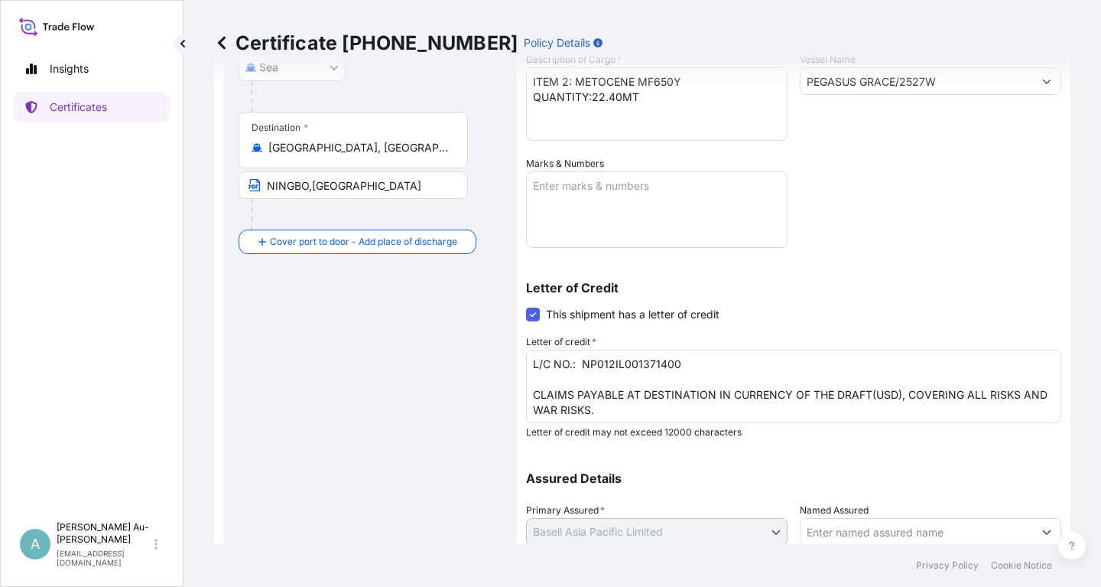
scroll to position [32, 0]
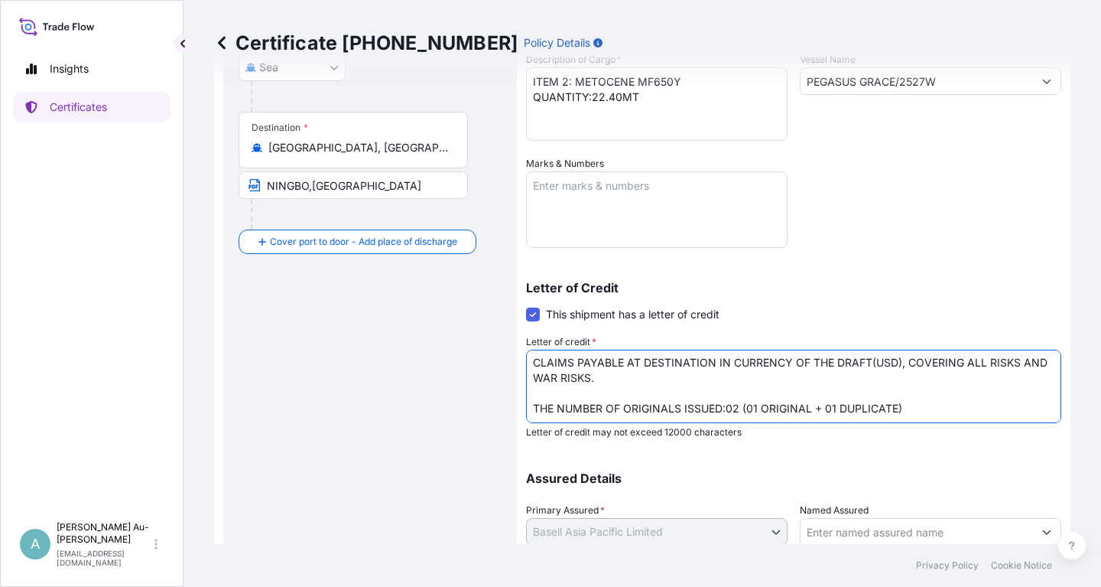
click at [553, 409] on textarea "L/C NO.: NP012IL001371400 CLAIMS PAYABLE AT DESTINATION IN CURRENCY OF THE DRAF…" at bounding box center [793, 386] width 535 height 73
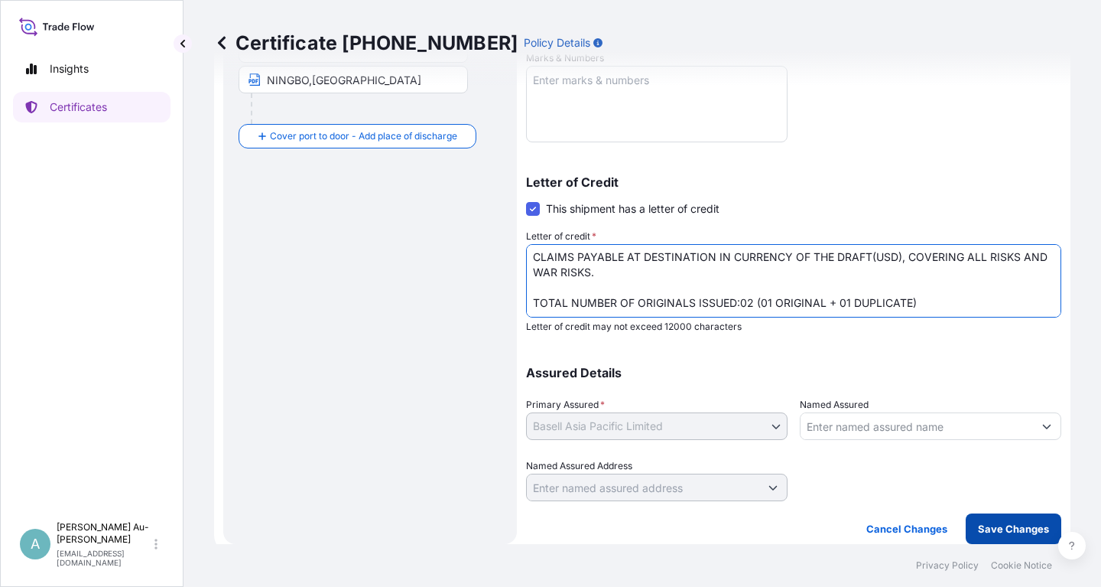
type textarea "L/C NO.: NP012IL001371400 CLAIMS PAYABLE AT DESTINATION IN CURRENCY OF THE DRAF…"
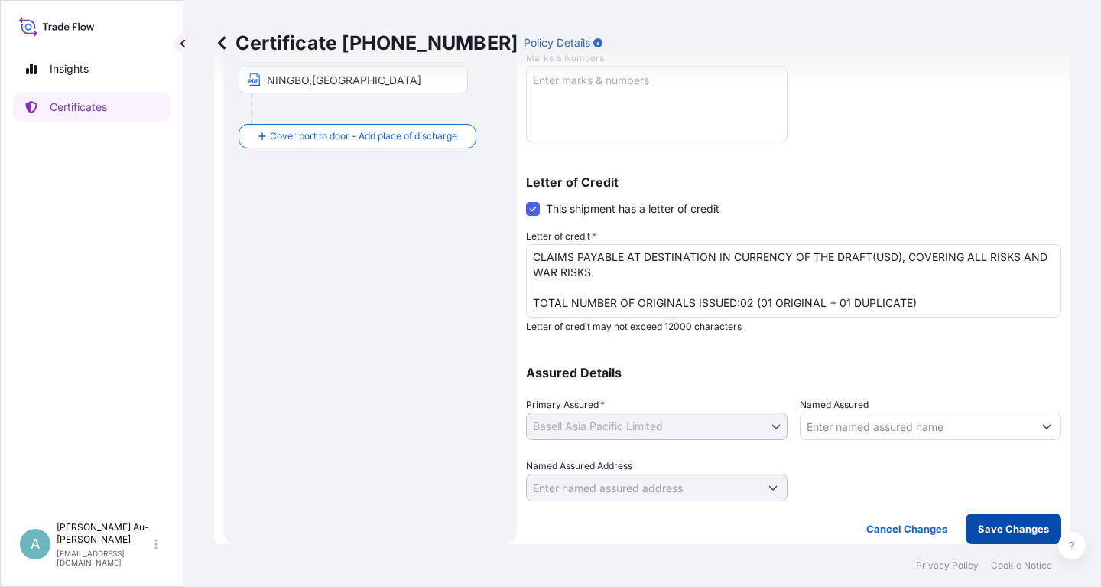
click at [1003, 535] on p "Save Changes" at bounding box center [1013, 528] width 71 height 15
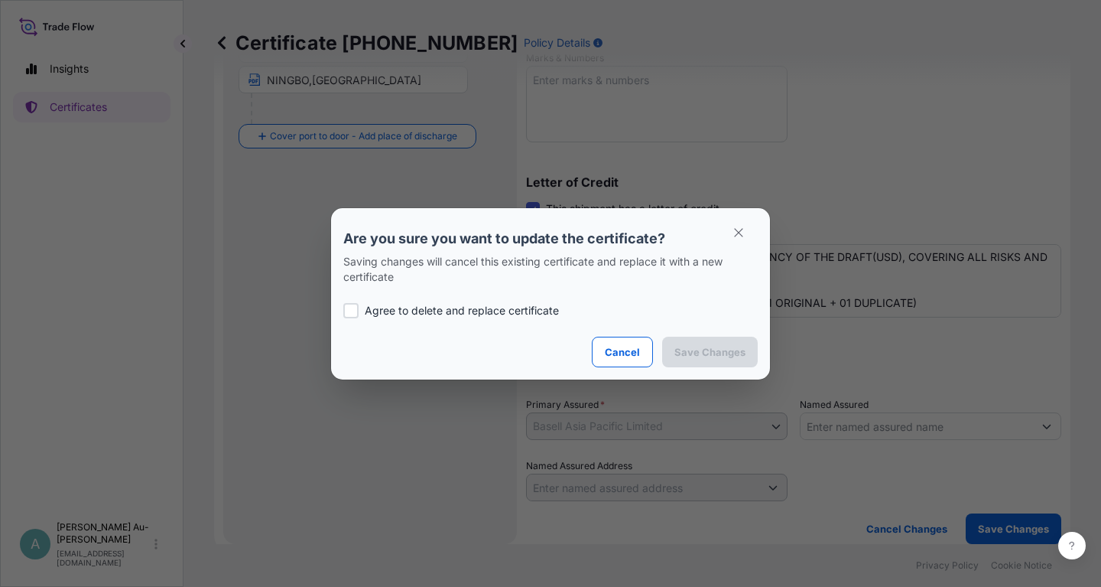
click at [402, 310] on p "Agree to delete and replace certificate" at bounding box center [462, 310] width 194 height 15
checkbox input "true"
click at [732, 350] on p "Save Changes" at bounding box center [710, 351] width 71 height 15
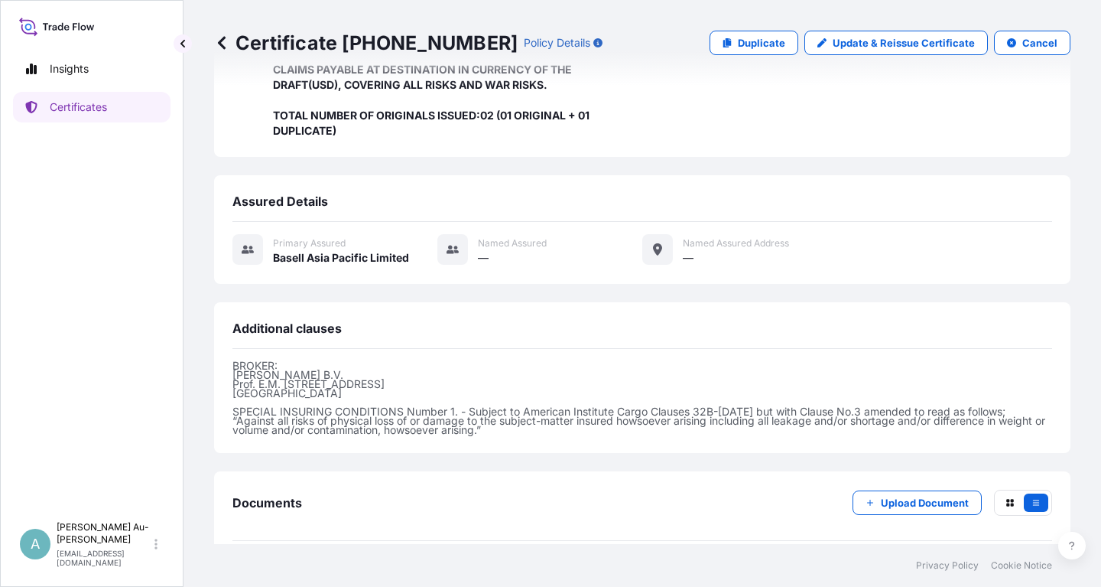
scroll to position [405, 0]
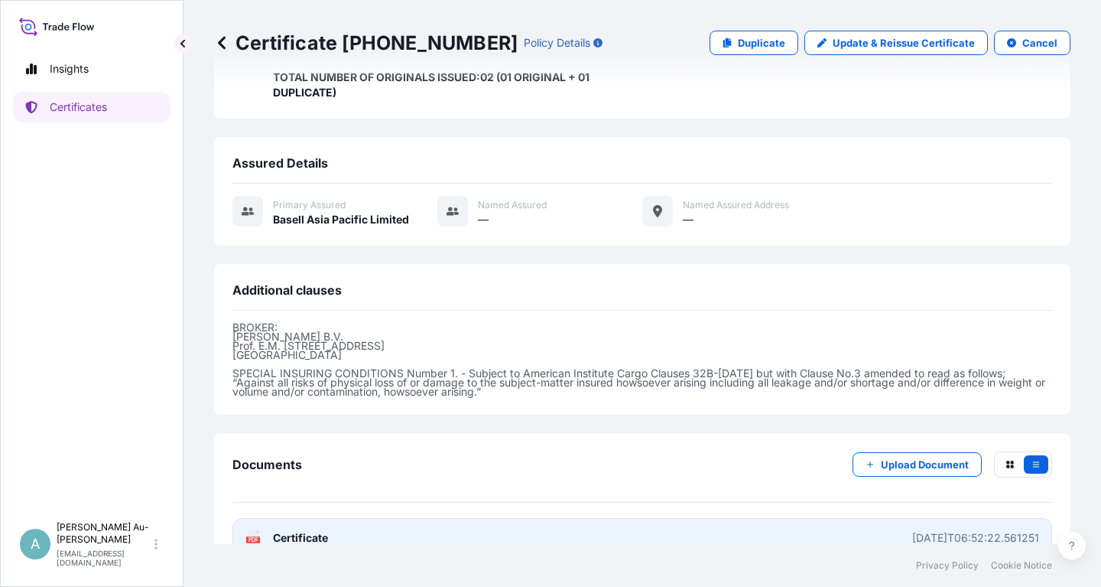
click at [420, 518] on link "PDF Certificate 2025-09-25T06:52:22.561251" at bounding box center [643, 538] width 820 height 40
